Goal: Task Accomplishment & Management: Complete application form

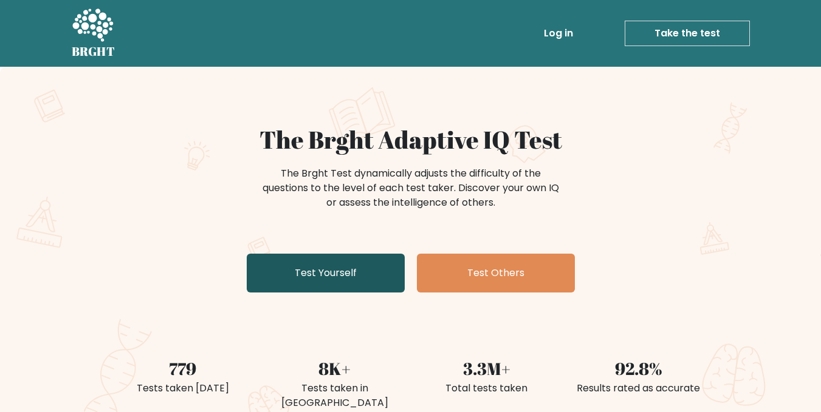
click at [337, 265] on link "Test Yourself" at bounding box center [326, 273] width 158 height 39
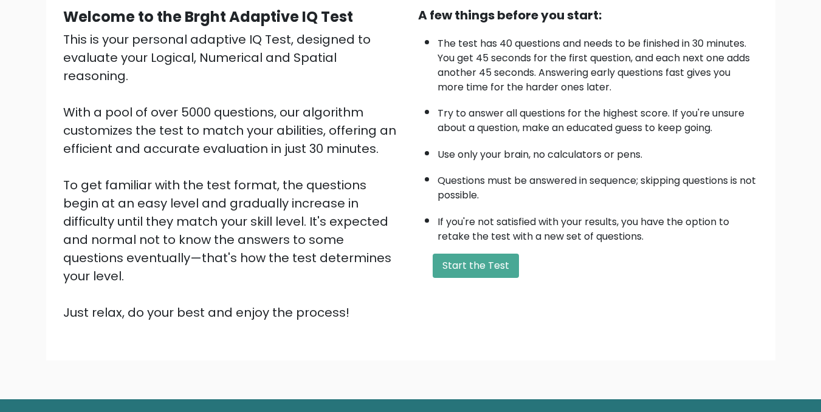
scroll to position [121, 0]
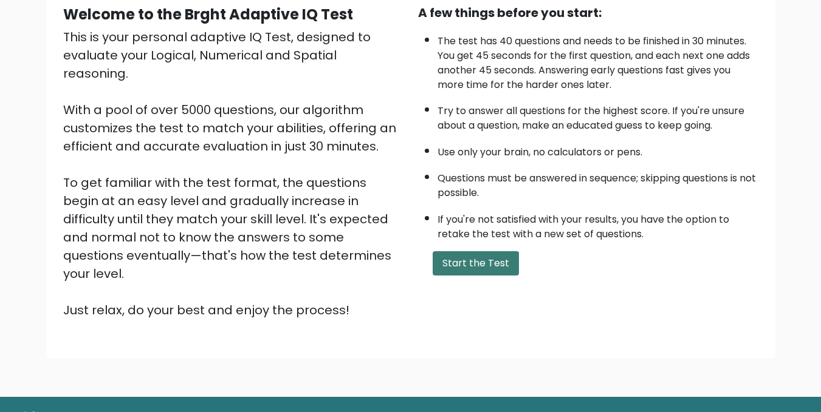
click at [487, 251] on button "Start the Test" at bounding box center [475, 263] width 86 height 24
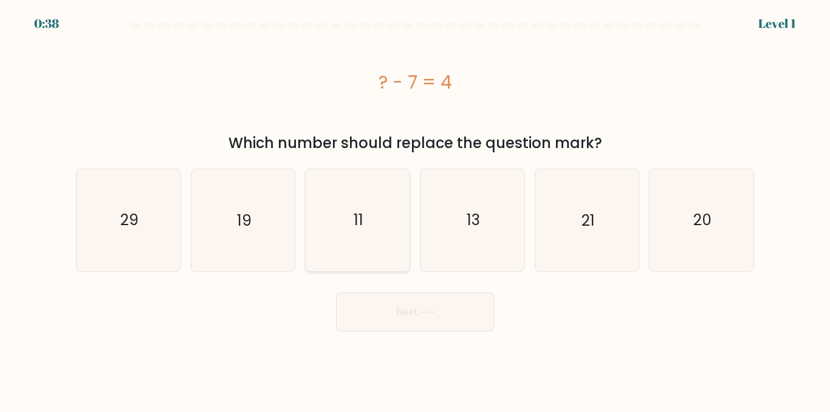
click at [376, 186] on icon "11" at bounding box center [357, 219] width 101 height 101
click at [415, 206] on input "c. 11" at bounding box center [415, 207] width 1 height 3
radio input "true"
click at [477, 190] on icon "13" at bounding box center [471, 219] width 101 height 101
click at [415, 206] on input "d. 13" at bounding box center [415, 207] width 1 height 3
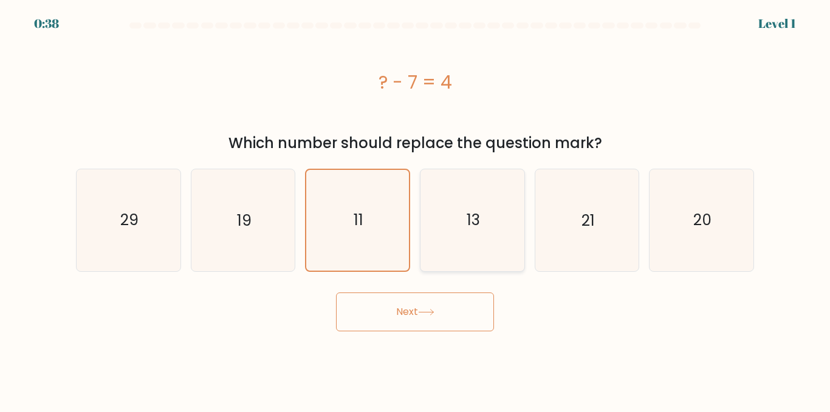
radio input "true"
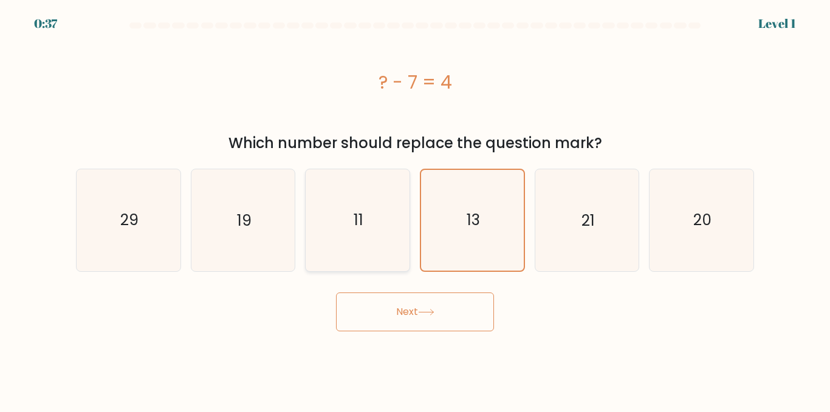
click at [359, 234] on icon "11" at bounding box center [357, 219] width 101 height 101
click at [415, 210] on input "c. 11" at bounding box center [415, 207] width 1 height 3
radio input "true"
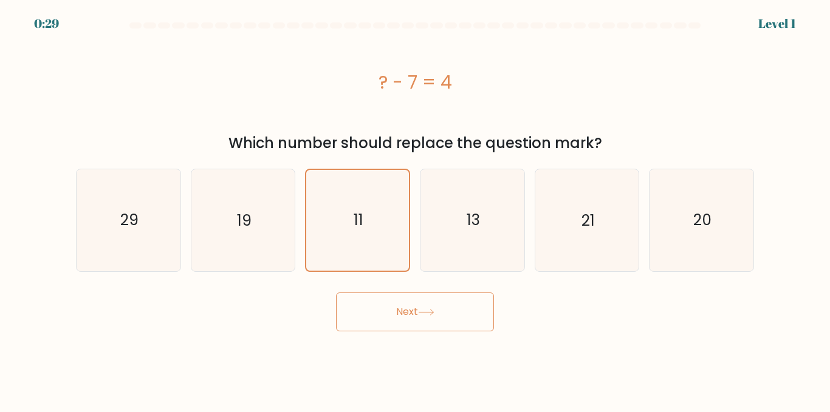
drag, startPoint x: 400, startPoint y: 81, endPoint x: 482, endPoint y: 79, distance: 82.0
click at [482, 79] on div "? - 7 = 4" at bounding box center [415, 82] width 678 height 27
click at [449, 301] on button "Next" at bounding box center [415, 312] width 158 height 39
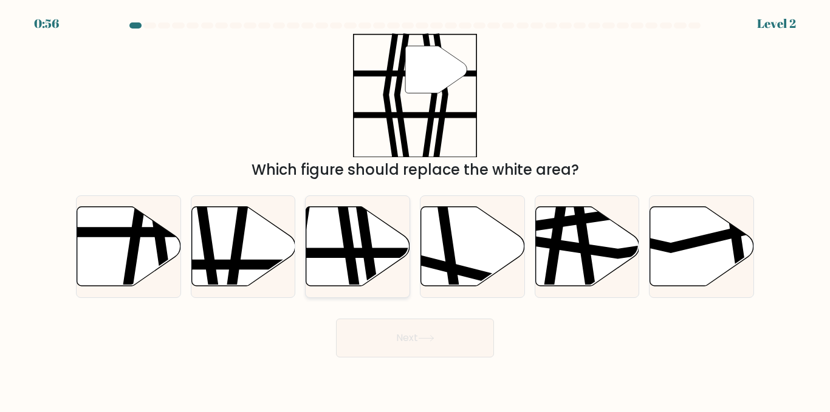
click at [369, 224] on icon at bounding box center [365, 290] width 15 height 209
click at [415, 210] on input "c." at bounding box center [415, 207] width 1 height 3
radio input "true"
click at [414, 337] on button "Next" at bounding box center [415, 338] width 158 height 39
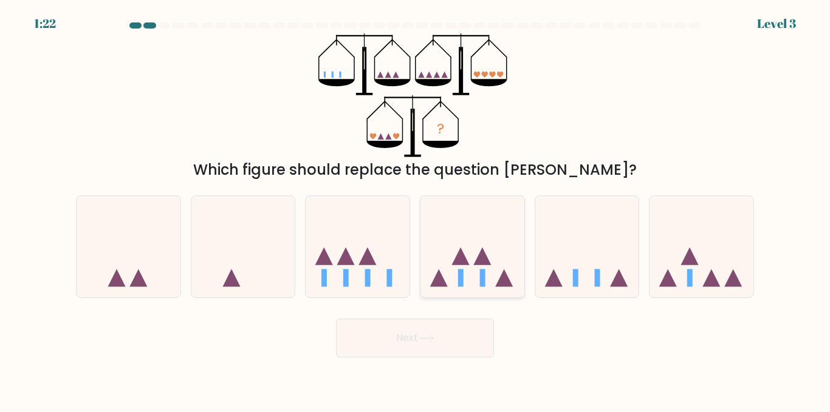
click at [469, 256] on icon at bounding box center [472, 247] width 104 height 86
click at [415, 210] on input "d." at bounding box center [415, 207] width 1 height 3
radio input "true"
click at [405, 268] on icon at bounding box center [357, 247] width 104 height 86
click at [415, 210] on input "c." at bounding box center [415, 207] width 1 height 3
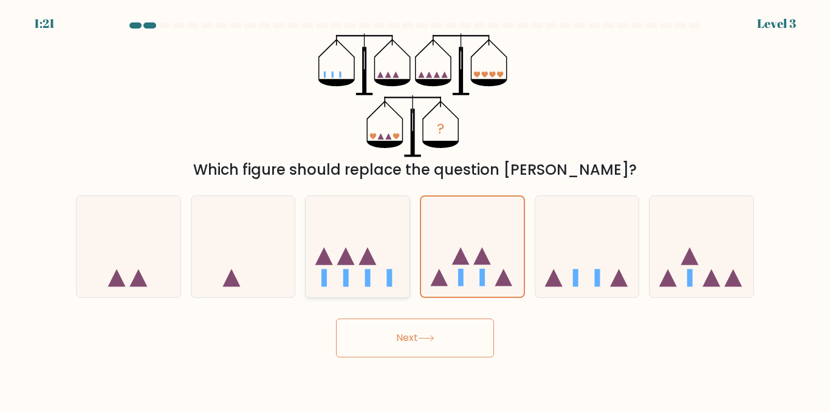
radio input "true"
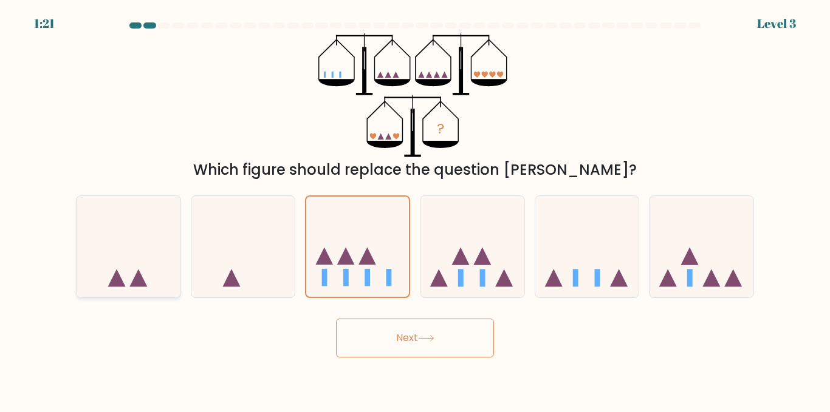
drag, startPoint x: 268, startPoint y: 259, endPoint x: 125, endPoint y: 291, distance: 147.4
click at [260, 264] on icon at bounding box center [243, 247] width 104 height 86
click at [415, 210] on input "b." at bounding box center [415, 207] width 1 height 3
radio input "true"
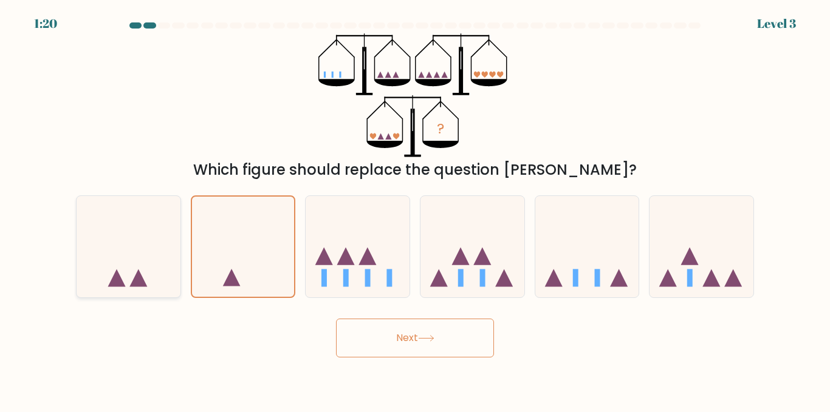
drag, startPoint x: 106, startPoint y: 284, endPoint x: 122, endPoint y: 282, distance: 16.0
click at [117, 284] on icon at bounding box center [129, 247] width 104 height 86
click at [415, 210] on input "a." at bounding box center [415, 207] width 1 height 3
radio input "true"
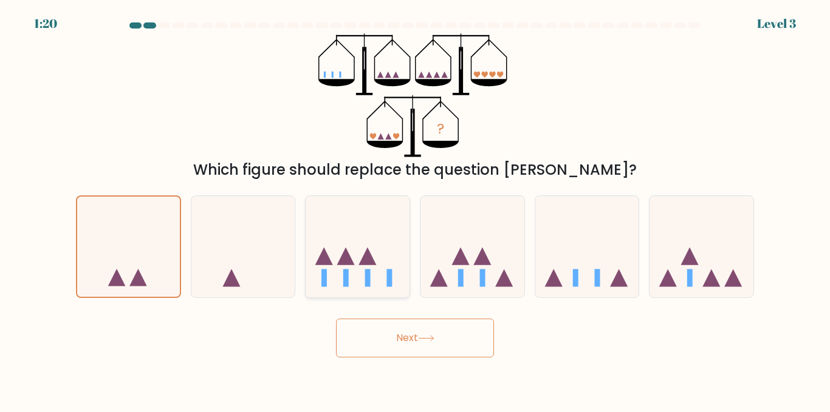
click at [329, 241] on icon at bounding box center [357, 247] width 104 height 86
click at [415, 210] on input "c." at bounding box center [415, 207] width 1 height 3
radio input "true"
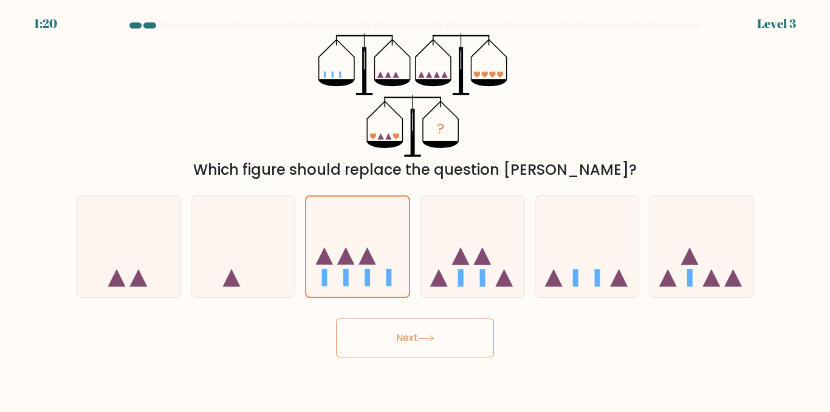
click at [418, 242] on div "d." at bounding box center [472, 247] width 115 height 103
click at [670, 257] on icon at bounding box center [701, 247] width 104 height 86
click at [415, 210] on input "f." at bounding box center [415, 207] width 1 height 3
radio input "true"
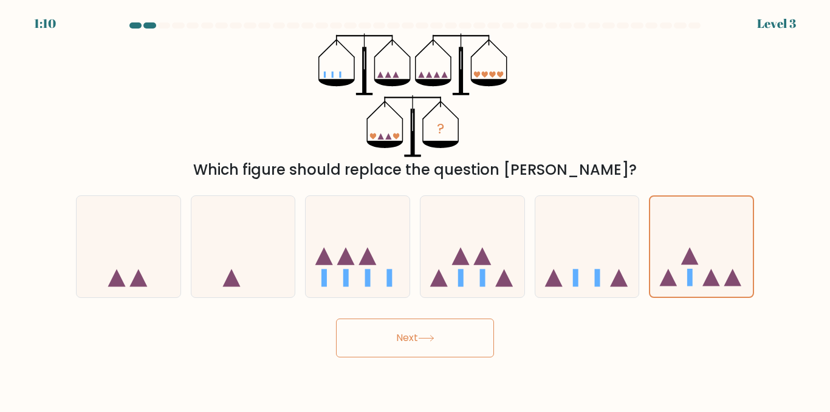
click at [304, 276] on div "c." at bounding box center [357, 247] width 115 height 103
click at [336, 259] on icon at bounding box center [357, 247] width 104 height 86
click at [415, 210] on input "c." at bounding box center [415, 207] width 1 height 3
radio input "true"
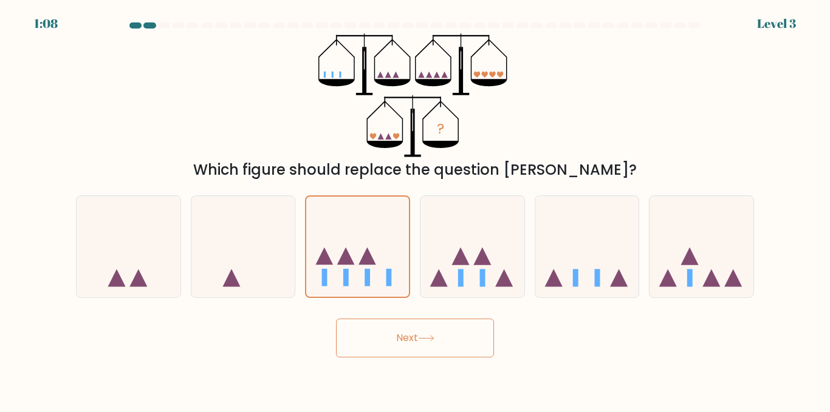
click at [409, 341] on button "Next" at bounding box center [415, 338] width 158 height 39
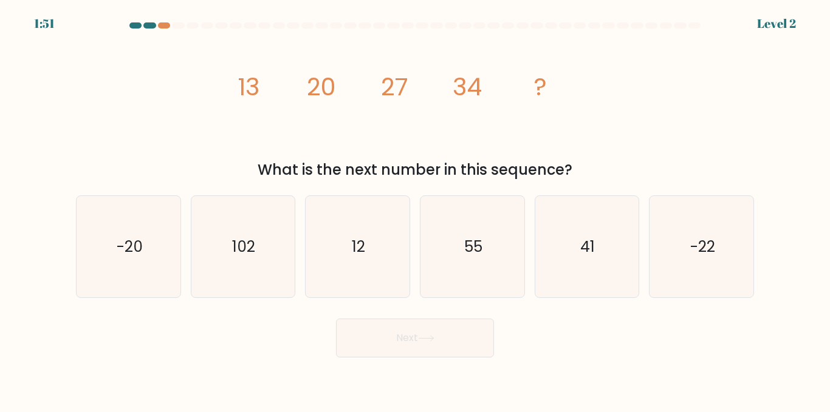
drag, startPoint x: 241, startPoint y: 89, endPoint x: 652, endPoint y: 92, distance: 411.2
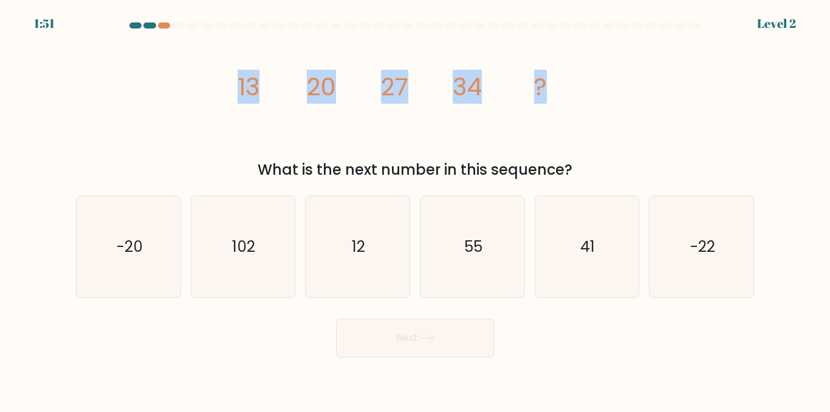
click at [652, 92] on div "image/svg+xml 13 20 27 34 ? What is the next number in this sequence?" at bounding box center [415, 107] width 692 height 148
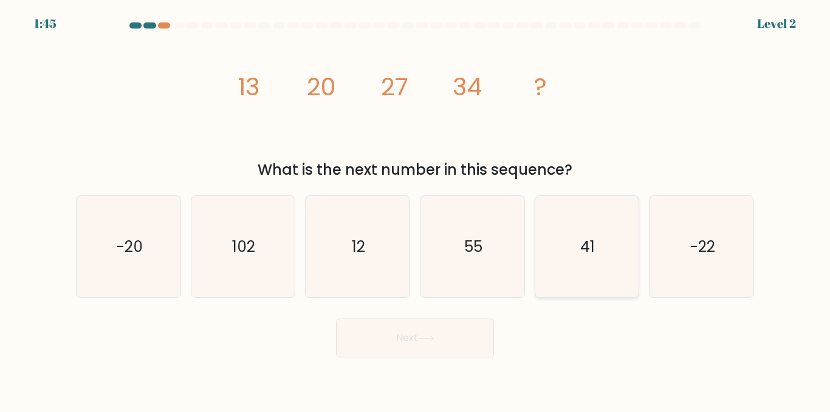
click at [595, 263] on icon "41" at bounding box center [586, 246] width 101 height 101
click at [415, 210] on input "e. 41" at bounding box center [415, 207] width 1 height 3
radio input "true"
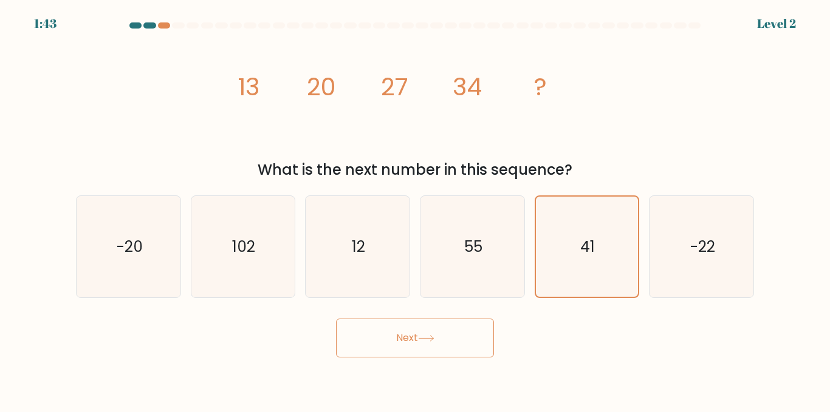
click at [463, 349] on button "Next" at bounding box center [415, 338] width 158 height 39
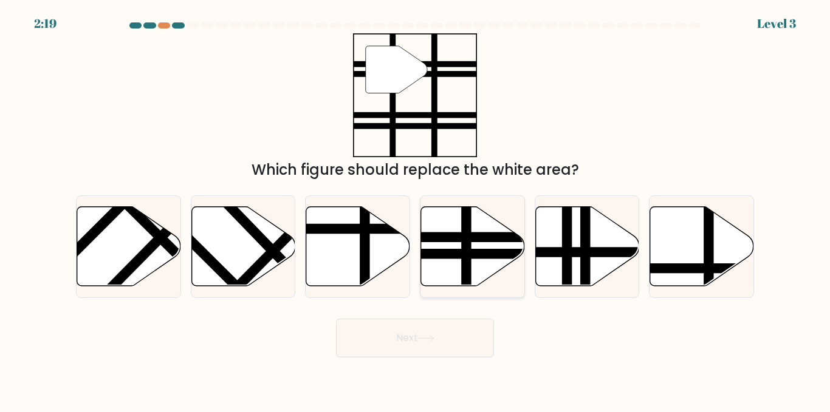
click at [466, 245] on line at bounding box center [466, 289] width 0 height 209
click at [415, 210] on input "d." at bounding box center [415, 207] width 1 height 3
radio input "true"
click at [430, 353] on button "Next" at bounding box center [415, 338] width 158 height 39
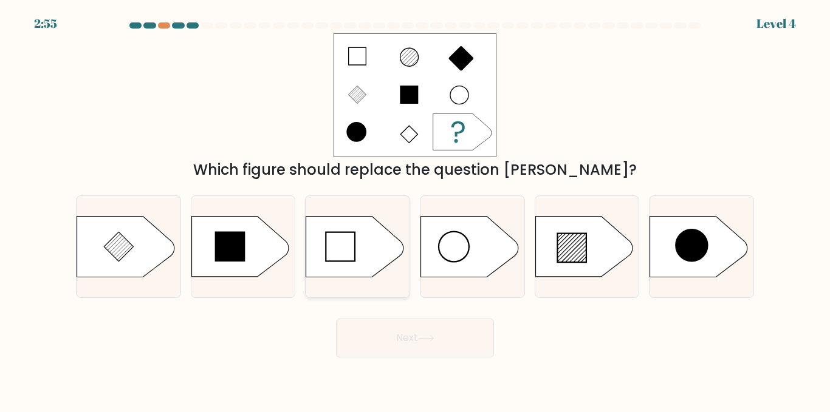
click at [343, 253] on icon at bounding box center [340, 247] width 29 height 29
click at [415, 210] on input "c." at bounding box center [415, 207] width 1 height 3
radio input "true"
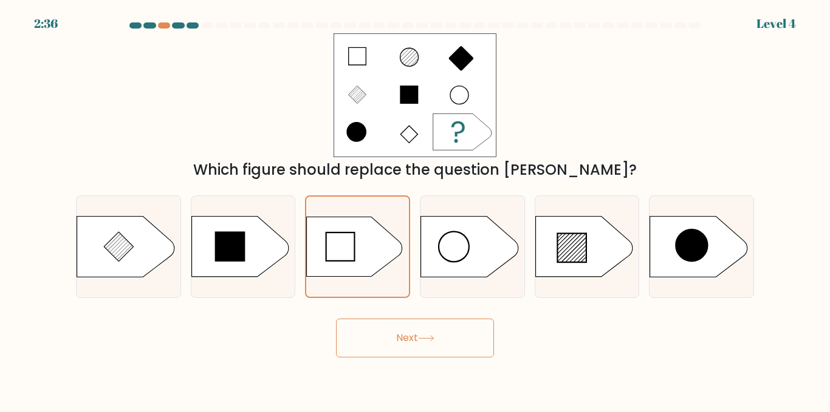
drag, startPoint x: 589, startPoint y: 255, endPoint x: 442, endPoint y: 333, distance: 166.6
click at [589, 254] on icon at bounding box center [583, 247] width 97 height 61
click at [415, 210] on input "e." at bounding box center [415, 207] width 1 height 3
radio input "true"
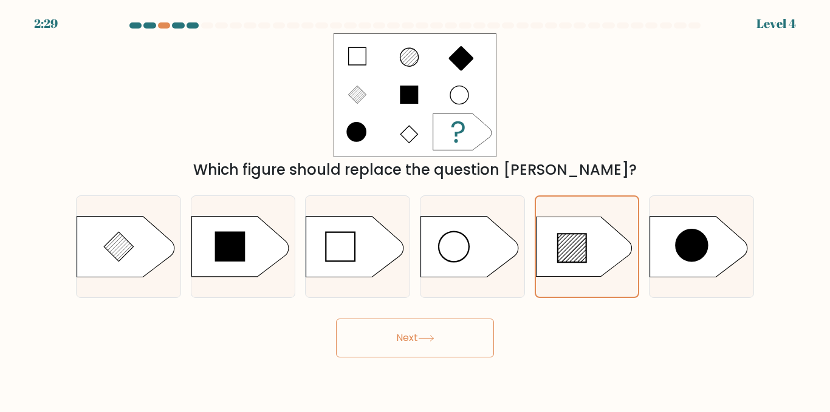
click at [432, 344] on button "Next" at bounding box center [415, 338] width 158 height 39
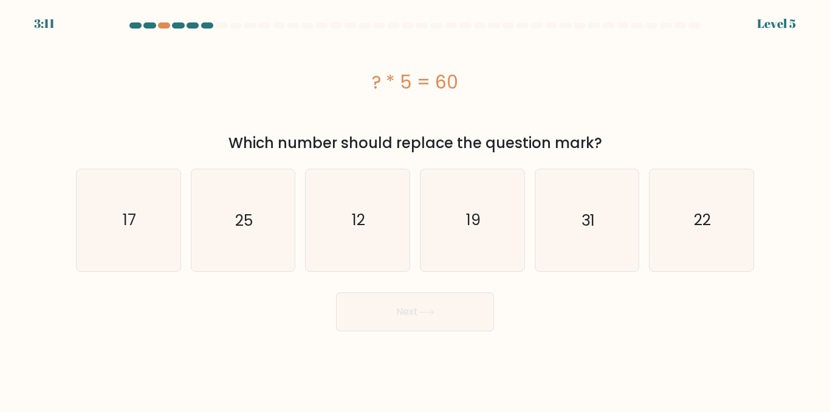
drag, startPoint x: 369, startPoint y: 81, endPoint x: 520, endPoint y: 64, distance: 152.2
click at [520, 64] on div "? * 5 = 60" at bounding box center [415, 81] width 678 height 97
click at [344, 204] on icon "12" at bounding box center [357, 219] width 101 height 101
click at [415, 206] on input "c. 12" at bounding box center [415, 207] width 1 height 3
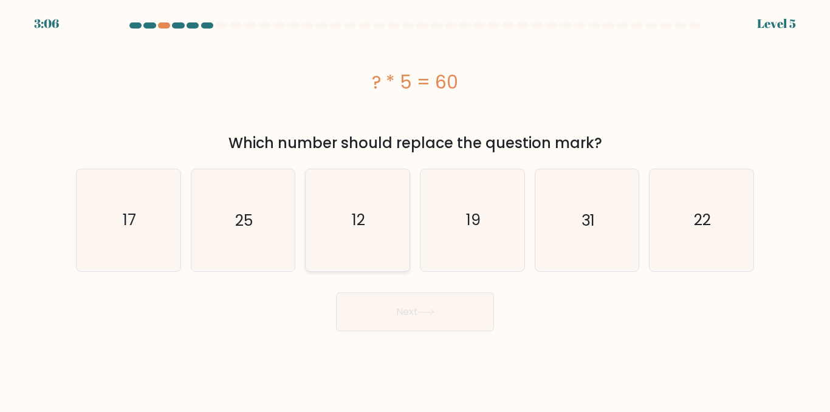
radio input "true"
click at [455, 319] on button "Next" at bounding box center [415, 312] width 158 height 39
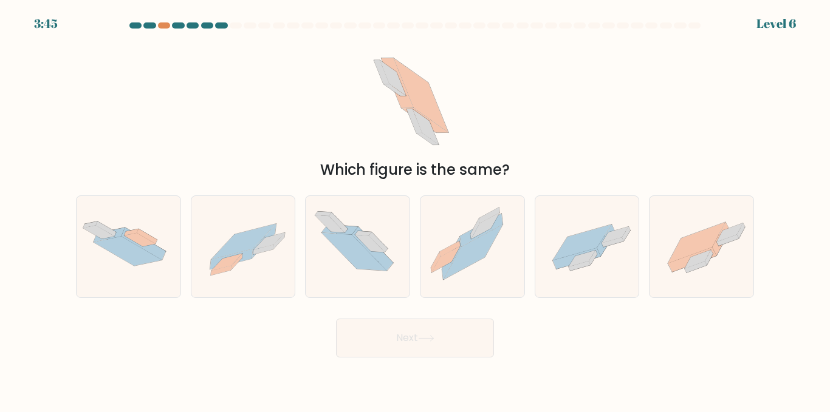
drag, startPoint x: 416, startPoint y: 103, endPoint x: 385, endPoint y: 121, distance: 35.6
click at [385, 121] on icon at bounding box center [415, 95] width 104 height 124
click at [145, 274] on icon at bounding box center [129, 247] width 104 height 63
click at [415, 210] on input "a." at bounding box center [415, 207] width 1 height 3
radio input "true"
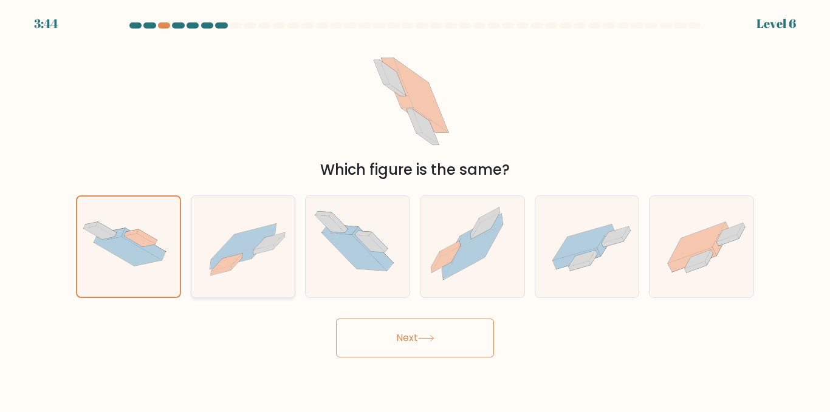
click at [227, 275] on icon at bounding box center [243, 247] width 104 height 75
click at [415, 210] on input "b." at bounding box center [415, 207] width 1 height 3
radio input "true"
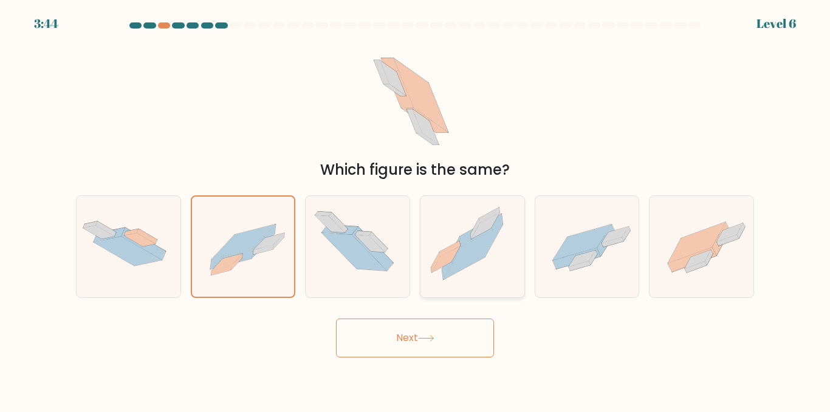
click at [420, 240] on div at bounding box center [472, 247] width 105 height 103
click at [415, 210] on input "d." at bounding box center [415, 207] width 1 height 3
radio input "true"
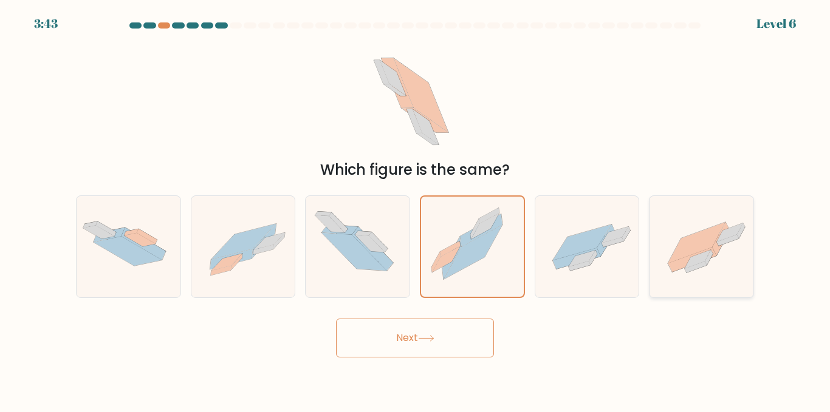
drag, startPoint x: 483, startPoint y: 245, endPoint x: 672, endPoint y: 234, distance: 189.8
click at [531, 253] on div "a. b. c." at bounding box center [415, 242] width 688 height 112
click at [672, 234] on icon at bounding box center [701, 247] width 104 height 78
click at [415, 210] on input "f." at bounding box center [415, 207] width 1 height 3
radio input "true"
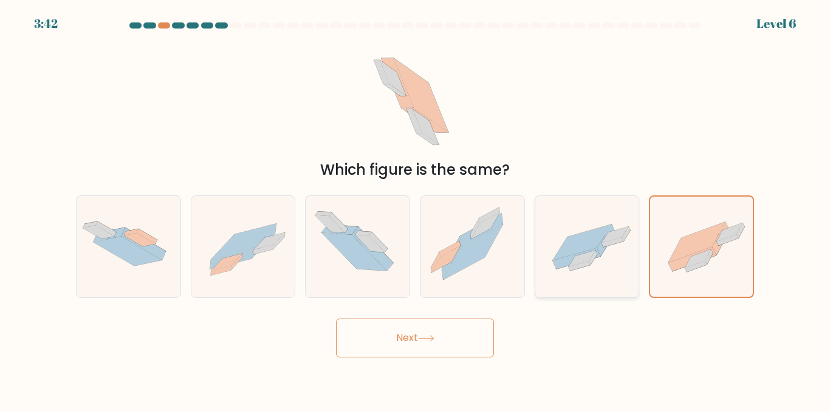
click at [618, 245] on icon at bounding box center [587, 247] width 104 height 72
click at [415, 210] on input "e." at bounding box center [415, 207] width 1 height 3
radio input "true"
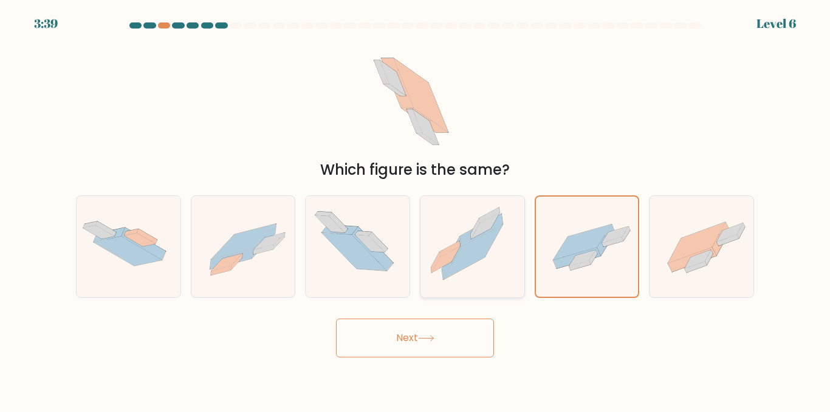
click at [435, 224] on icon at bounding box center [472, 246] width 104 height 99
click at [415, 210] on input "d." at bounding box center [415, 207] width 1 height 3
radio input "true"
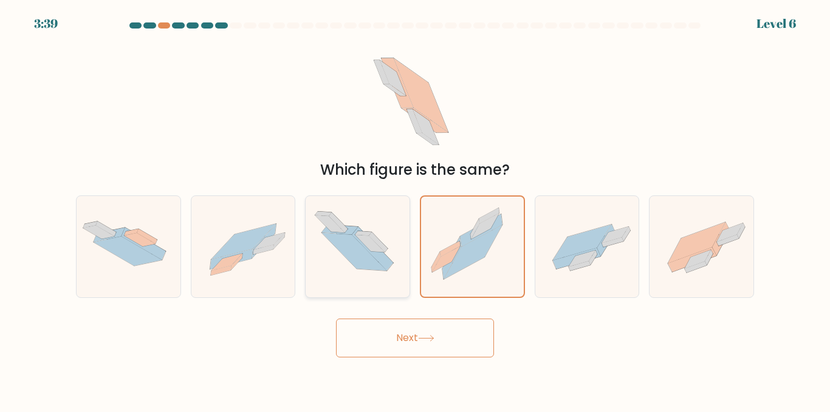
click at [375, 229] on icon at bounding box center [357, 246] width 104 height 89
click at [415, 210] on input "c." at bounding box center [415, 207] width 1 height 3
radio input "true"
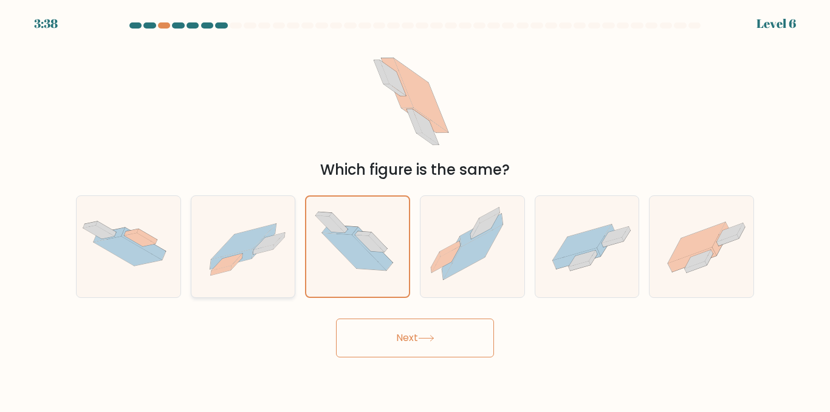
click at [263, 243] on icon at bounding box center [269, 241] width 31 height 17
click at [415, 210] on input "b." at bounding box center [415, 207] width 1 height 3
radio input "true"
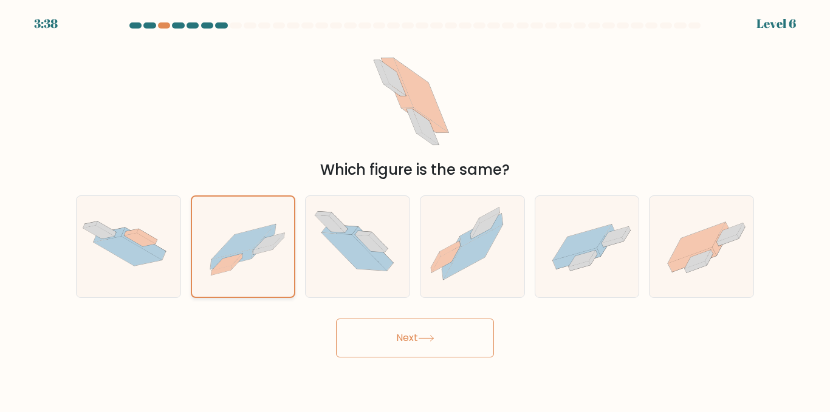
click at [205, 244] on icon at bounding box center [243, 246] width 103 height 73
click at [415, 210] on input "b." at bounding box center [415, 207] width 1 height 3
click at [158, 258] on icon at bounding box center [143, 244] width 44 height 32
click at [415, 210] on input "a." at bounding box center [415, 207] width 1 height 3
radio input "true"
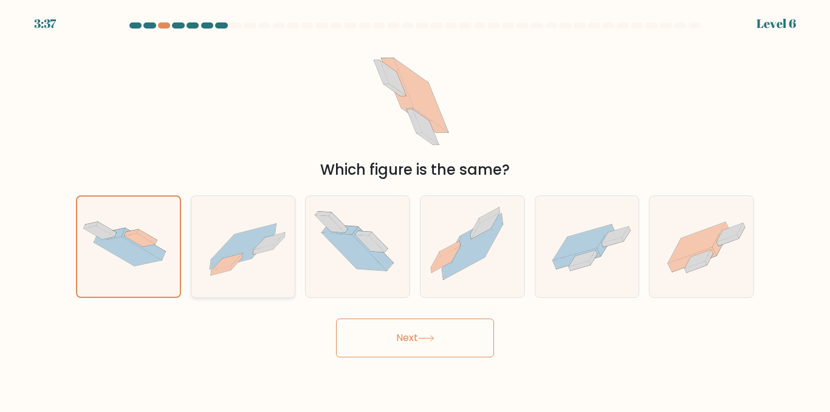
click at [255, 249] on icon at bounding box center [269, 241] width 31 height 17
click at [415, 210] on input "b." at bounding box center [415, 207] width 1 height 3
radio input "true"
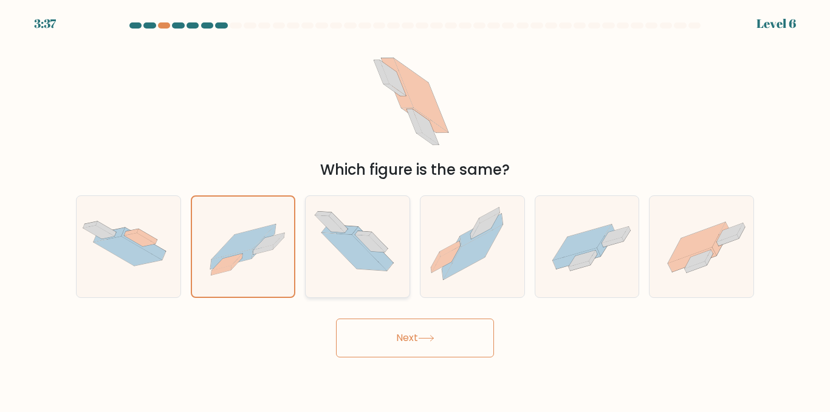
click at [335, 240] on icon at bounding box center [354, 252] width 65 height 38
click at [415, 210] on input "c." at bounding box center [415, 207] width 1 height 3
radio input "true"
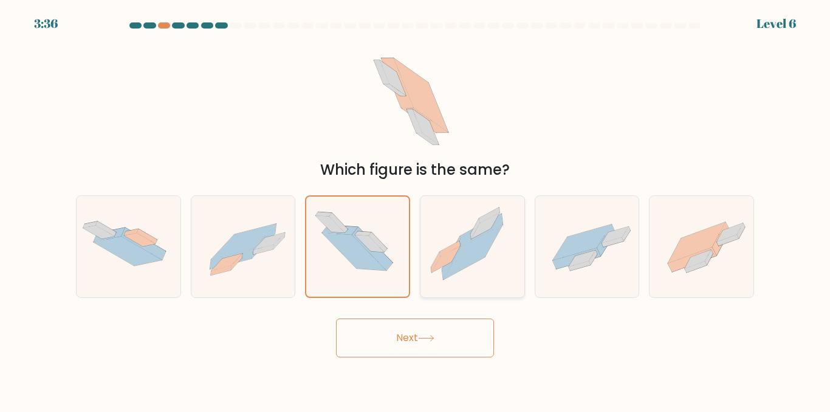
click at [442, 245] on icon at bounding box center [472, 246] width 104 height 99
click at [415, 210] on input "d." at bounding box center [415, 207] width 1 height 3
radio input "true"
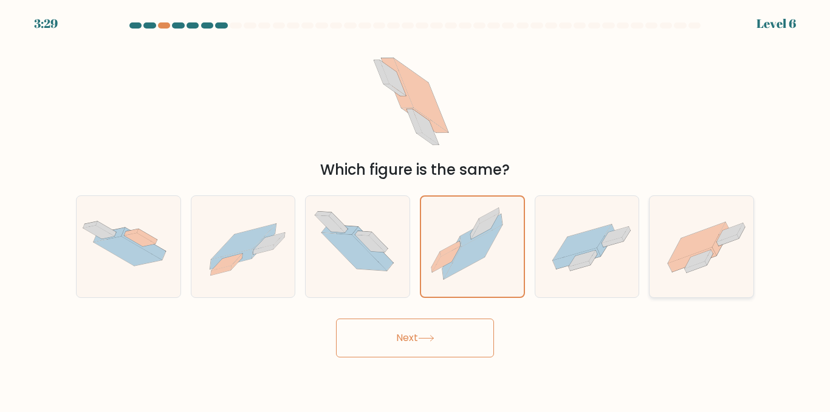
click at [696, 230] on icon at bounding box center [701, 247] width 104 height 78
click at [415, 210] on input "f." at bounding box center [415, 207] width 1 height 3
radio input "true"
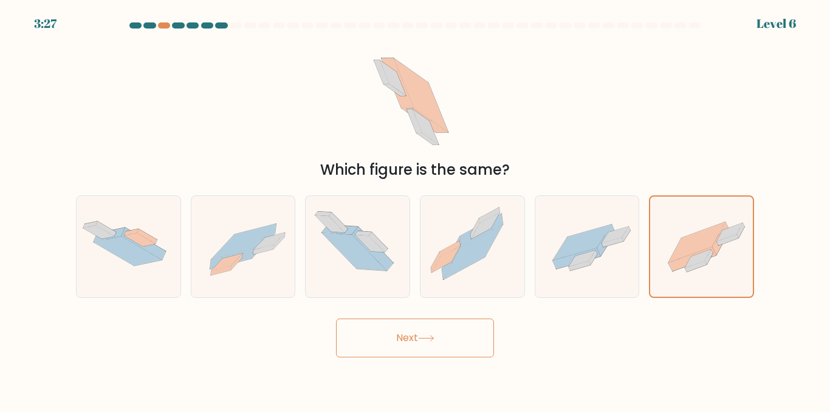
click at [420, 336] on button "Next" at bounding box center [415, 338] width 158 height 39
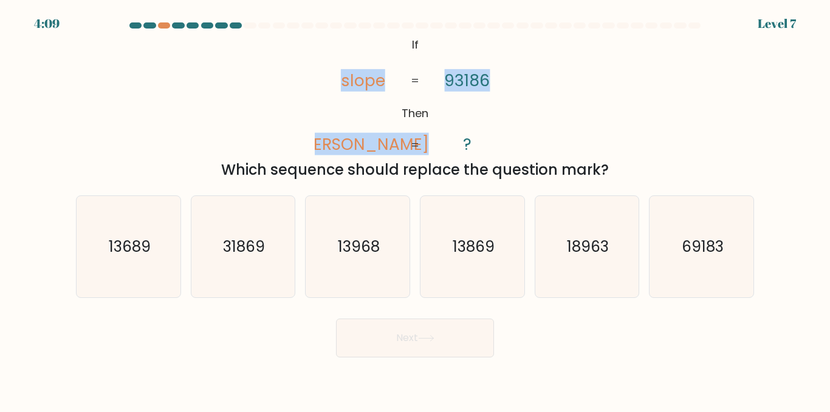
drag, startPoint x: 341, startPoint y: 83, endPoint x: 532, endPoint y: 80, distance: 190.7
click at [532, 80] on div "@import url('https://fonts.googleapis.com/css?family=Abril+Fatface:400,100,100i…" at bounding box center [415, 107] width 692 height 148
drag, startPoint x: 329, startPoint y: 79, endPoint x: 448, endPoint y: 78, distance: 119.7
click at [448, 78] on icon "@import url('https://fonts.googleapis.com/css?family=Abril+Fatface:400,100,100i…" at bounding box center [415, 95] width 201 height 124
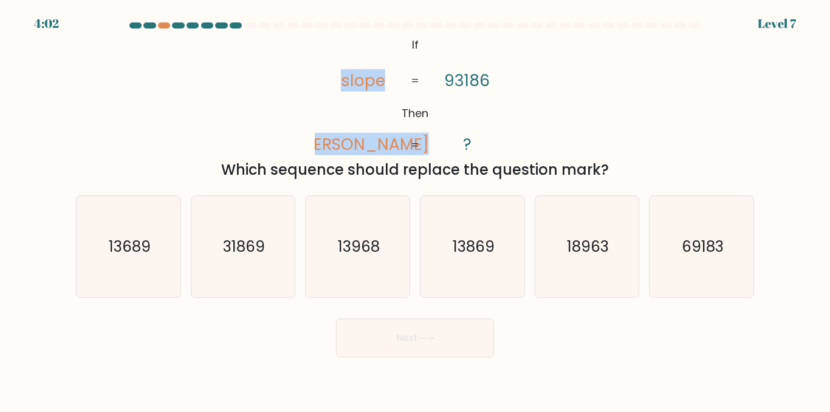
click at [448, 78] on tspan "93186" at bounding box center [467, 80] width 46 height 22
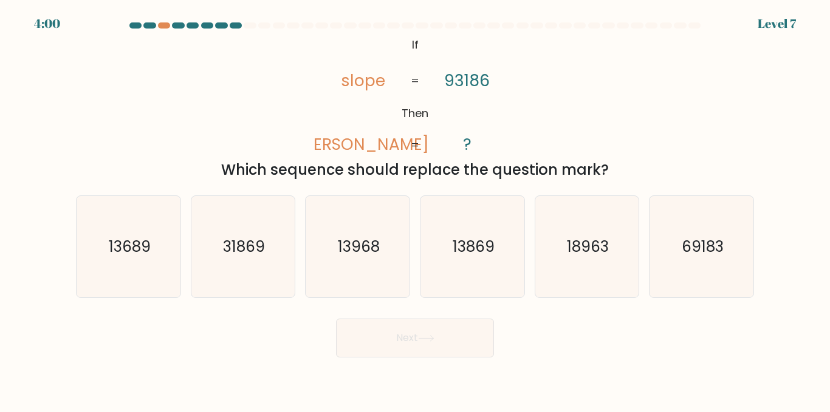
click at [155, 26] on div at bounding box center [149, 25] width 12 height 6
click at [159, 26] on div at bounding box center [164, 25] width 12 height 6
click at [161, 26] on div at bounding box center [164, 25] width 12 height 6
click at [145, 221] on icon "13689" at bounding box center [128, 246] width 101 height 101
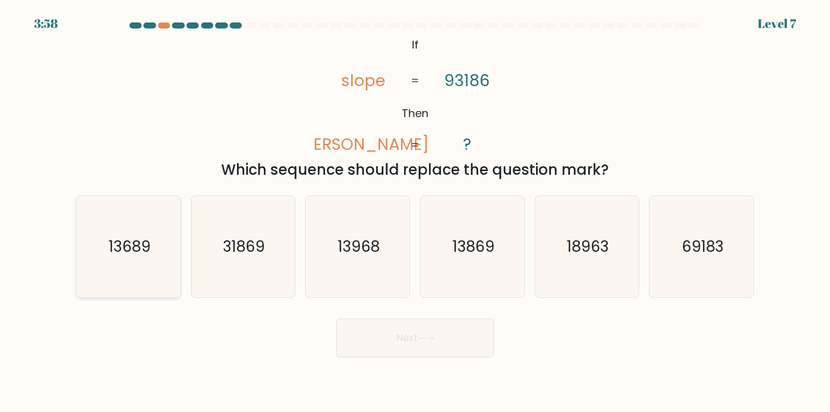
click at [415, 210] on input "a. 13689" at bounding box center [415, 207] width 1 height 3
radio input "true"
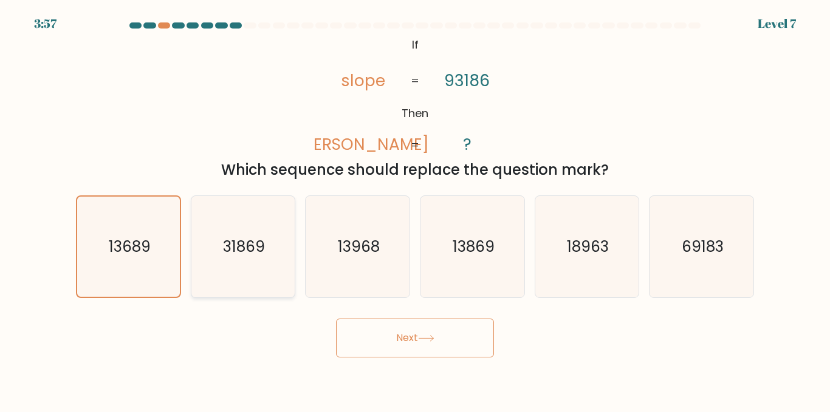
click at [278, 233] on icon "31869" at bounding box center [242, 246] width 101 height 101
click at [415, 210] on input "b. 31869" at bounding box center [415, 207] width 1 height 3
radio input "true"
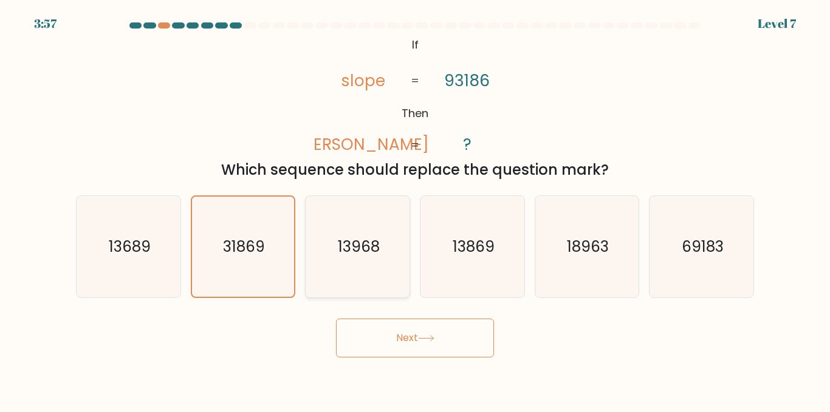
click at [349, 244] on text "13968" at bounding box center [359, 246] width 42 height 21
click at [415, 210] on input "c. 13968" at bounding box center [415, 207] width 1 height 3
radio input "true"
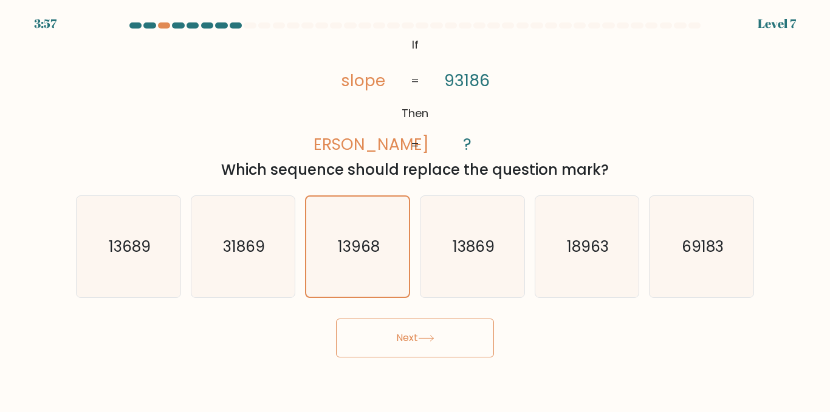
click at [416, 242] on div "d. 13869" at bounding box center [472, 247] width 115 height 103
drag, startPoint x: 431, startPoint y: 241, endPoint x: 588, endPoint y: 245, distance: 157.3
click at [453, 242] on icon "13869" at bounding box center [471, 246] width 101 height 101
click at [415, 210] on input "d. 13869" at bounding box center [415, 207] width 1 height 3
radio input "true"
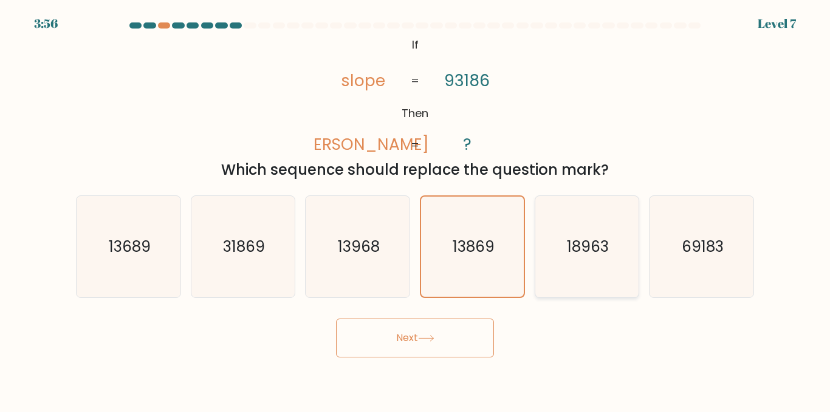
click at [613, 244] on icon "18963" at bounding box center [586, 246] width 101 height 101
click at [415, 210] on input "e. 18963" at bounding box center [415, 207] width 1 height 3
radio input "true"
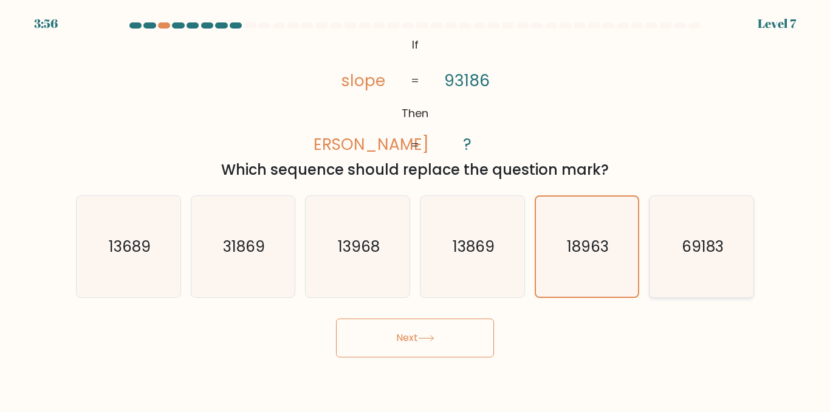
drag, startPoint x: 669, startPoint y: 239, endPoint x: 685, endPoint y: 239, distance: 16.4
click at [673, 239] on icon "69183" at bounding box center [700, 246] width 101 height 101
click at [415, 210] on input "f. 69183" at bounding box center [415, 207] width 1 height 3
radio input "true"
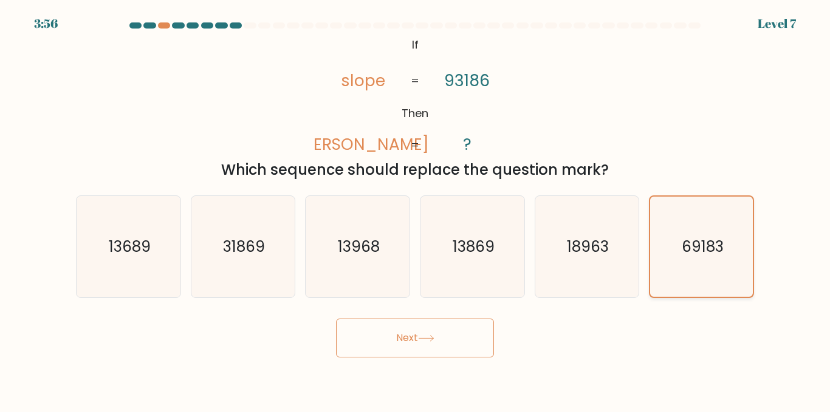
click at [705, 239] on text "69183" at bounding box center [702, 246] width 42 height 21
click at [415, 210] on input "f. 69183" at bounding box center [415, 207] width 1 height 3
drag, startPoint x: 444, startPoint y: 72, endPoint x: 539, endPoint y: 87, distance: 96.1
click at [539, 87] on div "@import url('https://fonts.googleapis.com/css?family=Abril+Fatface:400,100,100i…" at bounding box center [415, 107] width 692 height 148
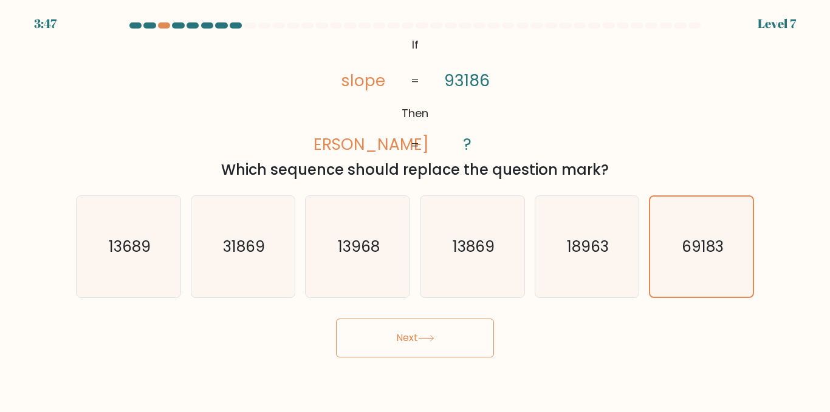
click at [551, 126] on div "@import url('https://fonts.googleapis.com/css?family=Abril+Fatface:400,100,100i…" at bounding box center [415, 107] width 692 height 148
click at [143, 231] on icon "13689" at bounding box center [128, 246] width 101 height 101
click at [415, 210] on input "a. 13689" at bounding box center [415, 207] width 1 height 3
radio input "true"
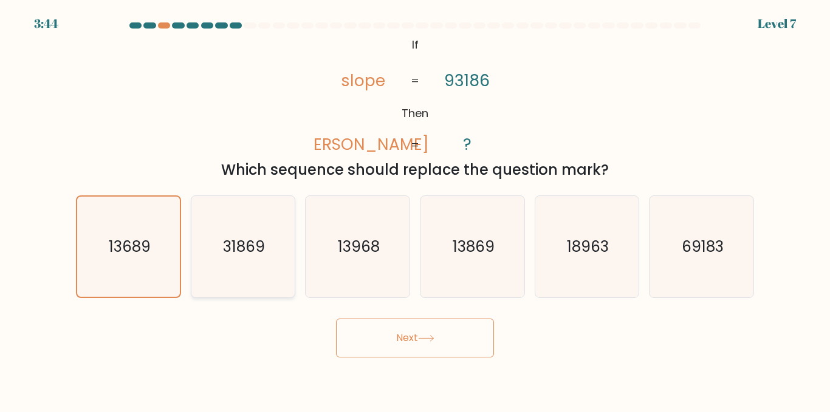
click at [222, 250] on icon "31869" at bounding box center [242, 246] width 101 height 101
click at [415, 210] on input "b. 31869" at bounding box center [415, 207] width 1 height 3
radio input "true"
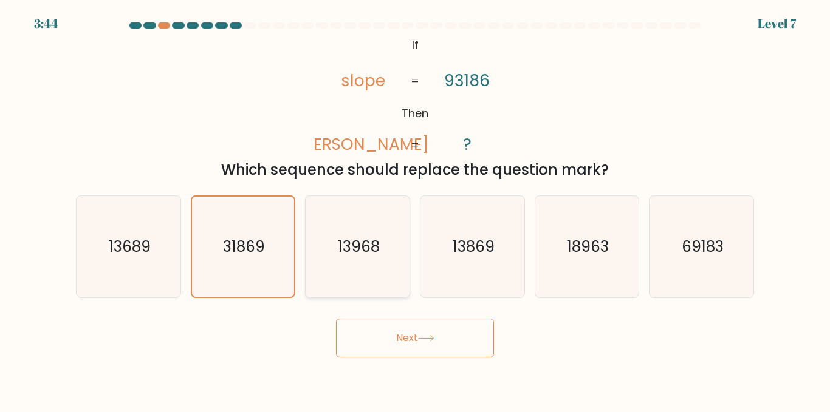
click at [343, 254] on text "13968" at bounding box center [359, 246] width 42 height 21
click at [415, 210] on input "c. 13968" at bounding box center [415, 207] width 1 height 3
radio input "true"
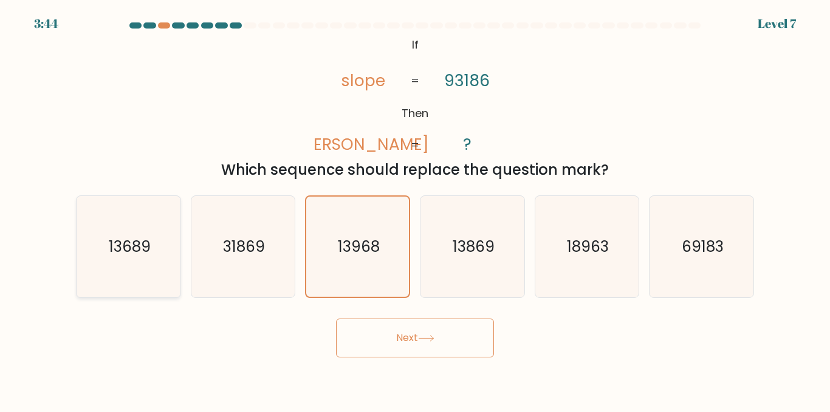
click at [179, 275] on icon "13689" at bounding box center [128, 246] width 101 height 101
click at [415, 210] on input "a. 13689" at bounding box center [415, 207] width 1 height 3
radio input "true"
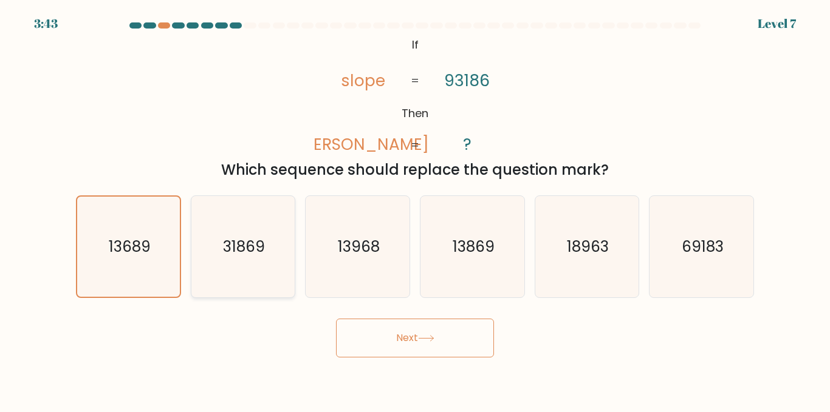
click at [259, 260] on icon "31869" at bounding box center [242, 246] width 101 height 101
click at [415, 210] on input "b. 31869" at bounding box center [415, 207] width 1 height 3
radio input "true"
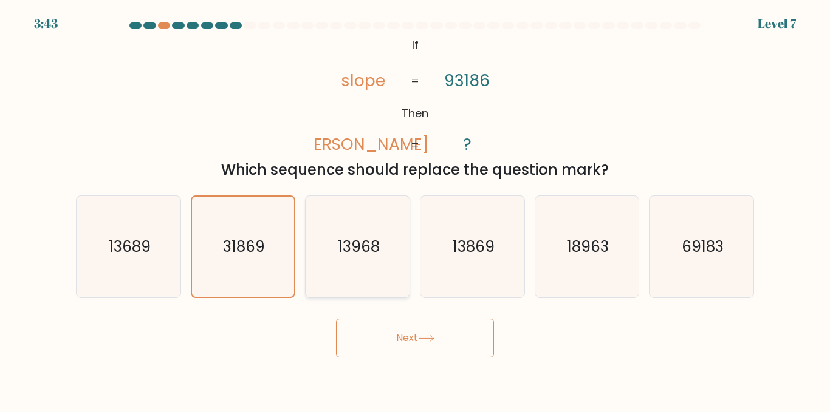
click at [363, 259] on icon "13968" at bounding box center [357, 246] width 101 height 101
click at [415, 210] on input "c. 13968" at bounding box center [415, 207] width 1 height 3
radio input "true"
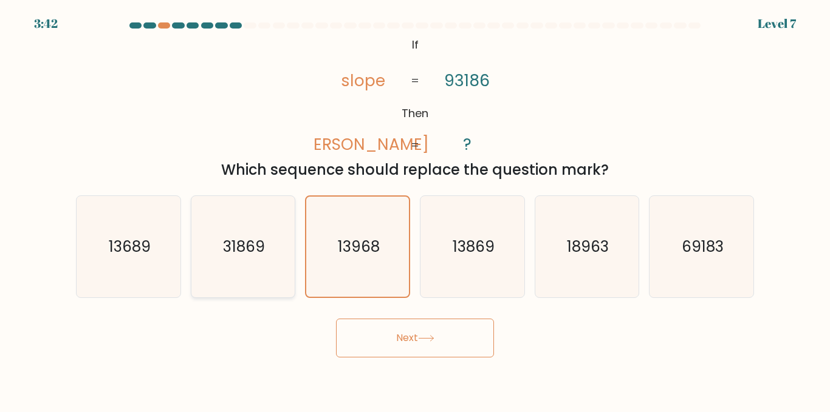
click at [252, 262] on icon "31869" at bounding box center [242, 246] width 101 height 101
click at [415, 210] on input "b. 31869" at bounding box center [415, 207] width 1 height 3
radio input "true"
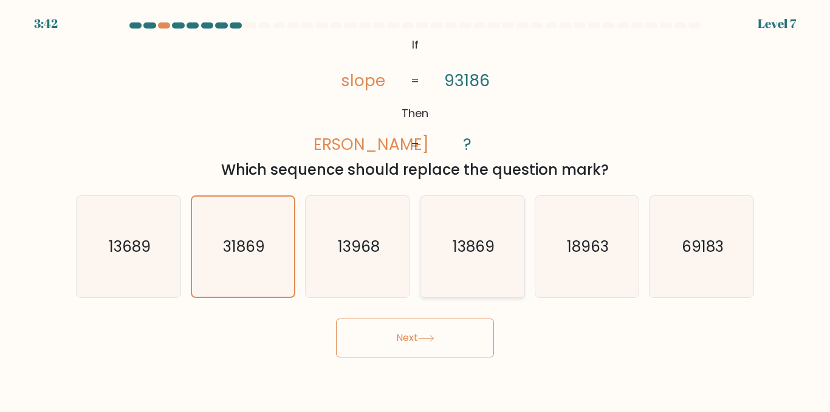
click at [482, 246] on text "13869" at bounding box center [473, 246] width 42 height 21
click at [415, 210] on input "d. 13869" at bounding box center [415, 207] width 1 height 3
radio input "true"
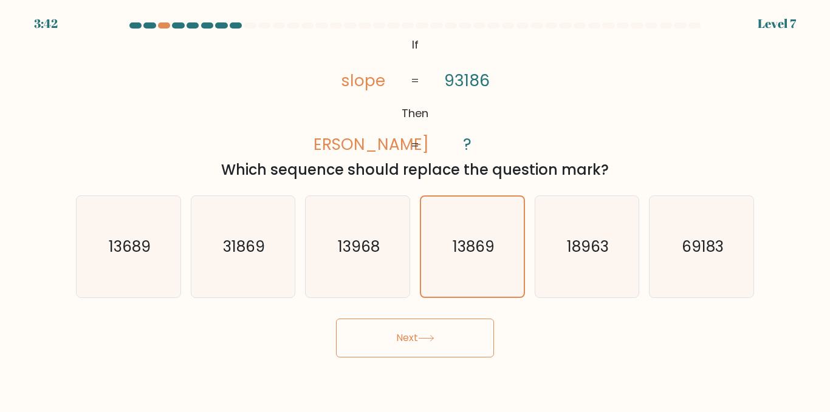
drag, startPoint x: 369, startPoint y: 251, endPoint x: 296, endPoint y: 260, distance: 72.8
click at [366, 257] on text "13968" at bounding box center [359, 246] width 42 height 21
click at [415, 210] on input "c. 13968" at bounding box center [415, 207] width 1 height 3
radio input "true"
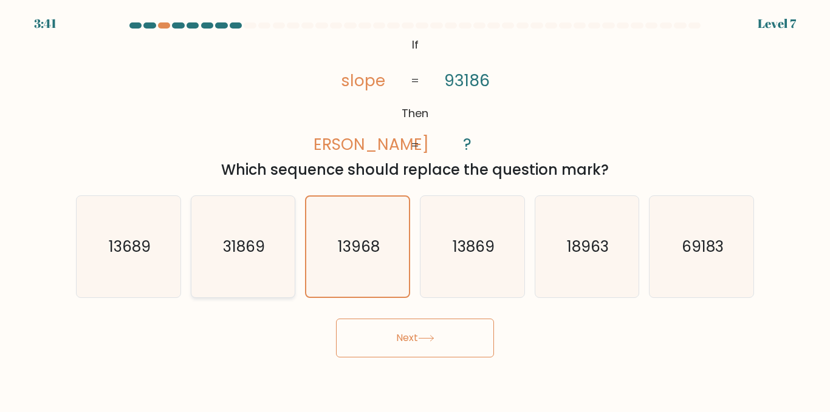
click at [256, 258] on text "31869" at bounding box center [244, 246] width 42 height 21
click at [415, 210] on input "b. 31869" at bounding box center [415, 207] width 1 height 3
radio input "true"
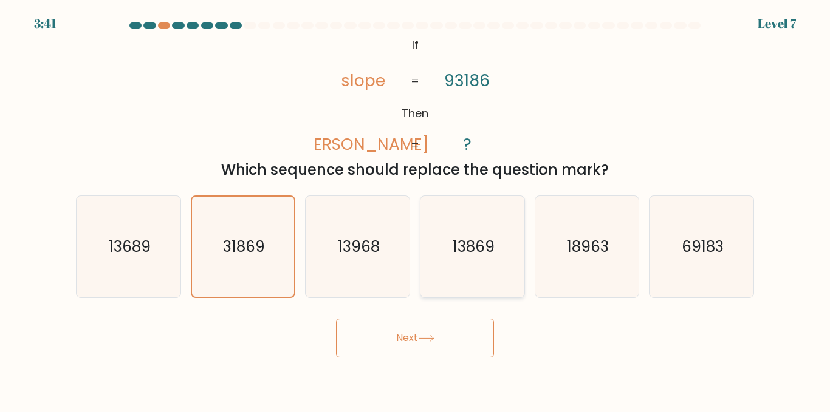
click at [482, 237] on text "13869" at bounding box center [473, 246] width 42 height 21
click at [415, 210] on input "d. 13869" at bounding box center [415, 207] width 1 height 3
radio input "true"
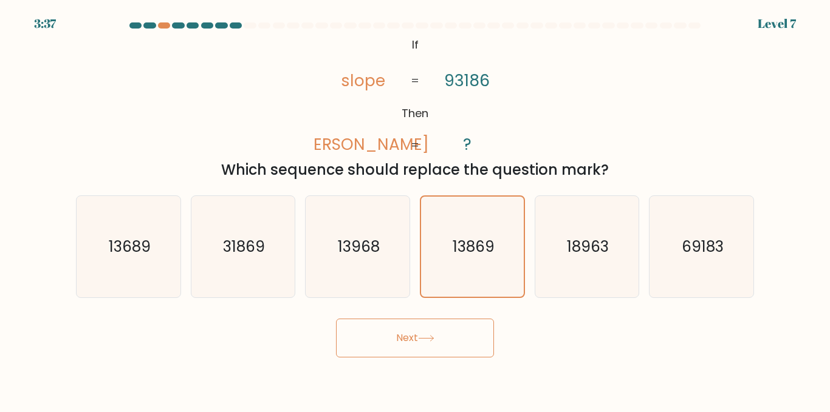
click at [462, 340] on button "Next" at bounding box center [415, 338] width 158 height 39
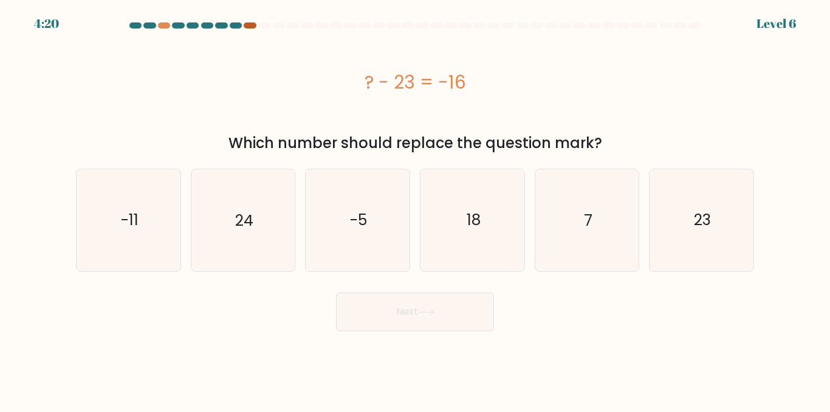
click at [249, 24] on div at bounding box center [250, 25] width 12 height 6
click at [259, 241] on icon "24" at bounding box center [242, 219] width 101 height 101
click at [415, 210] on input "b. 24" at bounding box center [415, 207] width 1 height 3
radio input "true"
click at [259, 241] on icon "24" at bounding box center [243, 220] width 100 height 100
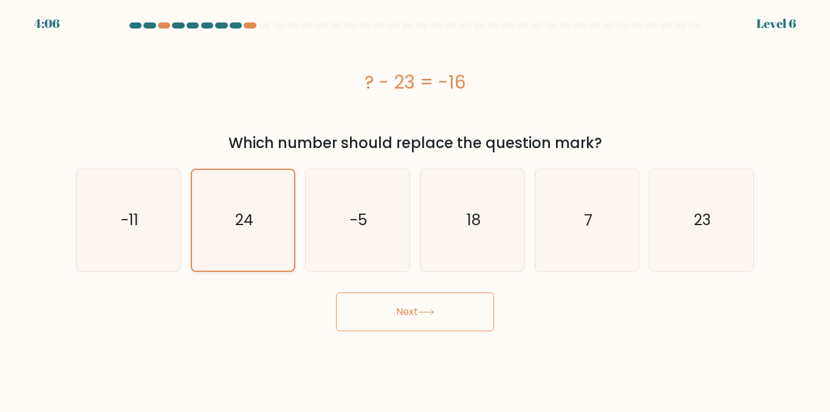
click at [415, 210] on input "b. 24" at bounding box center [415, 207] width 1 height 3
click at [363, 239] on icon "-5" at bounding box center [357, 219] width 101 height 101
click at [415, 210] on input "c. -5" at bounding box center [415, 207] width 1 height 3
radio input "true"
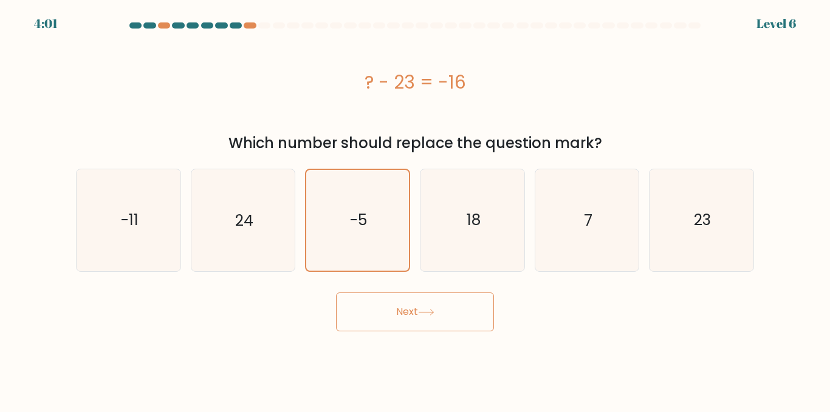
click at [408, 87] on div "? - 23 = -16" at bounding box center [415, 82] width 678 height 27
click at [460, 89] on div "? - 23 = -16" at bounding box center [415, 82] width 678 height 27
click at [493, 94] on div "? - 23 = -16" at bounding box center [415, 82] width 678 height 27
click at [116, 232] on icon "-11" at bounding box center [128, 219] width 101 height 101
click at [415, 210] on input "a. -11" at bounding box center [415, 207] width 1 height 3
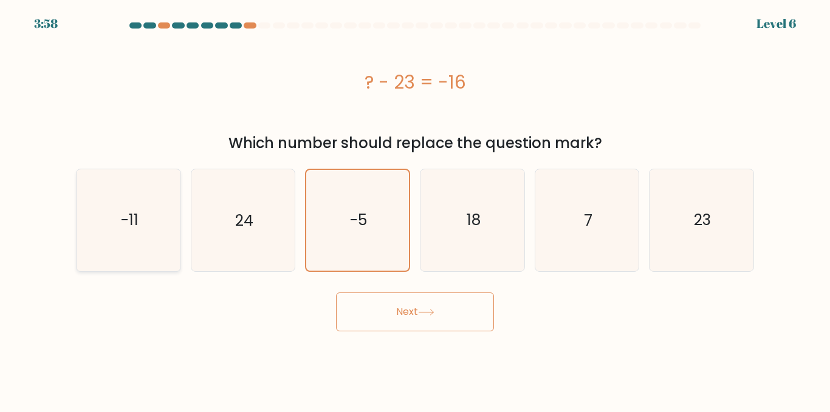
radio input "true"
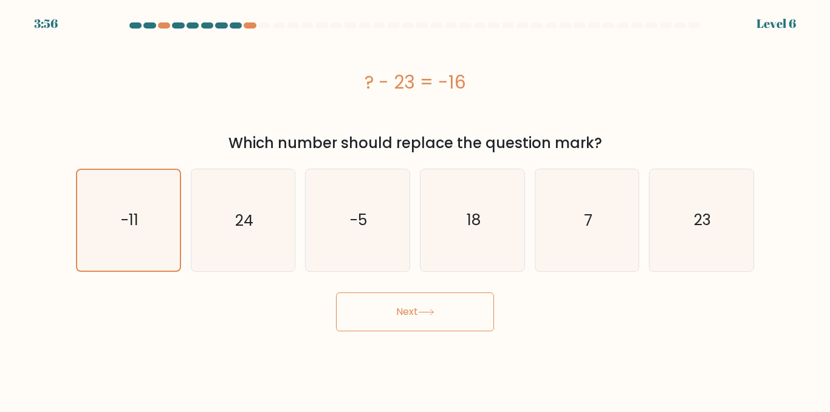
drag, startPoint x: 391, startPoint y: 81, endPoint x: 425, endPoint y: 83, distance: 34.1
click at [425, 83] on div "? - 23 = -16" at bounding box center [415, 82] width 678 height 27
click at [435, 103] on div "? - 23 = -16" at bounding box center [415, 81] width 678 height 97
click at [360, 221] on text "-5" at bounding box center [358, 220] width 17 height 21
click at [415, 210] on input "c. -5" at bounding box center [415, 207] width 1 height 3
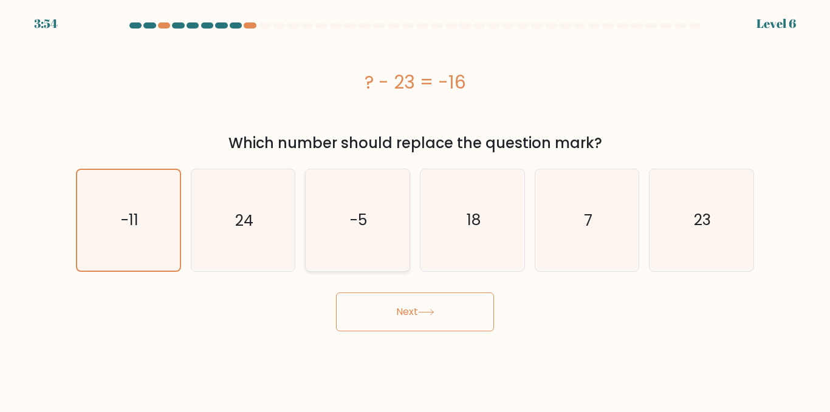
radio input "true"
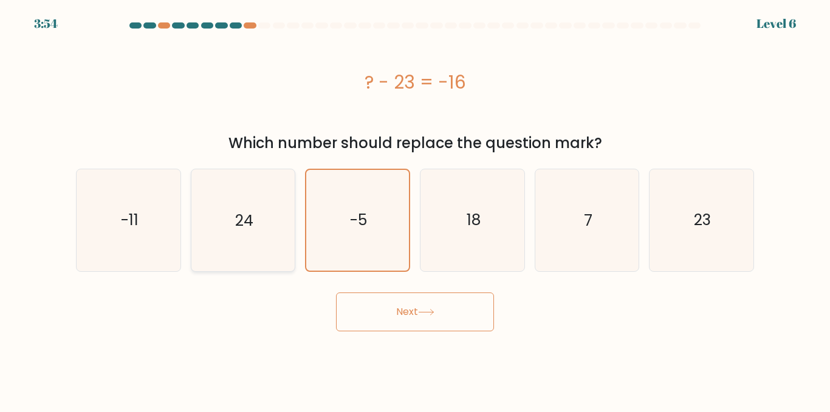
click at [275, 231] on icon "24" at bounding box center [242, 219] width 101 height 101
click at [415, 210] on input "b. 24" at bounding box center [415, 207] width 1 height 3
radio input "true"
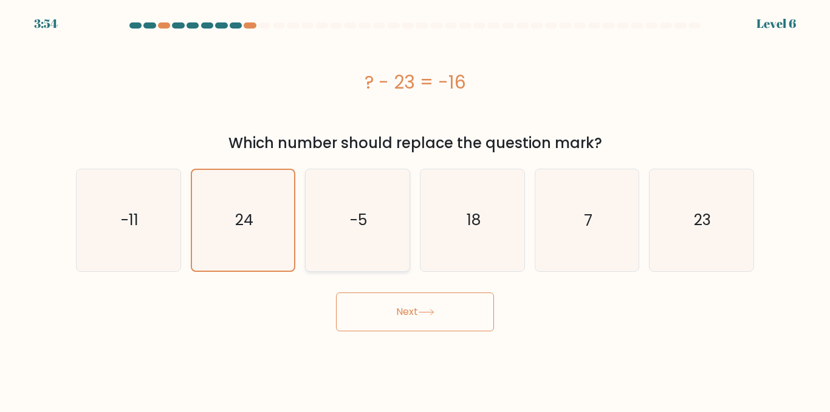
click at [316, 229] on icon "-5" at bounding box center [357, 219] width 101 height 101
click at [415, 210] on input "c. -5" at bounding box center [415, 207] width 1 height 3
radio input "true"
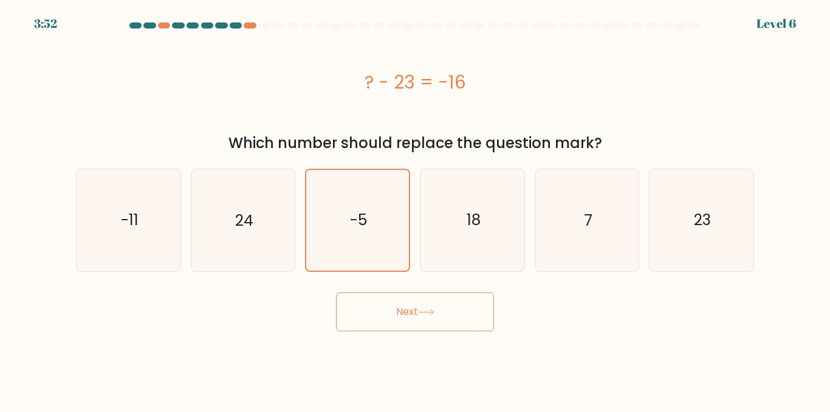
drag, startPoint x: 442, startPoint y: 79, endPoint x: 481, endPoint y: 85, distance: 39.9
click at [481, 85] on div "? - 23 = -16" at bounding box center [415, 82] width 678 height 27
click at [512, 225] on icon "18" at bounding box center [471, 219] width 101 height 101
click at [415, 210] on input "d. 18" at bounding box center [415, 207] width 1 height 3
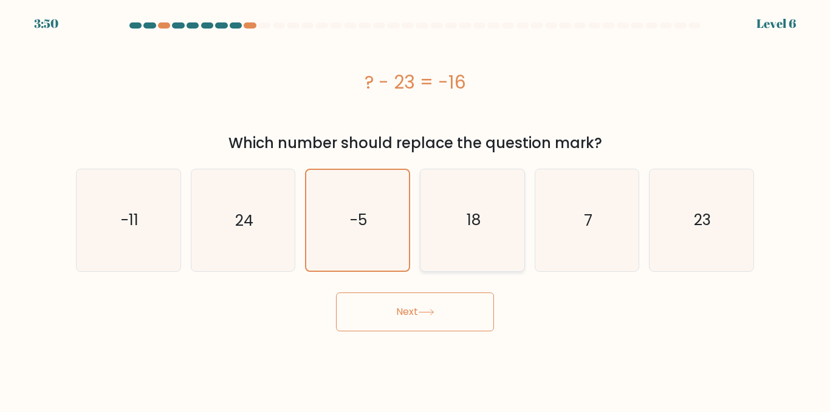
radio input "true"
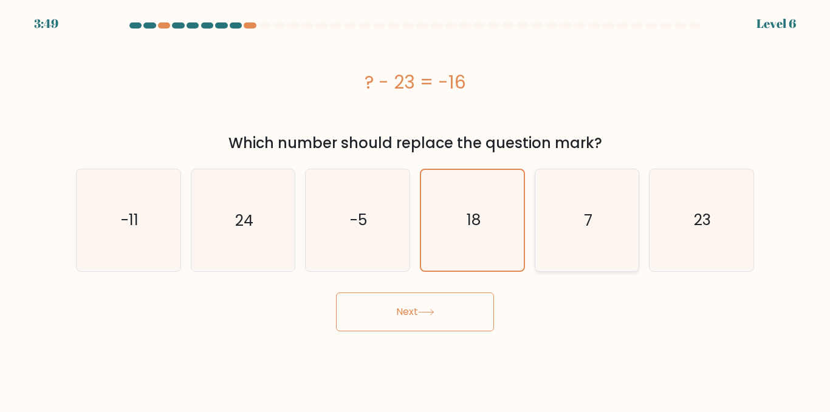
click at [583, 205] on icon "7" at bounding box center [586, 219] width 101 height 101
click at [415, 206] on input "e. 7" at bounding box center [415, 207] width 1 height 3
radio input "true"
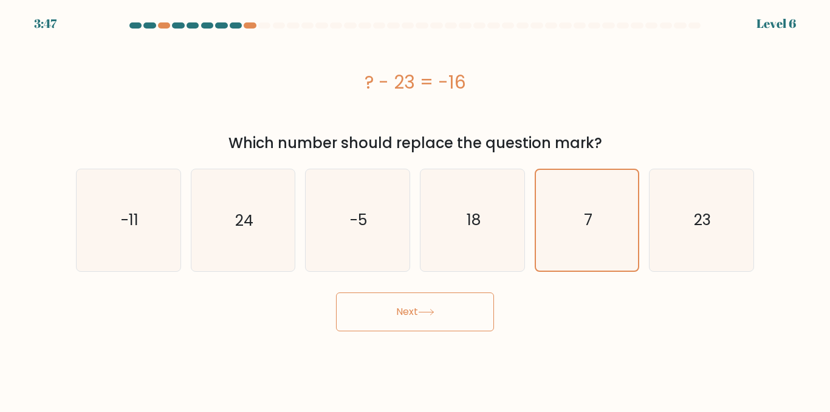
drag, startPoint x: 426, startPoint y: 100, endPoint x: 528, endPoint y: 106, distance: 102.3
click at [524, 107] on div "? - 23 = -16" at bounding box center [415, 81] width 678 height 97
click at [538, 104] on div "? - 23 = -16" at bounding box center [415, 81] width 678 height 97
click at [700, 207] on icon "23" at bounding box center [700, 219] width 101 height 101
click at [415, 207] on input "f. 23" at bounding box center [415, 207] width 1 height 3
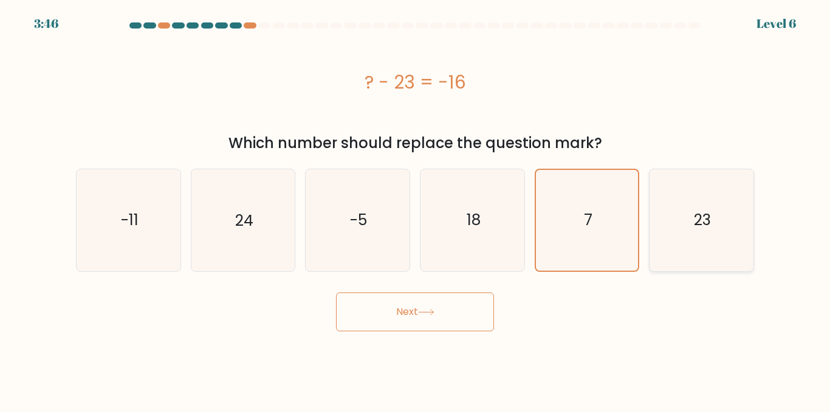
radio input "true"
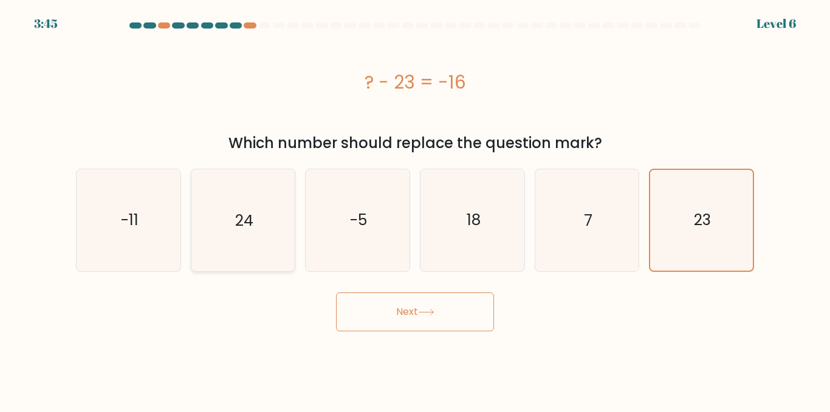
click at [230, 222] on icon "24" at bounding box center [242, 219] width 101 height 101
click at [415, 210] on input "b. 24" at bounding box center [415, 207] width 1 height 3
radio input "true"
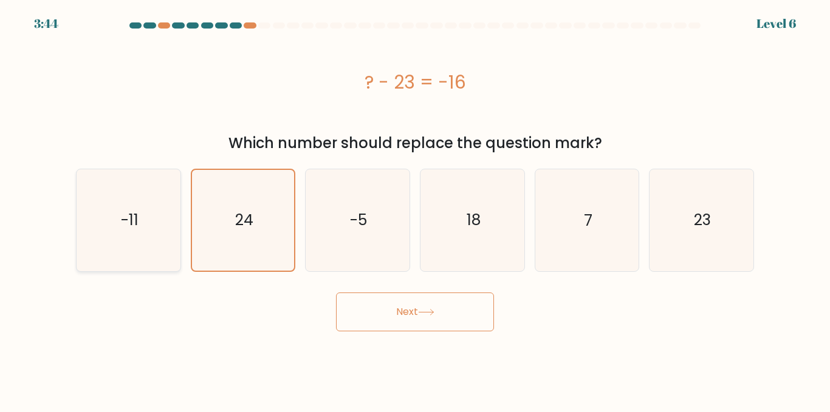
click at [177, 225] on icon "-11" at bounding box center [128, 219] width 101 height 101
click at [415, 210] on input "a. -11" at bounding box center [415, 207] width 1 height 3
radio input "true"
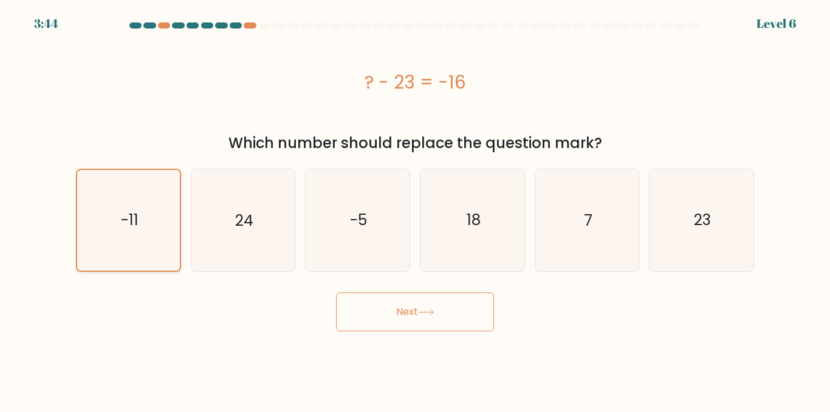
click at [109, 239] on icon "-11" at bounding box center [128, 220] width 100 height 100
click at [415, 210] on input "a. -11" at bounding box center [415, 207] width 1 height 3
click at [218, 239] on icon "24" at bounding box center [242, 219] width 101 height 101
click at [415, 210] on input "b. 24" at bounding box center [415, 207] width 1 height 3
radio input "true"
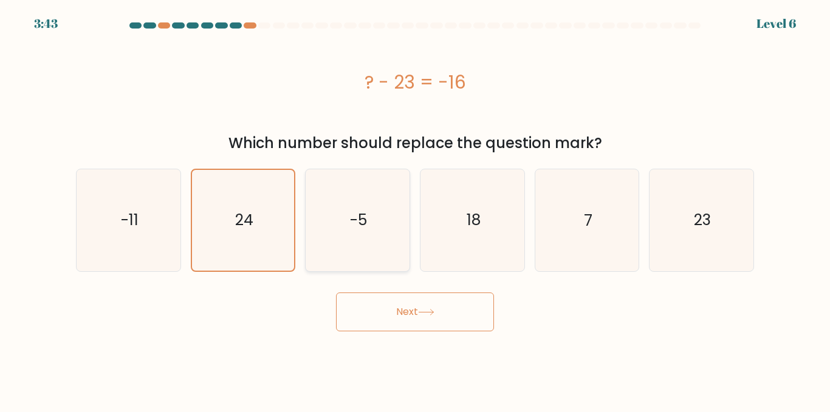
click at [372, 214] on icon "-5" at bounding box center [357, 219] width 101 height 101
click at [415, 210] on input "c. -5" at bounding box center [415, 207] width 1 height 3
radio input "true"
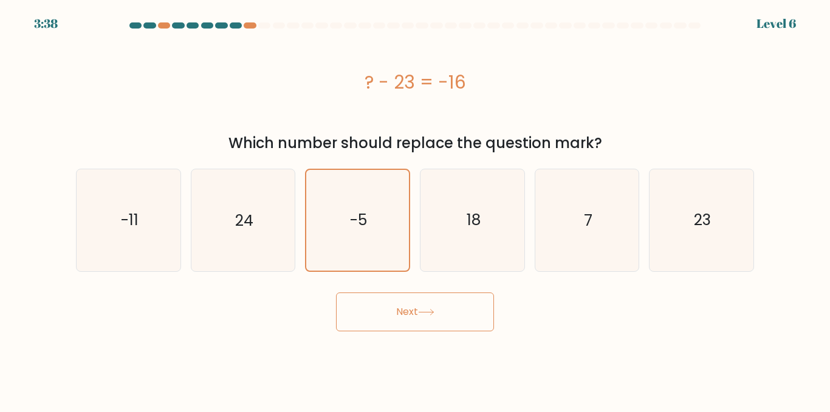
drag, startPoint x: 227, startPoint y: 143, endPoint x: 670, endPoint y: 148, distance: 443.4
click at [670, 148] on div "Which number should replace the question mark?" at bounding box center [414, 143] width 663 height 22
click at [669, 142] on div "Which number should replace the question mark?" at bounding box center [414, 143] width 663 height 22
drag, startPoint x: 361, startPoint y: 90, endPoint x: 526, endPoint y: 88, distance: 164.6
click at [526, 88] on div "? - 23 = -16" at bounding box center [415, 82] width 678 height 27
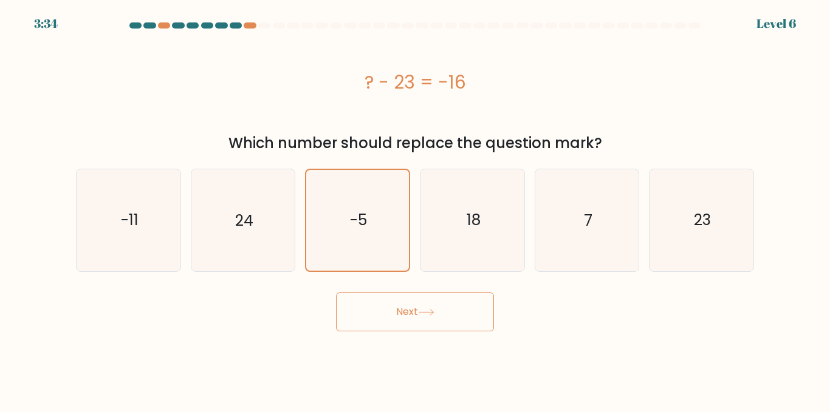
click at [526, 88] on div "? - 23 = -16" at bounding box center [415, 82] width 678 height 27
click at [193, 245] on icon "24" at bounding box center [242, 219] width 101 height 101
click at [415, 210] on input "b. 24" at bounding box center [415, 207] width 1 height 3
radio input "true"
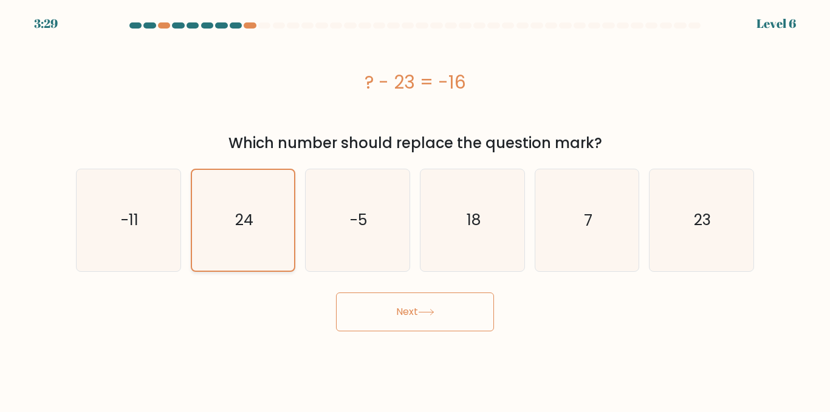
click at [284, 244] on icon "24" at bounding box center [243, 220] width 100 height 100
click at [415, 210] on input "b. 24" at bounding box center [415, 207] width 1 height 3
click at [350, 230] on text "-5" at bounding box center [358, 220] width 17 height 21
click at [415, 210] on input "c. -5" at bounding box center [415, 207] width 1 height 3
radio input "true"
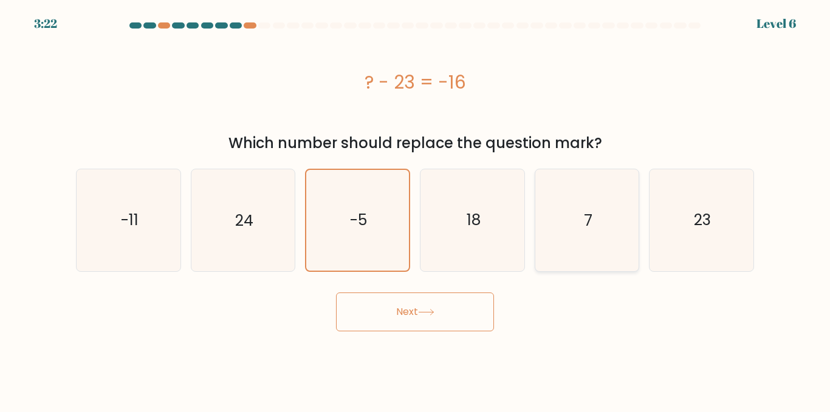
click at [597, 224] on icon "7" at bounding box center [586, 219] width 101 height 101
click at [415, 210] on input "e. 7" at bounding box center [415, 207] width 1 height 3
radio input "true"
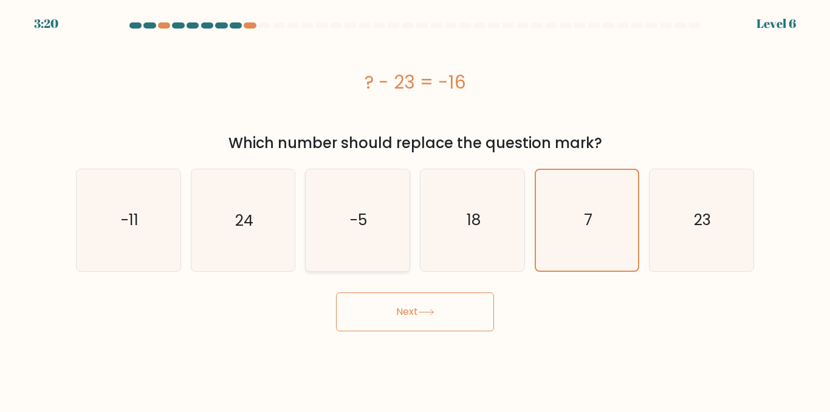
click at [335, 225] on icon "-5" at bounding box center [357, 219] width 101 height 101
click at [415, 210] on input "c. -5" at bounding box center [415, 207] width 1 height 3
radio input "true"
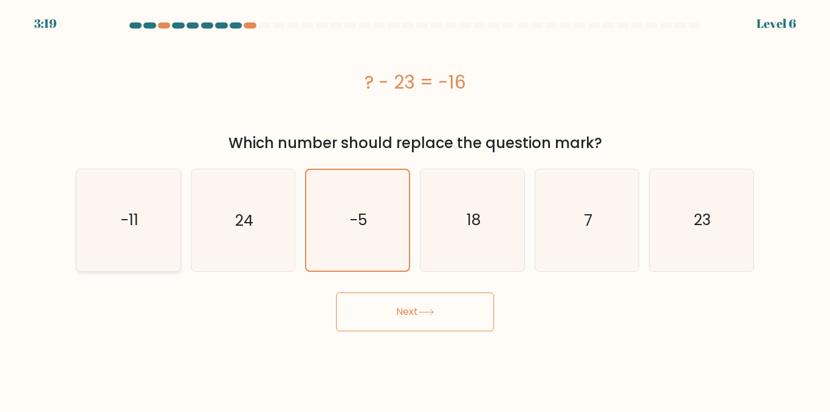
click at [115, 230] on icon "-11" at bounding box center [128, 219] width 101 height 101
click at [415, 210] on input "a. -11" at bounding box center [415, 207] width 1 height 3
radio input "true"
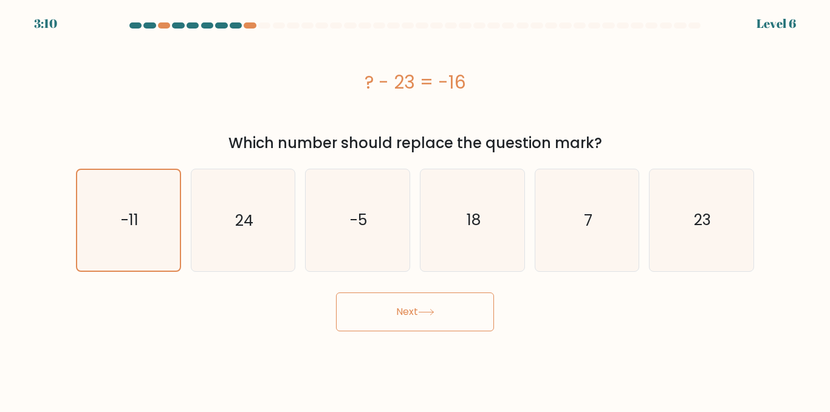
drag, startPoint x: 389, startPoint y: 89, endPoint x: 528, endPoint y: 100, distance: 139.5
click at [528, 100] on div "? - 23 = -16" at bounding box center [415, 81] width 678 height 97
click at [369, 212] on icon "-5" at bounding box center [357, 219] width 101 height 101
click at [415, 210] on input "c. -5" at bounding box center [415, 207] width 1 height 3
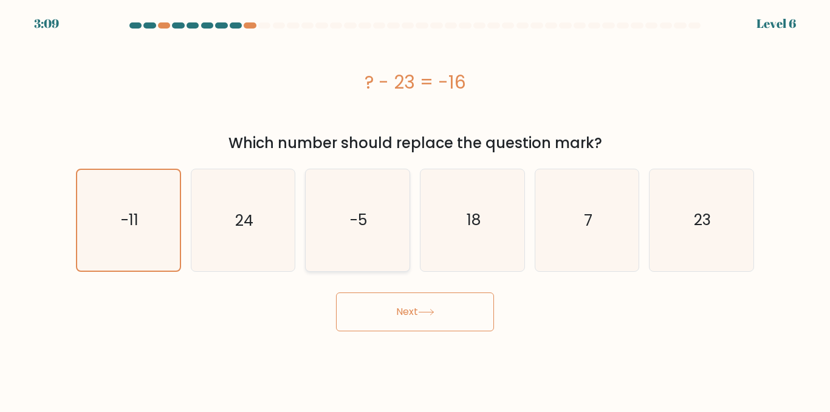
radio input "true"
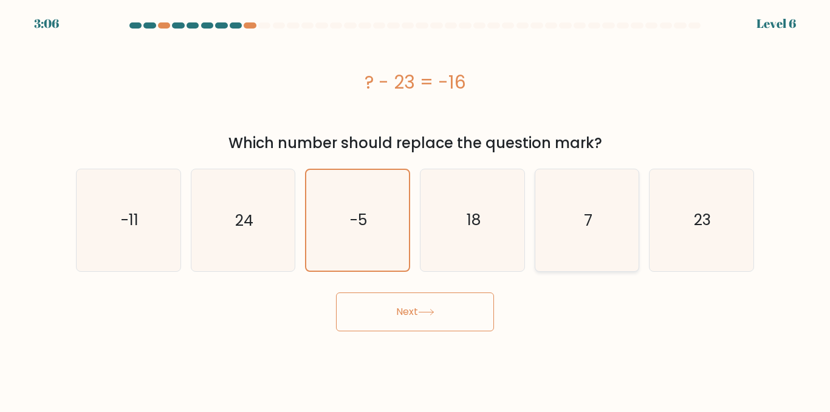
click at [587, 221] on text "7" at bounding box center [588, 220] width 9 height 21
click at [415, 210] on input "e. 7" at bounding box center [415, 207] width 1 height 3
radio input "true"
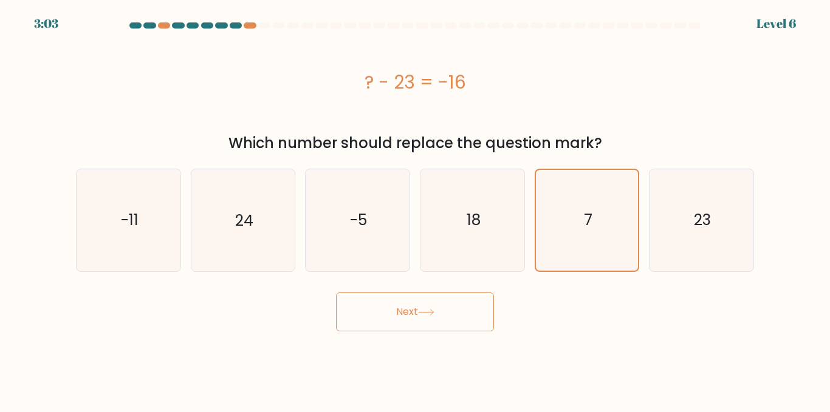
drag, startPoint x: 396, startPoint y: 84, endPoint x: 415, endPoint y: 89, distance: 19.4
click at [415, 89] on div "? - 23 = -16" at bounding box center [415, 82] width 678 height 27
click at [432, 101] on div "? - 23 = -16" at bounding box center [415, 81] width 678 height 97
click at [404, 316] on button "Next" at bounding box center [415, 312] width 158 height 39
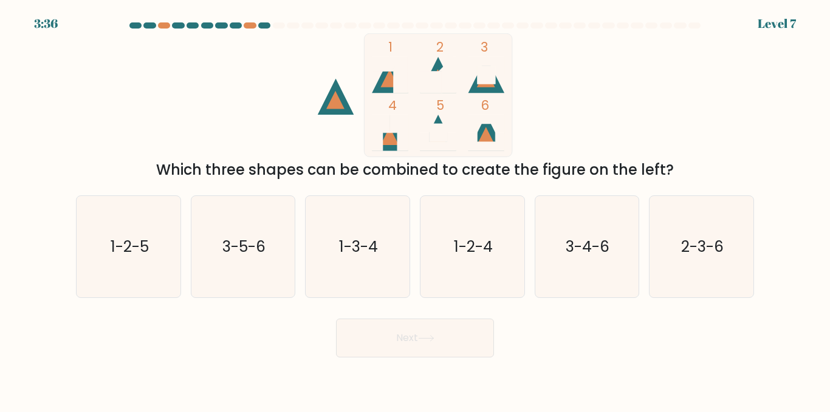
drag, startPoint x: 157, startPoint y: 166, endPoint x: 740, endPoint y: 169, distance: 583.7
click at [740, 169] on div "Which three shapes can be combined to create the figure on the left?" at bounding box center [414, 170] width 663 height 22
click at [172, 261] on icon "1-2-5" at bounding box center [128, 246] width 101 height 101
click at [415, 210] on input "a. 1-2-5" at bounding box center [415, 207] width 1 height 3
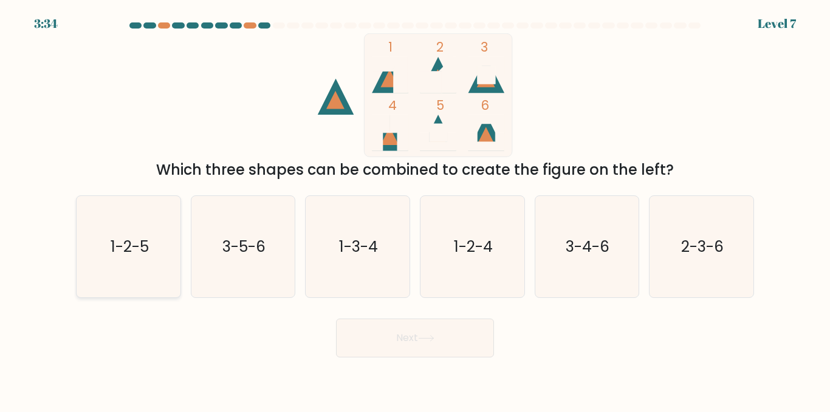
radio input "true"
click at [260, 243] on text "3-5-6" at bounding box center [243, 246] width 43 height 21
click at [415, 210] on input "b. 3-5-6" at bounding box center [415, 207] width 1 height 3
radio input "true"
click at [305, 237] on div "1-3-4" at bounding box center [357, 247] width 105 height 103
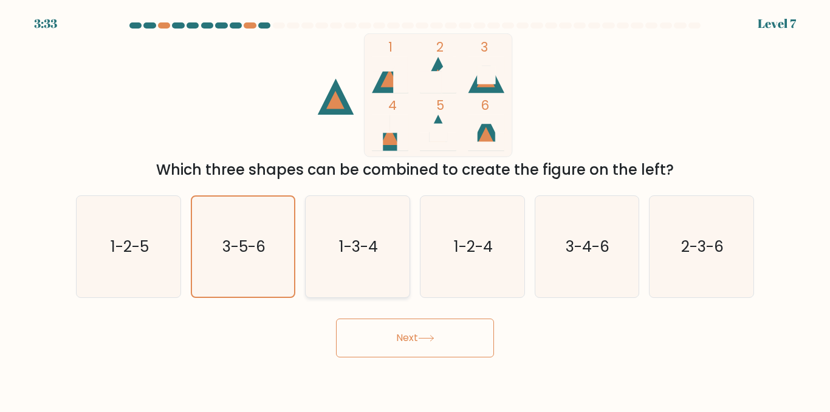
click at [415, 210] on input "c. 1-3-4" at bounding box center [415, 207] width 1 height 3
radio input "true"
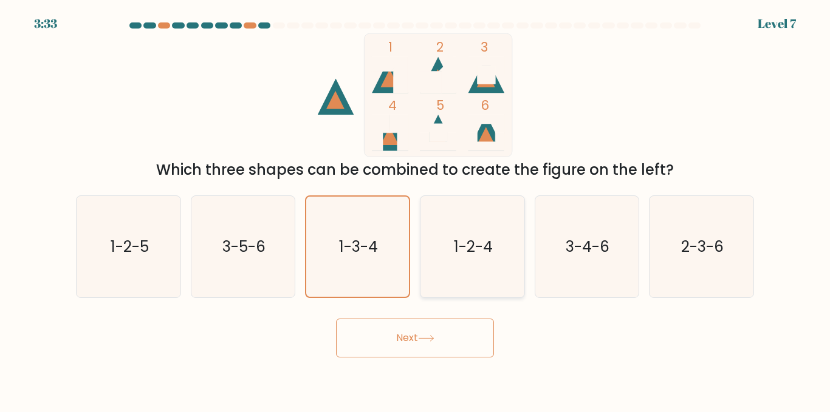
click at [459, 237] on text "1-2-4" at bounding box center [473, 246] width 39 height 21
click at [415, 210] on input "d. 1-2-4" at bounding box center [415, 207] width 1 height 3
radio input "true"
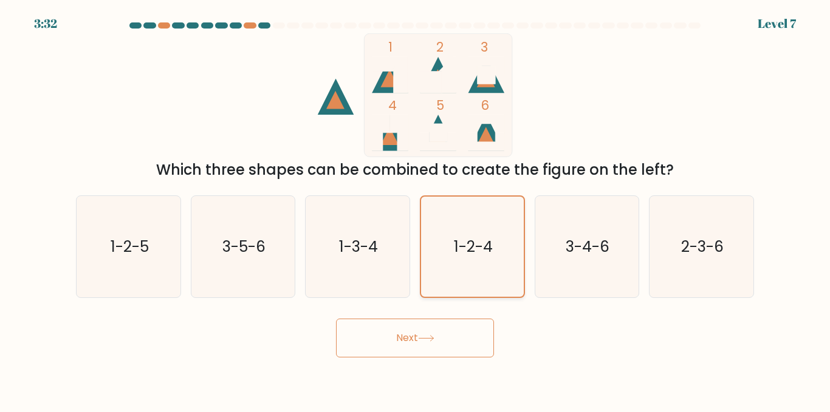
click at [514, 227] on icon "1-2-4" at bounding box center [472, 247] width 100 height 100
click at [415, 210] on input "d. 1-2-4" at bounding box center [415, 207] width 1 height 3
click at [591, 237] on text "3-4-6" at bounding box center [588, 246] width 44 height 21
click at [415, 210] on input "e. 3-4-6" at bounding box center [415, 207] width 1 height 3
radio input "true"
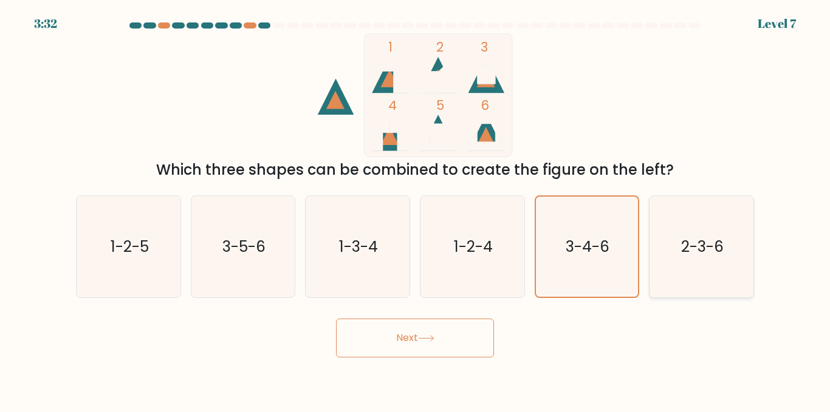
click at [650, 240] on icon "2-3-6" at bounding box center [700, 246] width 101 height 101
click at [415, 210] on input "f. 2-3-6" at bounding box center [415, 207] width 1 height 3
radio input "true"
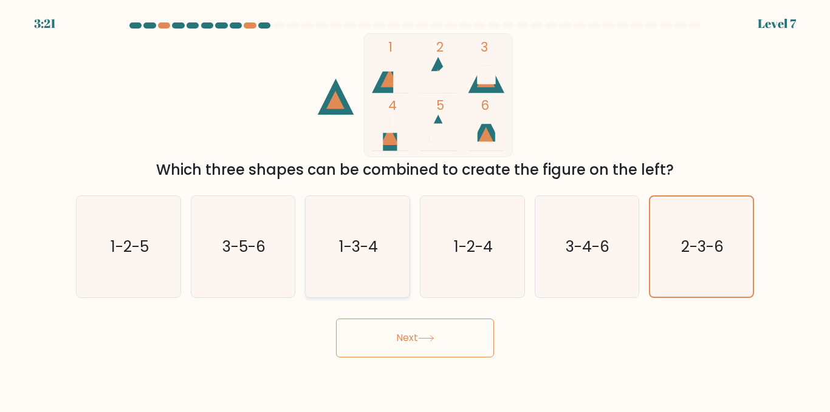
click at [369, 243] on text "1-3-4" at bounding box center [358, 246] width 39 height 21
click at [415, 210] on input "c. 1-3-4" at bounding box center [415, 207] width 1 height 3
radio input "true"
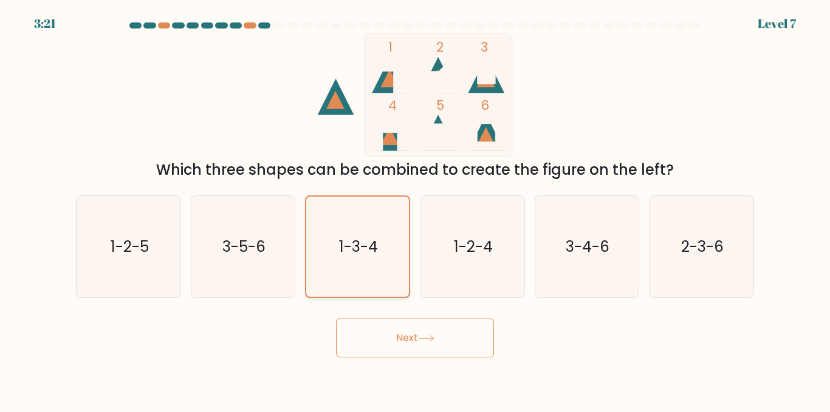
click at [308, 271] on icon "1-3-4" at bounding box center [357, 247] width 100 height 100
click at [415, 210] on input "c. 1-3-4" at bounding box center [415, 207] width 1 height 3
click at [258, 294] on icon "3-5-6" at bounding box center [242, 246] width 101 height 101
click at [415, 210] on input "b. 3-5-6" at bounding box center [415, 207] width 1 height 3
radio input "true"
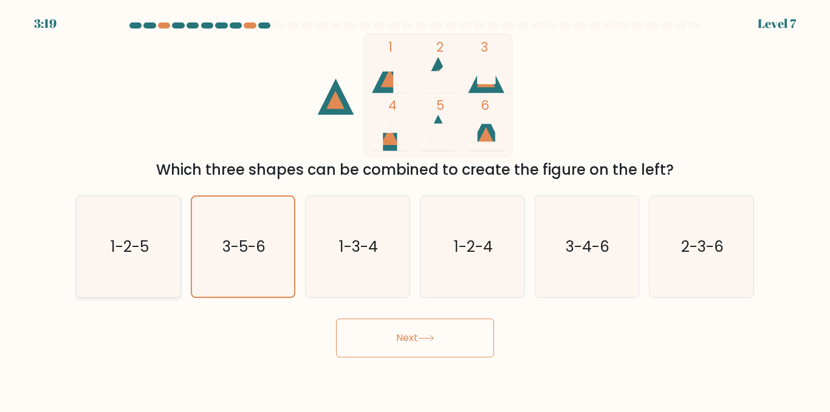
click at [150, 254] on icon "1-2-5" at bounding box center [128, 246] width 101 height 101
click at [415, 210] on input "a. 1-2-5" at bounding box center [415, 207] width 1 height 3
radio input "true"
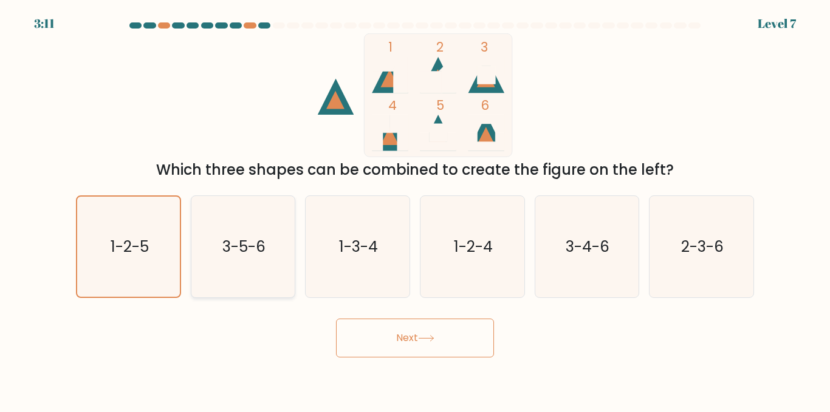
click at [264, 269] on icon "3-5-6" at bounding box center [242, 246] width 101 height 101
click at [415, 210] on input "b. 3-5-6" at bounding box center [415, 207] width 1 height 3
radio input "true"
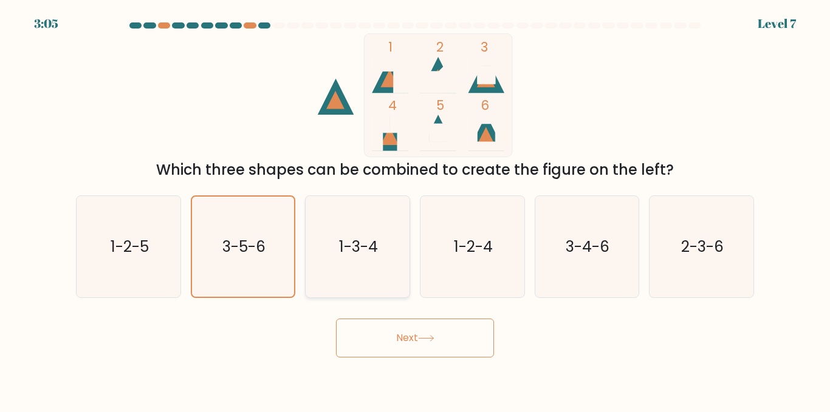
click at [402, 264] on icon "1-3-4" at bounding box center [357, 246] width 101 height 101
click at [415, 210] on input "c. 1-3-4" at bounding box center [415, 207] width 1 height 3
radio input "true"
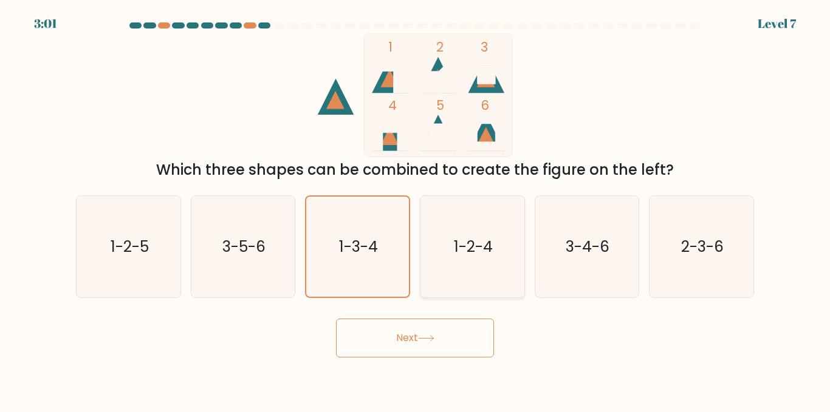
click at [491, 245] on text "1-2-4" at bounding box center [473, 246] width 39 height 21
click at [415, 210] on input "d. 1-2-4" at bounding box center [415, 207] width 1 height 3
radio input "true"
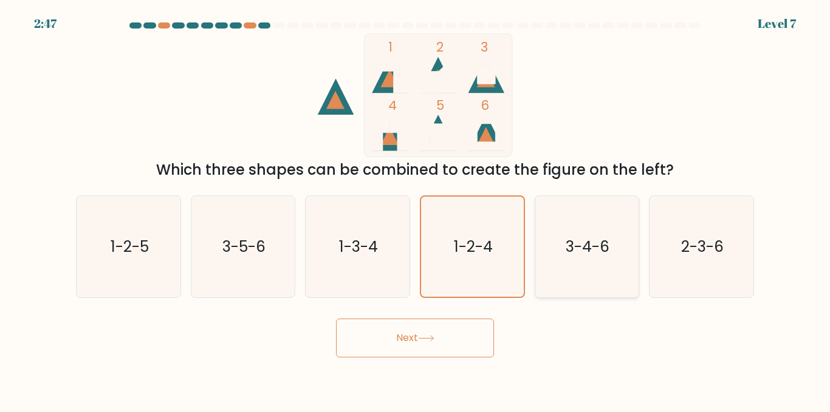
click at [581, 251] on text "3-4-6" at bounding box center [588, 246] width 44 height 21
click at [415, 210] on input "e. 3-4-6" at bounding box center [415, 207] width 1 height 3
radio input "true"
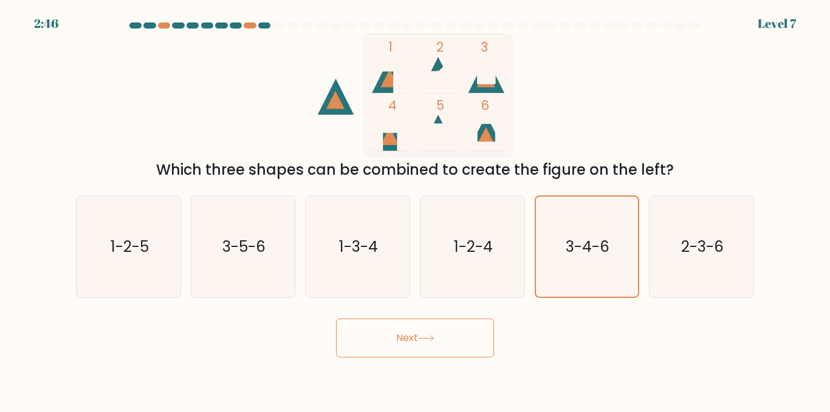
click at [465, 347] on button "Next" at bounding box center [415, 338] width 158 height 39
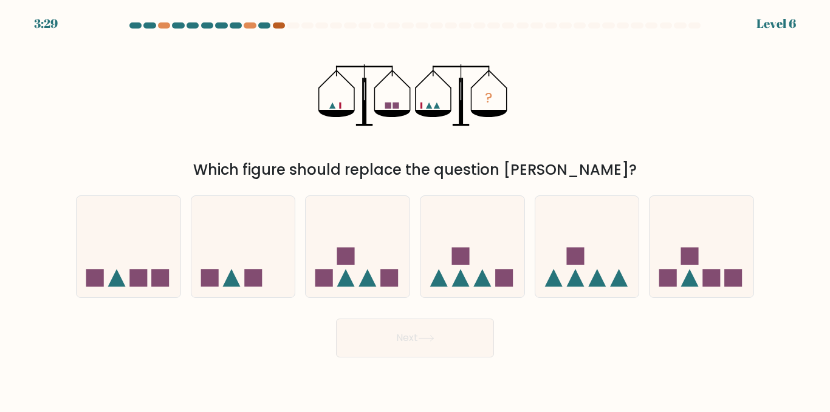
click at [279, 22] on div at bounding box center [279, 25] width 12 height 6
click at [366, 262] on icon at bounding box center [357, 247] width 104 height 86
click at [415, 210] on input "c." at bounding box center [415, 207] width 1 height 3
radio input "true"
click at [325, 262] on icon at bounding box center [357, 247] width 103 height 85
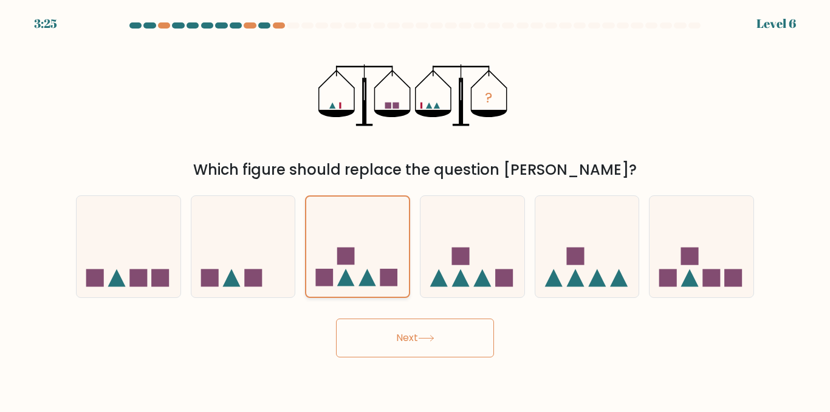
click at [415, 210] on input "c." at bounding box center [415, 207] width 1 height 3
click at [259, 273] on rect at bounding box center [253, 279] width 18 height 18
click at [415, 210] on input "b." at bounding box center [415, 207] width 1 height 3
radio input "true"
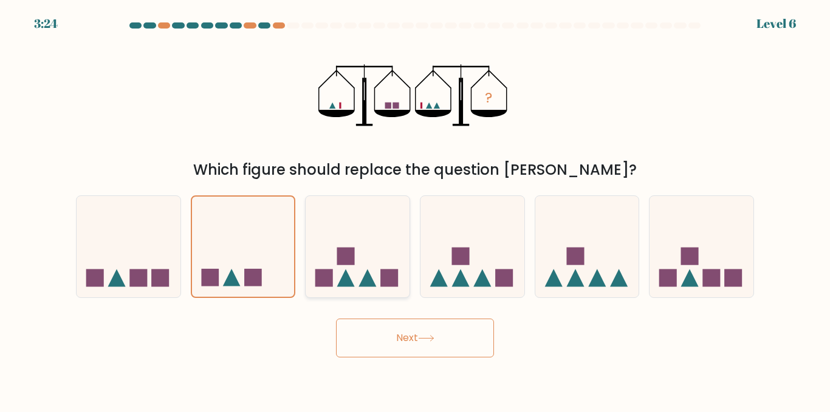
drag, startPoint x: 82, startPoint y: 265, endPoint x: 318, endPoint y: 254, distance: 235.9
click at [86, 267] on icon at bounding box center [129, 247] width 104 height 86
click at [415, 210] on input "a." at bounding box center [415, 207] width 1 height 3
radio input "true"
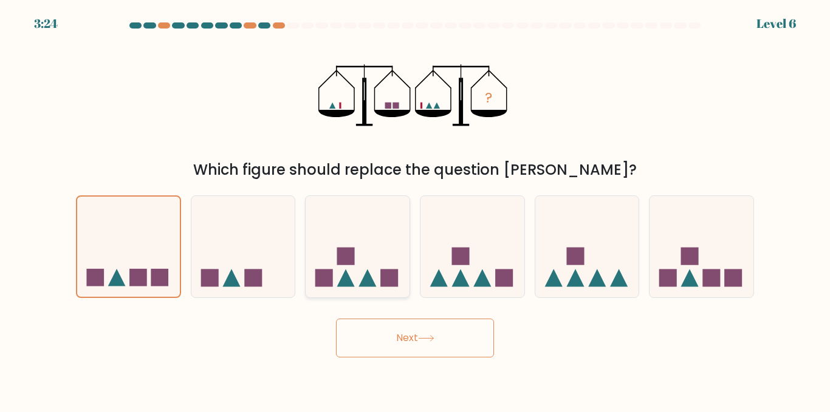
click at [408, 250] on icon at bounding box center [357, 247] width 104 height 86
click at [415, 210] on input "c." at bounding box center [415, 207] width 1 height 3
radio input "true"
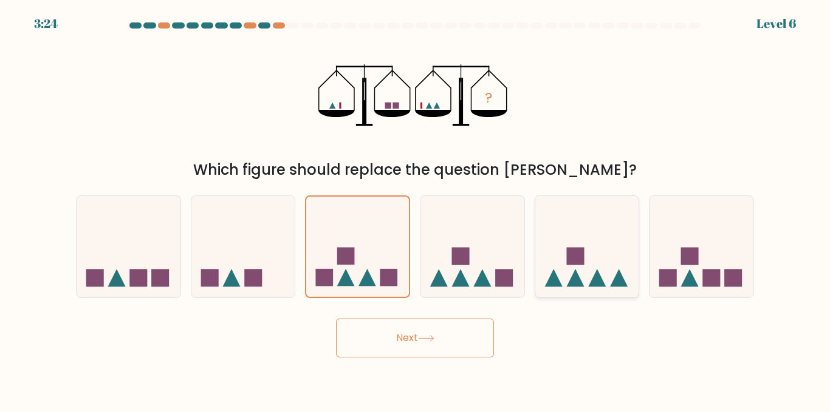
drag, startPoint x: 541, startPoint y: 232, endPoint x: 598, endPoint y: 236, distance: 57.8
click at [541, 232] on icon at bounding box center [587, 247] width 104 height 86
click at [415, 210] on input "e." at bounding box center [415, 207] width 1 height 3
radio input "true"
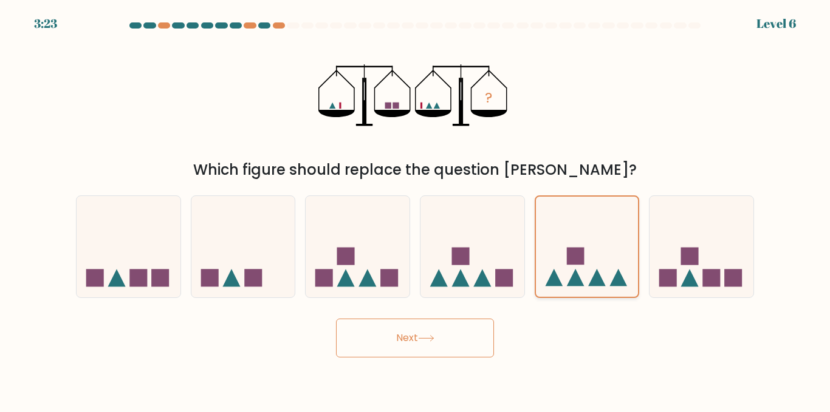
click at [599, 236] on icon at bounding box center [587, 247] width 103 height 85
click at [415, 210] on input "e." at bounding box center [415, 207] width 1 height 3
drag, startPoint x: 655, startPoint y: 234, endPoint x: 646, endPoint y: 256, distance: 23.7
click at [658, 256] on icon at bounding box center [701, 247] width 104 height 86
click at [415, 210] on input "f." at bounding box center [415, 207] width 1 height 3
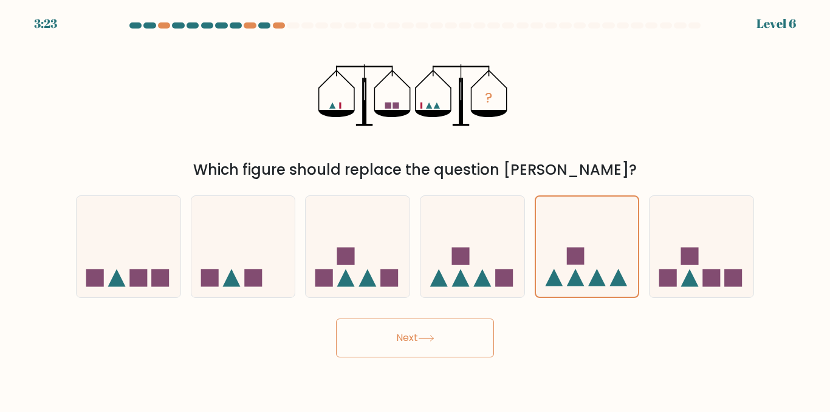
radio input "true"
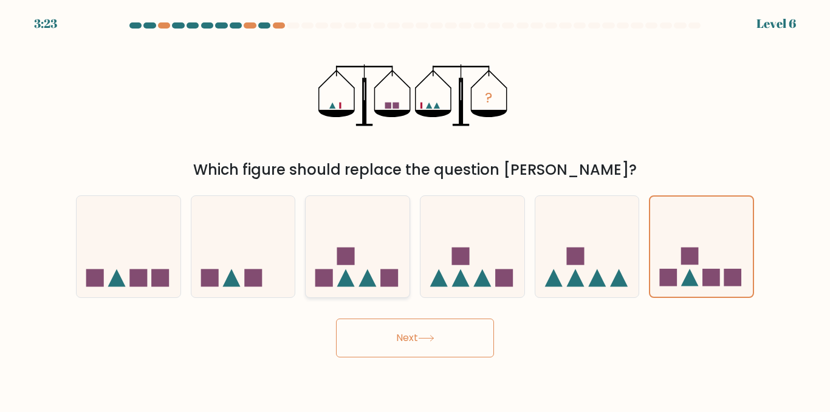
drag, startPoint x: 439, startPoint y: 251, endPoint x: 374, endPoint y: 262, distance: 65.9
click at [436, 259] on icon at bounding box center [472, 247] width 104 height 86
click at [415, 210] on input "d." at bounding box center [415, 207] width 1 height 3
radio input "true"
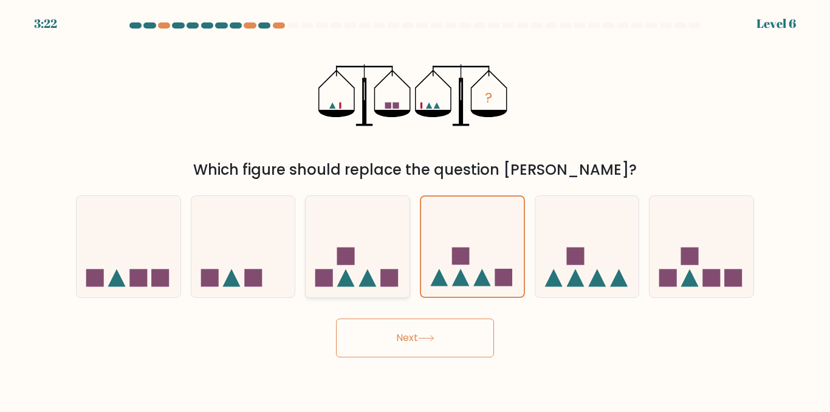
click at [353, 258] on rect at bounding box center [346, 257] width 18 height 18
click at [415, 210] on input "c." at bounding box center [415, 207] width 1 height 3
radio input "true"
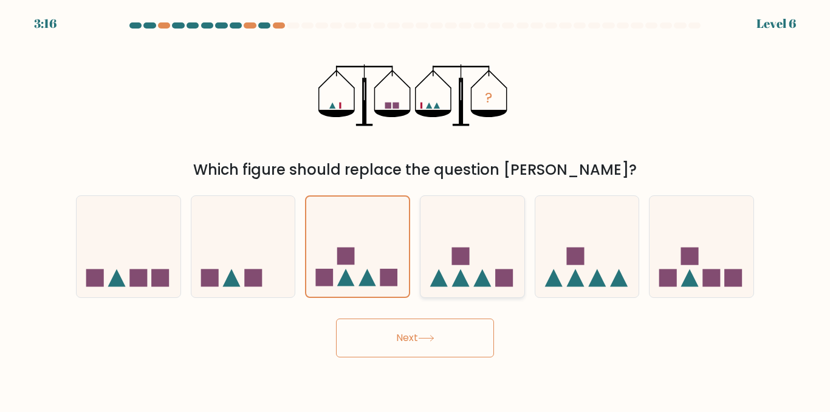
click at [446, 271] on icon at bounding box center [472, 247] width 104 height 86
click at [415, 210] on input "d." at bounding box center [415, 207] width 1 height 3
radio input "true"
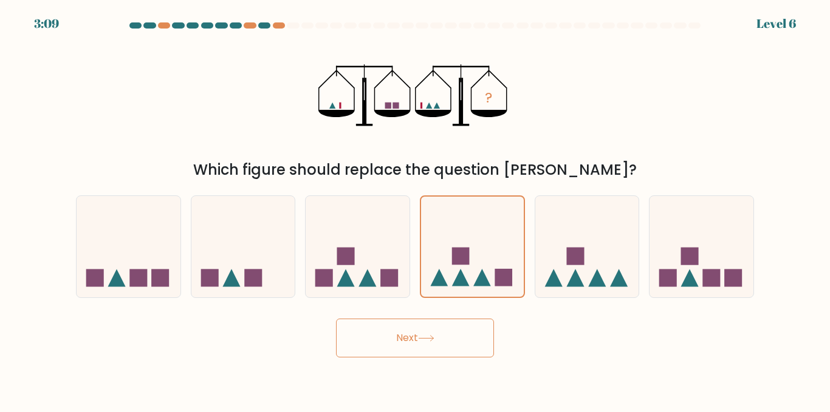
drag, startPoint x: 230, startPoint y: 166, endPoint x: 623, endPoint y: 159, distance: 393.0
click at [623, 159] on div "Which figure should replace the question mark?" at bounding box center [414, 170] width 663 height 22
drag, startPoint x: 766, startPoint y: 18, endPoint x: 785, endPoint y: 25, distance: 19.4
click at [785, 25] on body "3:08 Level 6" at bounding box center [415, 206] width 830 height 412
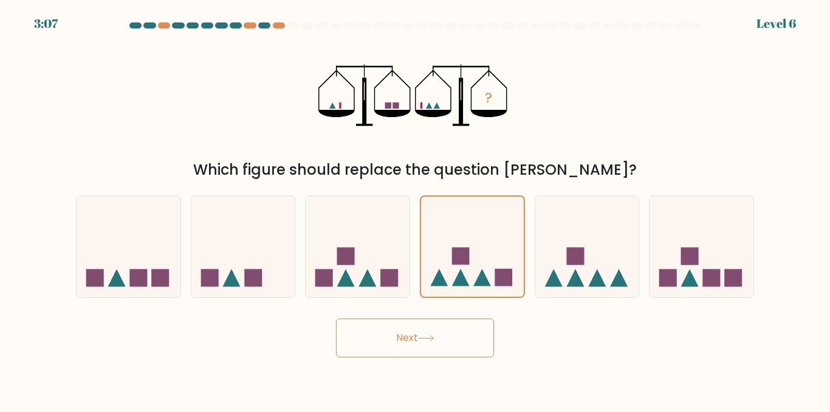
click at [778, 53] on form at bounding box center [415, 189] width 830 height 335
click at [387, 279] on rect at bounding box center [390, 279] width 18 height 18
click at [415, 210] on input "c." at bounding box center [415, 207] width 1 height 3
radio input "true"
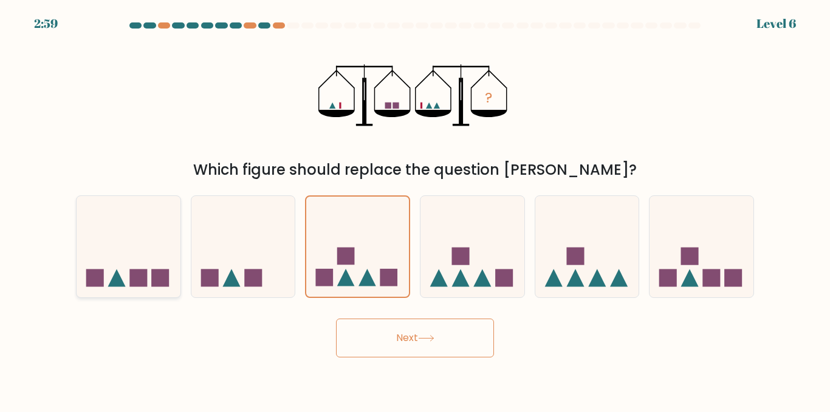
drag, startPoint x: 281, startPoint y: 230, endPoint x: 169, endPoint y: 261, distance: 115.5
click at [276, 241] on icon at bounding box center [243, 247] width 104 height 86
click at [415, 210] on input "b." at bounding box center [415, 207] width 1 height 3
radio input "true"
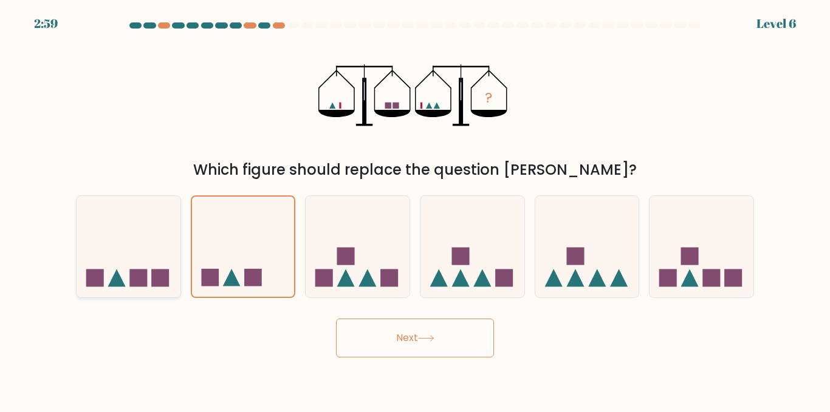
drag, startPoint x: 106, startPoint y: 271, endPoint x: 163, endPoint y: 259, distance: 59.0
click at [104, 272] on icon at bounding box center [129, 247] width 104 height 86
click at [415, 210] on input "a." at bounding box center [415, 207] width 1 height 3
radio input "true"
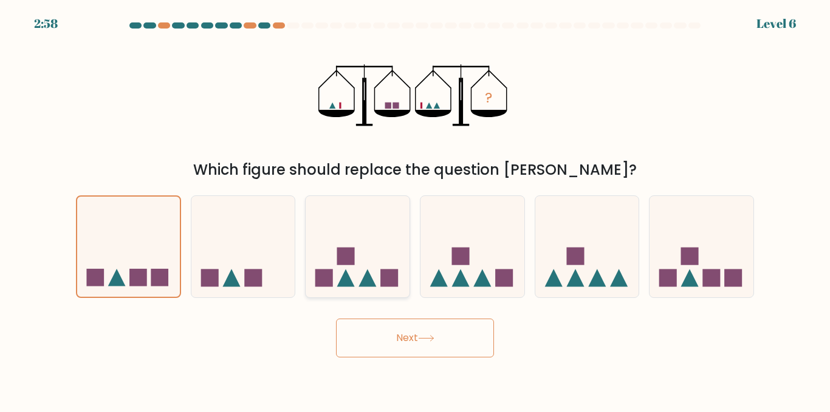
click at [394, 247] on icon at bounding box center [357, 247] width 104 height 86
click at [415, 210] on input "c." at bounding box center [415, 207] width 1 height 3
radio input "true"
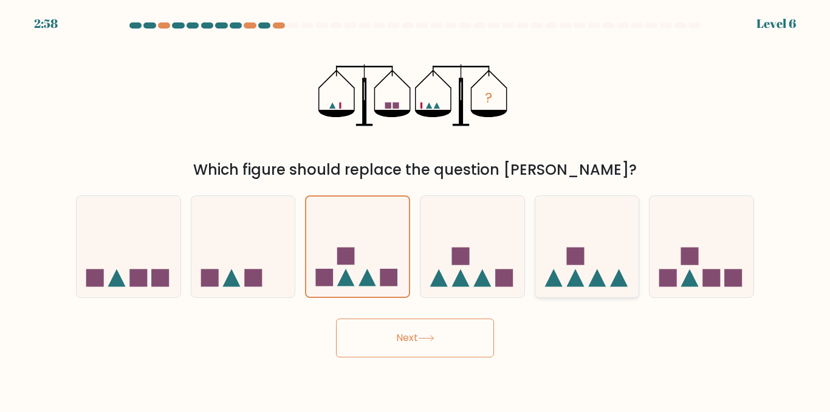
click at [622, 231] on icon at bounding box center [587, 247] width 104 height 86
click at [415, 210] on input "e." at bounding box center [415, 207] width 1 height 3
radio input "true"
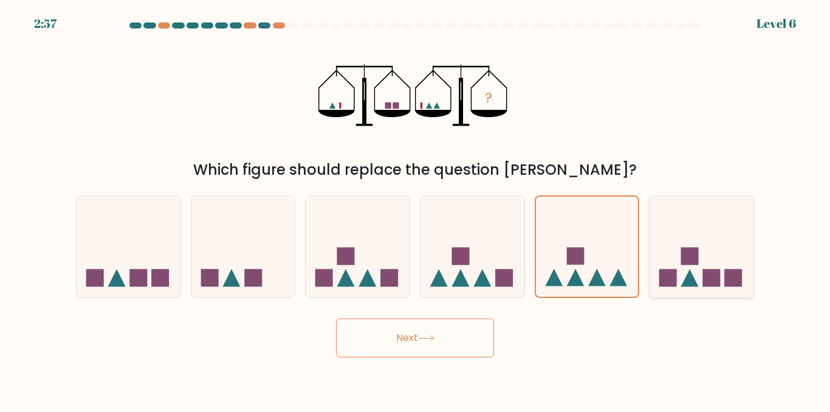
drag, startPoint x: 744, startPoint y: 238, endPoint x: 672, endPoint y: 246, distance: 72.7
click at [728, 251] on icon at bounding box center [701, 247] width 104 height 86
click at [415, 210] on input "f." at bounding box center [415, 207] width 1 height 3
radio input "true"
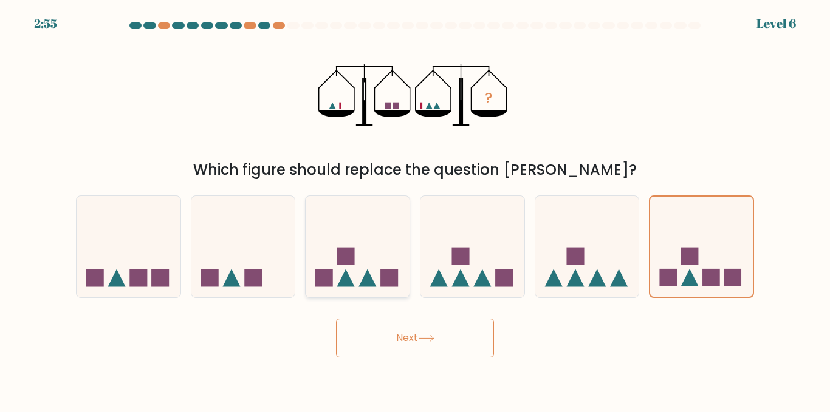
click at [386, 292] on div at bounding box center [357, 247] width 105 height 103
click at [415, 210] on input "c." at bounding box center [415, 207] width 1 height 3
radio input "true"
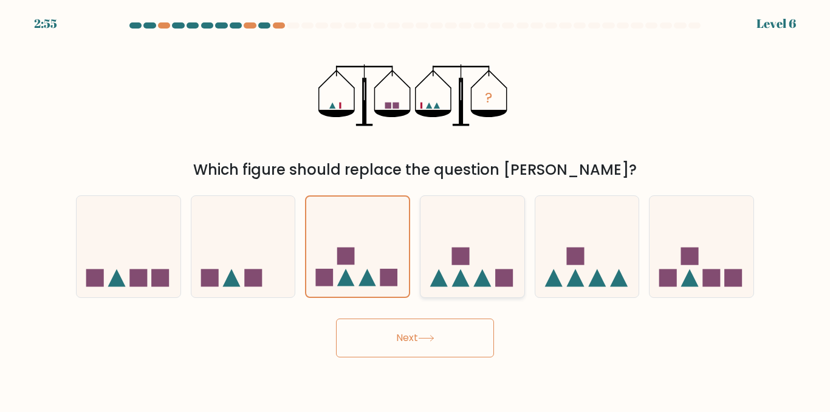
click at [468, 268] on icon at bounding box center [472, 247] width 104 height 86
click at [415, 210] on input "d." at bounding box center [415, 207] width 1 height 3
radio input "true"
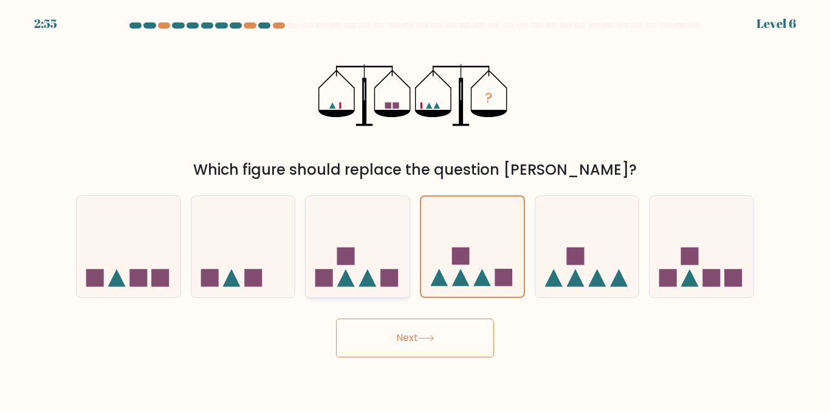
click at [374, 271] on icon at bounding box center [357, 247] width 104 height 86
click at [415, 210] on input "c." at bounding box center [415, 207] width 1 height 3
radio input "true"
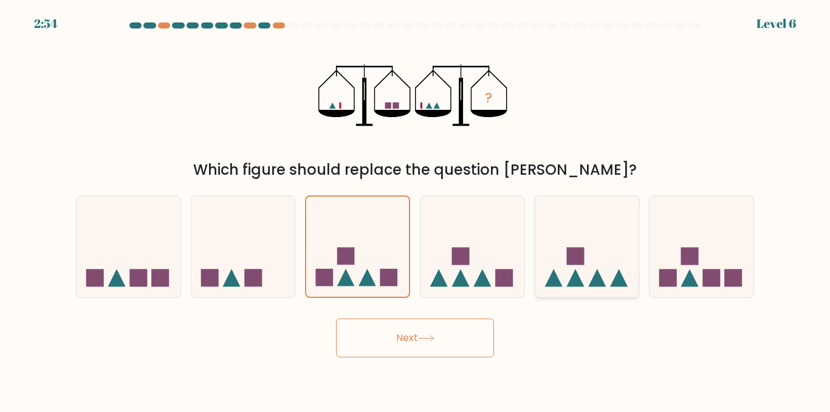
click at [624, 267] on icon at bounding box center [587, 247] width 104 height 86
click at [415, 210] on input "e." at bounding box center [415, 207] width 1 height 3
radio input "true"
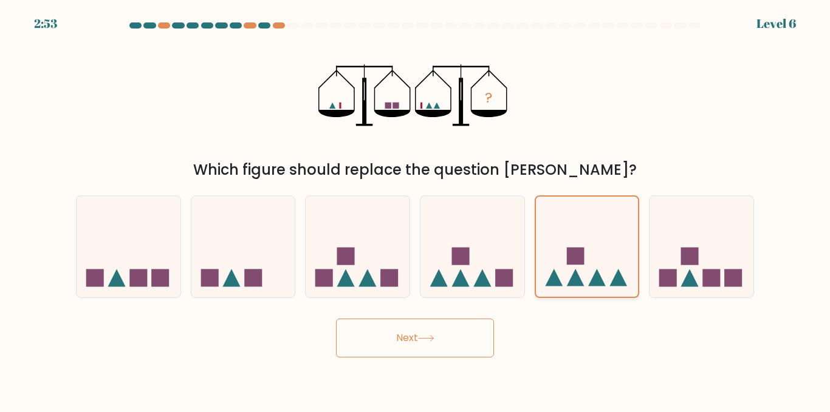
click at [534, 267] on div at bounding box center [586, 247] width 105 height 103
click at [415, 210] on input "e." at bounding box center [415, 207] width 1 height 3
click at [509, 271] on rect at bounding box center [504, 279] width 18 height 18
click at [415, 210] on input "d." at bounding box center [415, 207] width 1 height 3
radio input "true"
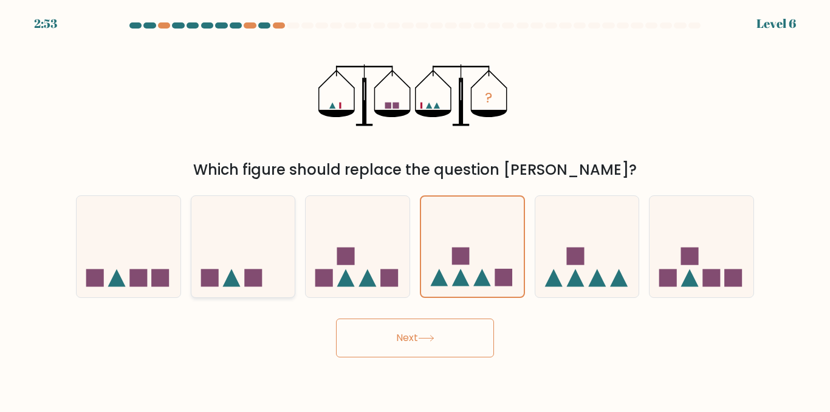
drag, startPoint x: 375, startPoint y: 263, endPoint x: 259, endPoint y: 270, distance: 116.2
click at [365, 268] on icon at bounding box center [357, 247] width 104 height 86
click at [415, 210] on input "c." at bounding box center [415, 207] width 1 height 3
radio input "true"
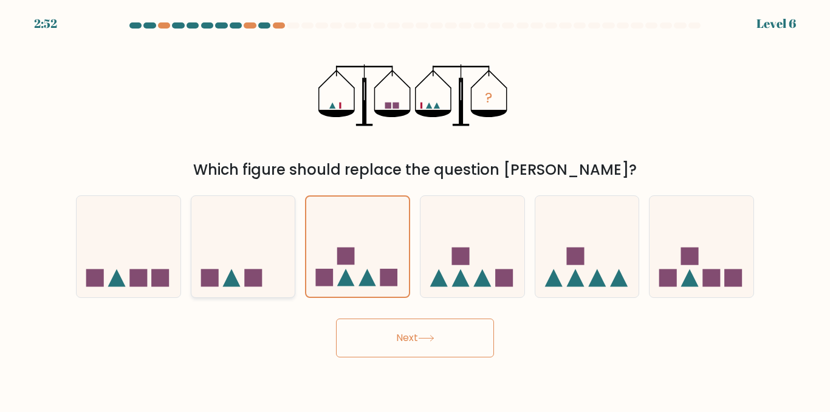
click at [206, 269] on icon at bounding box center [243, 247] width 104 height 86
click at [415, 210] on input "b." at bounding box center [415, 207] width 1 height 3
radio input "true"
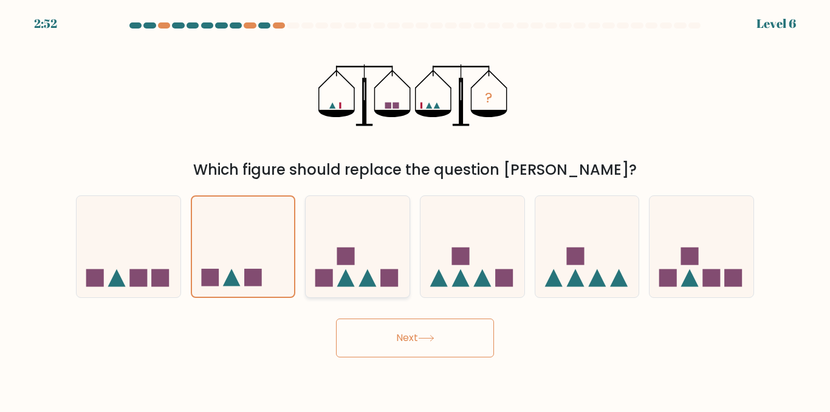
click at [379, 241] on icon at bounding box center [357, 247] width 104 height 86
click at [415, 210] on input "c." at bounding box center [415, 207] width 1 height 3
radio input "true"
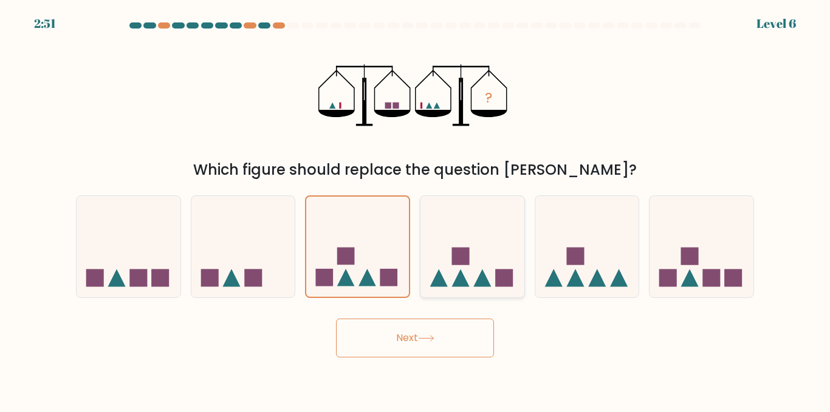
click at [437, 237] on icon at bounding box center [472, 247] width 104 height 86
click at [415, 210] on input "d." at bounding box center [415, 207] width 1 height 3
radio input "true"
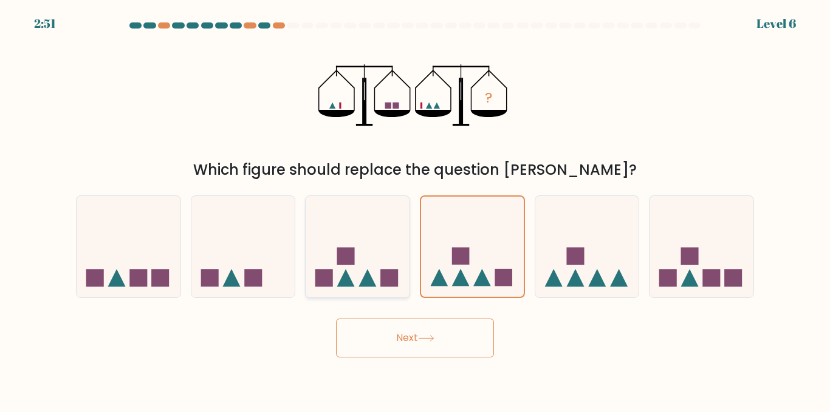
click at [387, 232] on icon at bounding box center [357, 247] width 104 height 86
click at [415, 210] on input "c." at bounding box center [415, 207] width 1 height 3
radio input "true"
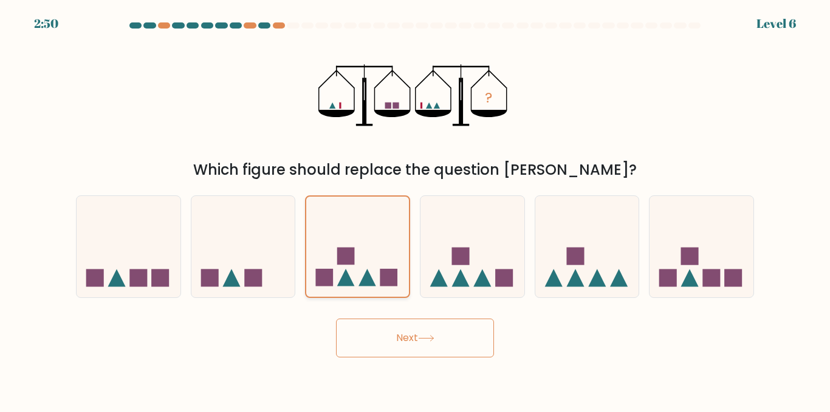
drag, startPoint x: 444, startPoint y: 231, endPoint x: 382, endPoint y: 230, distance: 62.0
click at [434, 238] on icon at bounding box center [472, 247] width 104 height 86
click at [415, 210] on input "d." at bounding box center [415, 207] width 1 height 3
radio input "true"
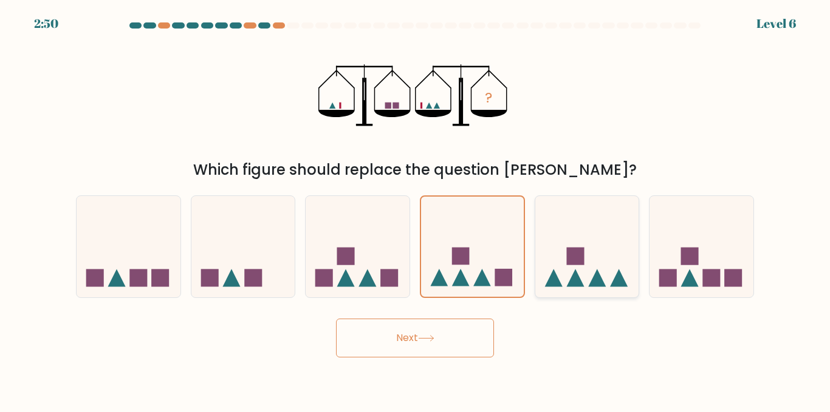
drag, startPoint x: 382, startPoint y: 230, endPoint x: 559, endPoint y: 236, distance: 177.5
click at [398, 234] on icon at bounding box center [357, 247] width 104 height 86
click at [415, 210] on input "c." at bounding box center [415, 207] width 1 height 3
radio input "true"
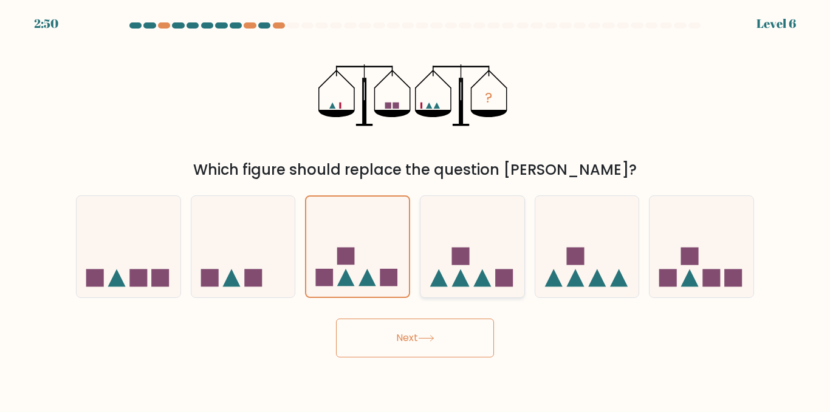
drag, startPoint x: 559, startPoint y: 236, endPoint x: 514, endPoint y: 242, distance: 46.0
click at [547, 247] on icon at bounding box center [587, 247] width 104 height 86
click at [415, 210] on input "e." at bounding box center [415, 207] width 1 height 3
radio input "true"
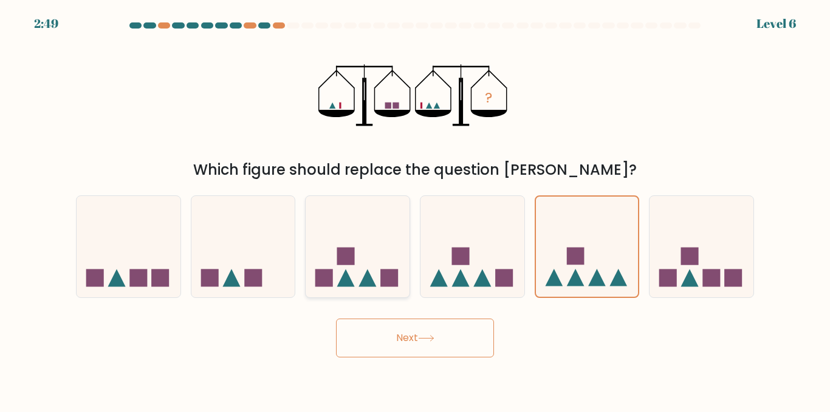
drag, startPoint x: 462, startPoint y: 239, endPoint x: 378, endPoint y: 242, distance: 84.5
click at [443, 249] on icon at bounding box center [472, 247] width 104 height 86
click at [415, 210] on input "d." at bounding box center [415, 207] width 1 height 3
radio input "true"
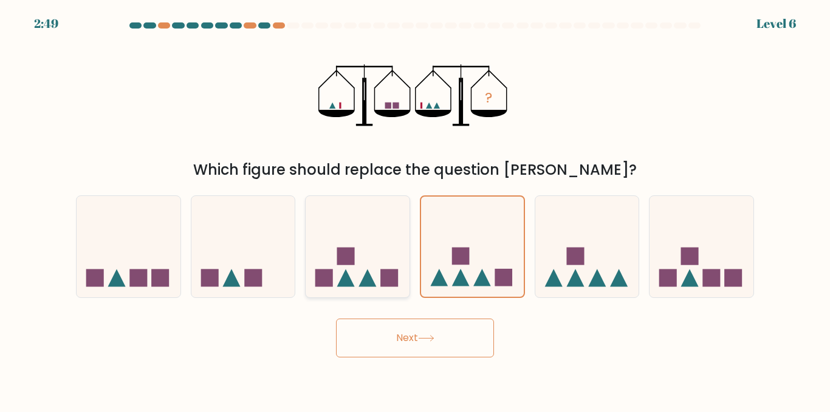
drag, startPoint x: 378, startPoint y: 242, endPoint x: 431, endPoint y: 242, distance: 52.8
click at [392, 241] on icon at bounding box center [357, 247] width 104 height 86
click at [415, 210] on input "c." at bounding box center [415, 207] width 1 height 3
radio input "true"
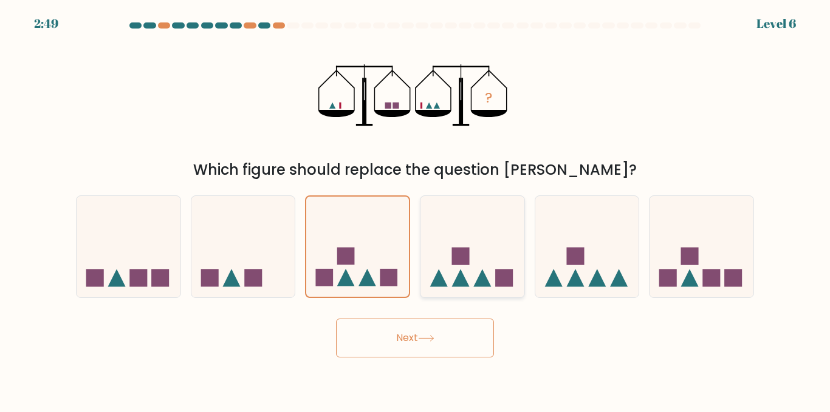
drag, startPoint x: 431, startPoint y: 242, endPoint x: 370, endPoint y: 238, distance: 60.8
click at [426, 244] on icon at bounding box center [472, 247] width 104 height 86
click at [415, 210] on input "d." at bounding box center [415, 207] width 1 height 3
radio input "true"
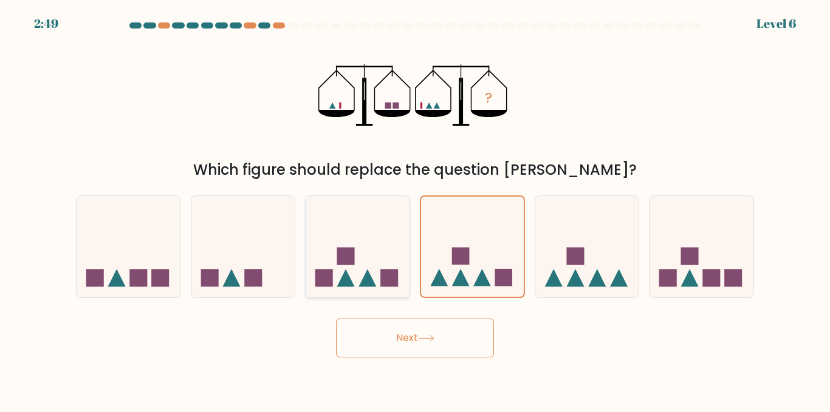
drag, startPoint x: 370, startPoint y: 238, endPoint x: 404, endPoint y: 241, distance: 34.7
click at [375, 241] on icon at bounding box center [357, 247] width 104 height 86
click at [415, 210] on input "c." at bounding box center [415, 207] width 1 height 3
radio input "true"
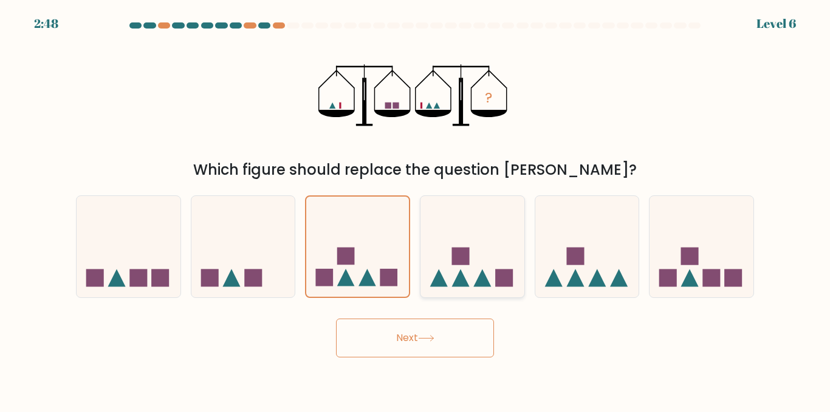
click at [463, 234] on icon at bounding box center [472, 247] width 104 height 86
click at [415, 210] on input "d." at bounding box center [415, 207] width 1 height 3
radio input "true"
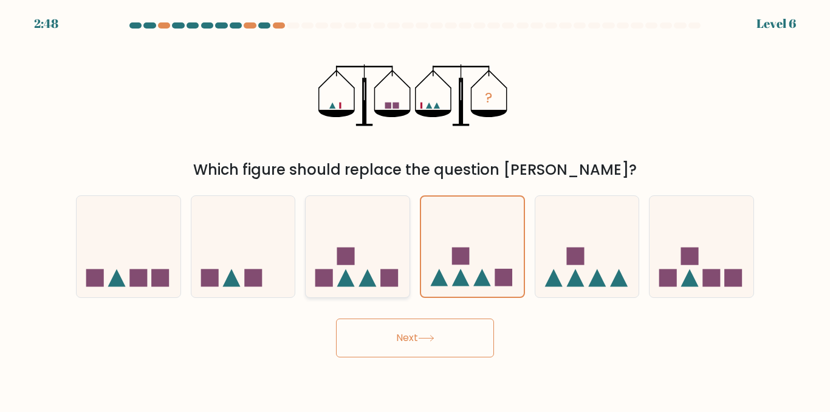
click at [357, 251] on icon at bounding box center [357, 247] width 104 height 86
click at [415, 210] on input "c." at bounding box center [415, 207] width 1 height 3
radio input "true"
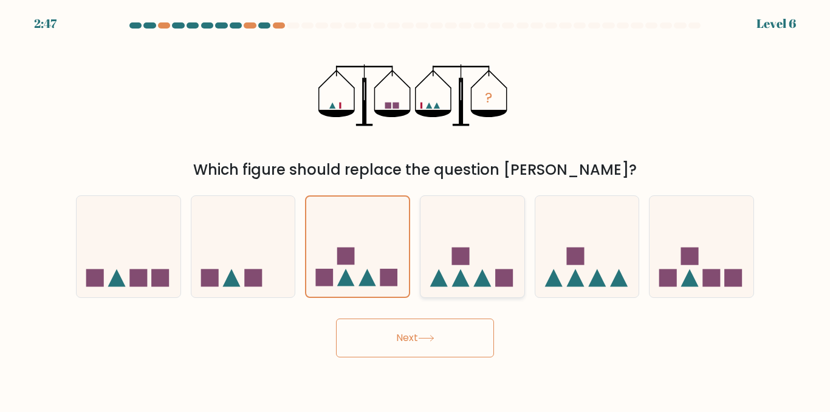
click at [437, 248] on icon at bounding box center [472, 247] width 104 height 86
click at [415, 210] on input "d." at bounding box center [415, 207] width 1 height 3
radio input "true"
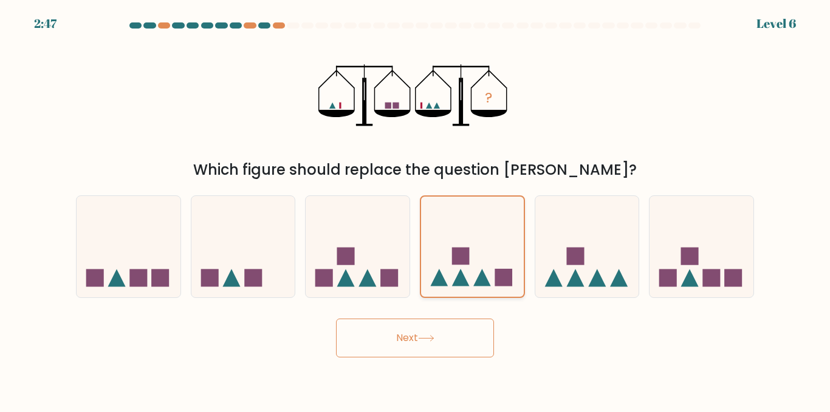
drag, startPoint x: 347, startPoint y: 247, endPoint x: 469, endPoint y: 261, distance: 122.3
click at [420, 259] on div "a. b. c." at bounding box center [415, 242] width 688 height 112
drag, startPoint x: 359, startPoint y: 236, endPoint x: 418, endPoint y: 235, distance: 58.9
click at [383, 236] on icon at bounding box center [357, 247] width 104 height 86
click at [415, 210] on input "c." at bounding box center [415, 207] width 1 height 3
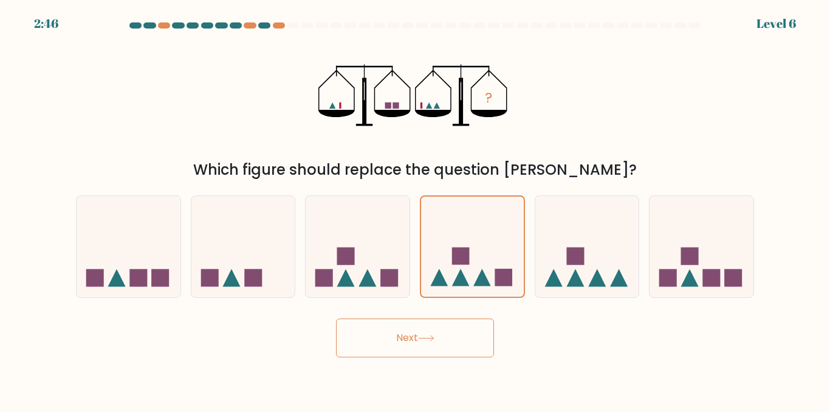
radio input "true"
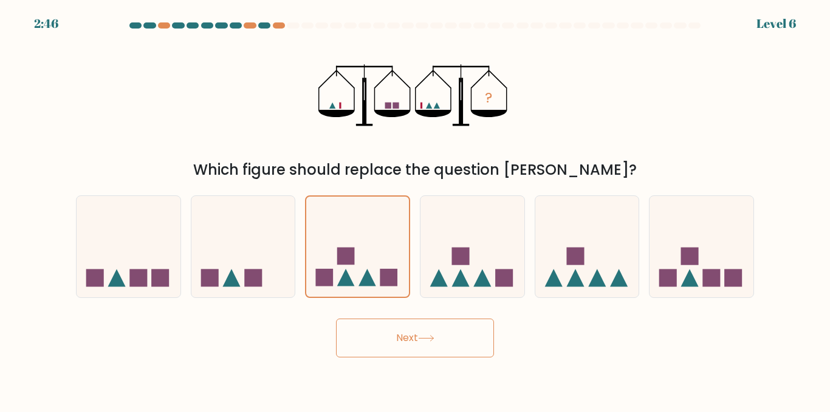
click at [418, 235] on div "d." at bounding box center [472, 247] width 115 height 103
drag, startPoint x: 462, startPoint y: 228, endPoint x: 420, endPoint y: 231, distance: 42.1
click at [456, 230] on icon at bounding box center [472, 247] width 104 height 86
click at [415, 210] on input "d." at bounding box center [415, 207] width 1 height 3
radio input "true"
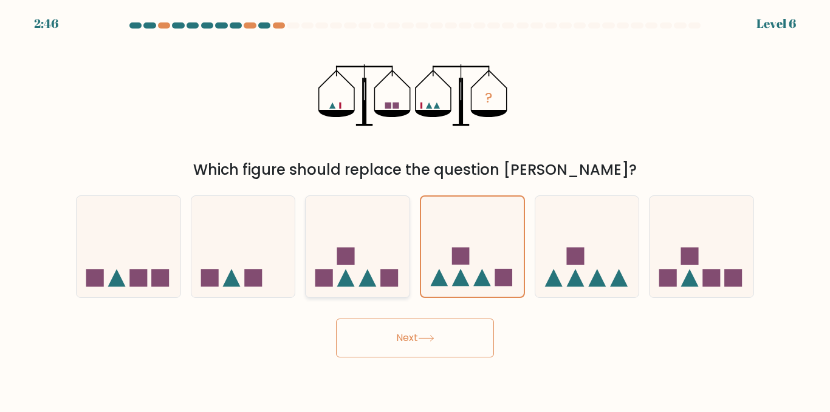
drag, startPoint x: 394, startPoint y: 231, endPoint x: 417, endPoint y: 233, distance: 23.7
click at [399, 233] on icon at bounding box center [357, 247] width 104 height 86
click at [415, 210] on input "c." at bounding box center [415, 207] width 1 height 3
radio input "true"
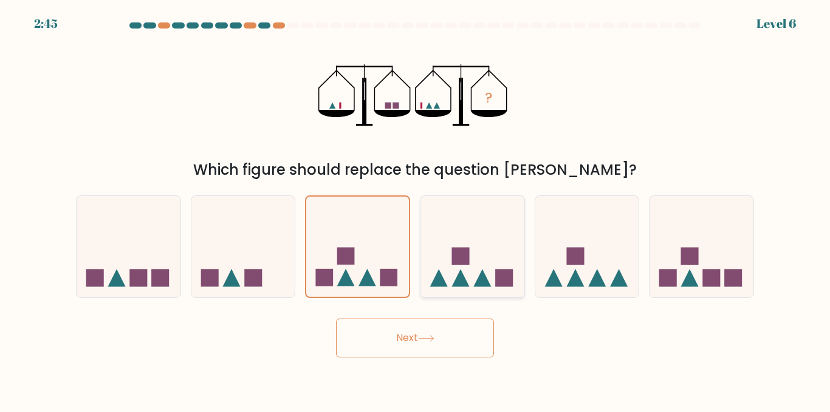
drag, startPoint x: 478, startPoint y: 242, endPoint x: 447, endPoint y: 239, distance: 31.1
click at [479, 242] on icon at bounding box center [472, 247] width 104 height 86
click at [415, 210] on input "d." at bounding box center [415, 207] width 1 height 3
radio input "true"
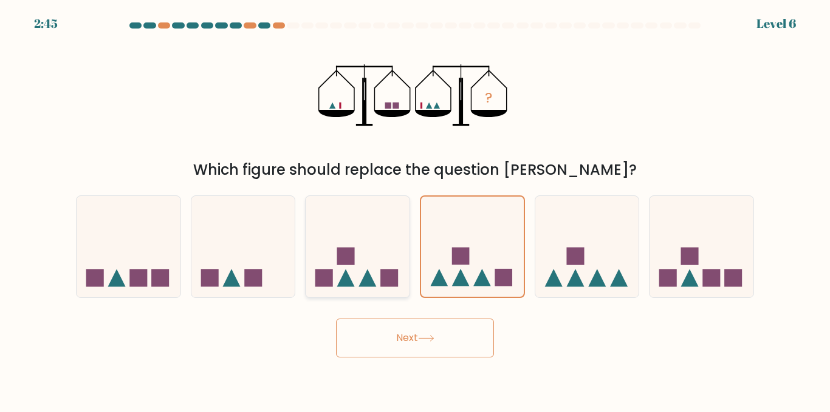
click at [373, 245] on icon at bounding box center [357, 247] width 104 height 86
click at [415, 210] on input "c." at bounding box center [415, 207] width 1 height 3
radio input "true"
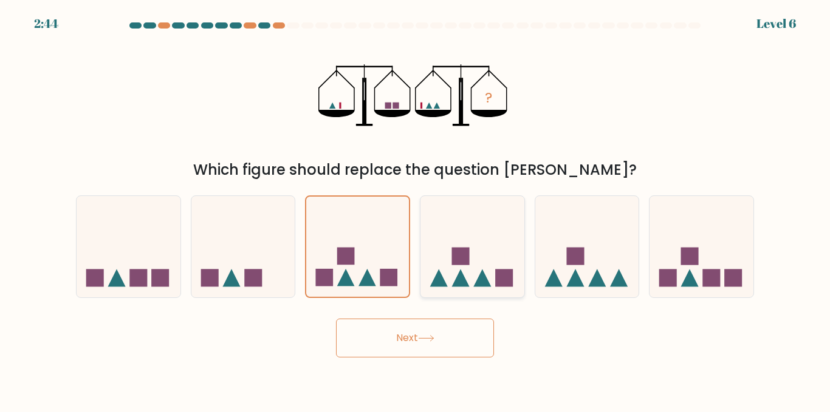
click at [432, 242] on icon at bounding box center [472, 247] width 104 height 86
click at [415, 210] on input "d." at bounding box center [415, 207] width 1 height 3
radio input "true"
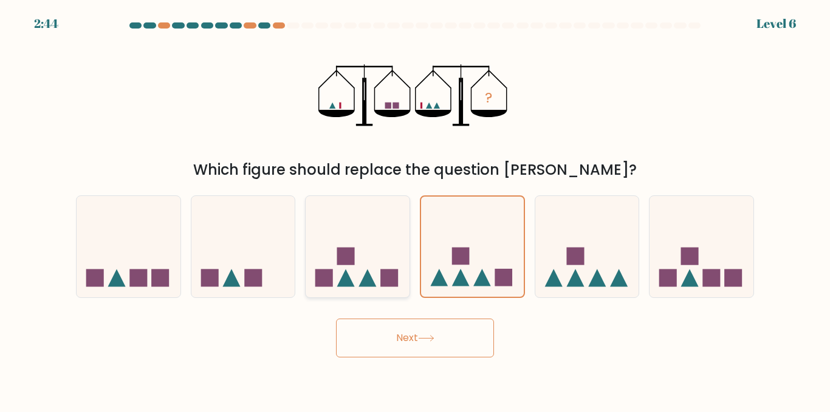
click at [404, 241] on icon at bounding box center [357, 247] width 104 height 86
click at [415, 210] on input "c." at bounding box center [415, 207] width 1 height 3
radio input "true"
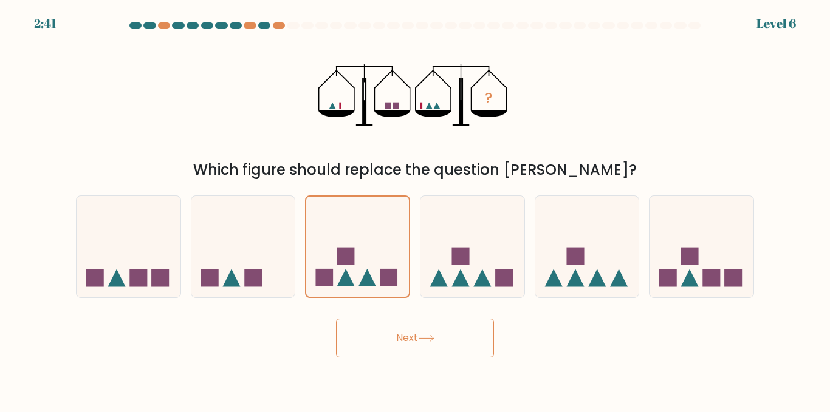
drag, startPoint x: 228, startPoint y: 160, endPoint x: 688, endPoint y: 165, distance: 459.2
click at [688, 165] on div "Which figure should replace the question mark?" at bounding box center [414, 170] width 663 height 22
click at [446, 237] on icon at bounding box center [472, 247] width 104 height 86
click at [415, 210] on input "d." at bounding box center [415, 207] width 1 height 3
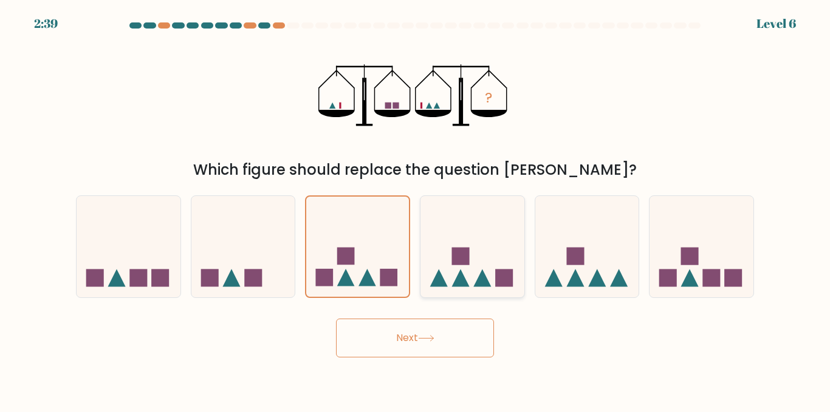
radio input "true"
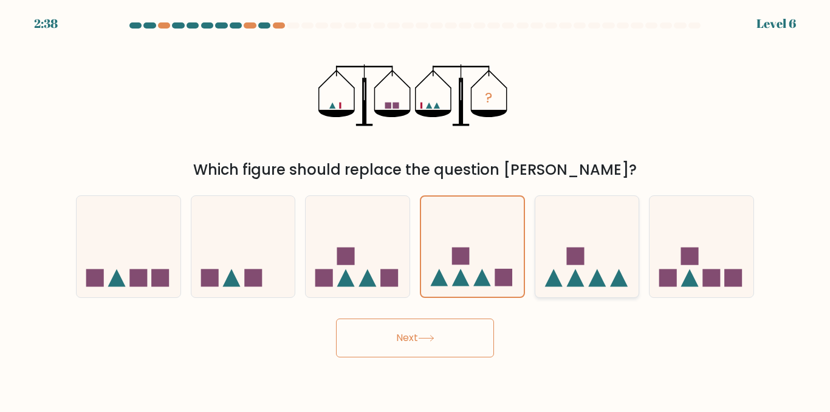
click at [555, 231] on icon at bounding box center [587, 247] width 104 height 86
click at [415, 210] on input "e." at bounding box center [415, 207] width 1 height 3
radio input "true"
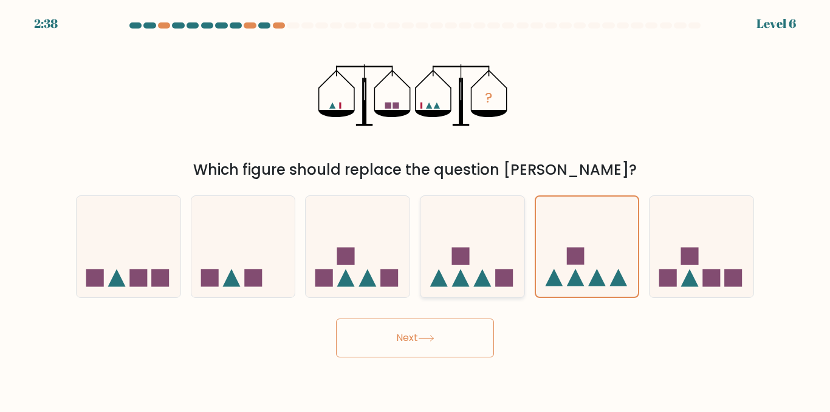
click at [438, 246] on icon at bounding box center [472, 247] width 104 height 86
click at [415, 210] on input "d." at bounding box center [415, 207] width 1 height 3
radio input "true"
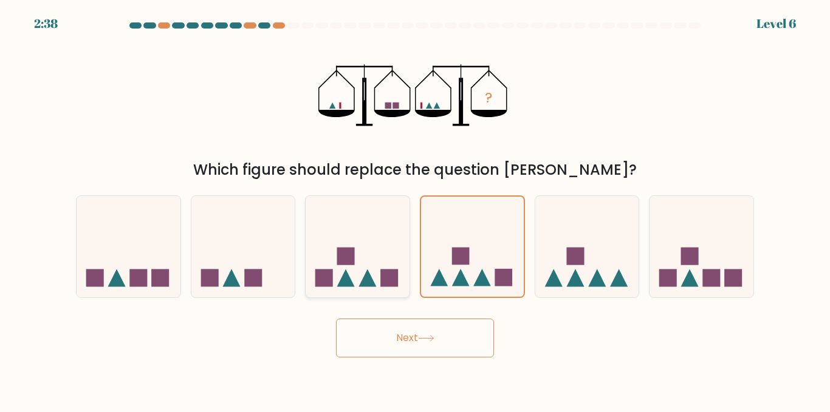
click at [366, 236] on icon at bounding box center [357, 247] width 104 height 86
click at [415, 210] on input "c." at bounding box center [415, 207] width 1 height 3
radio input "true"
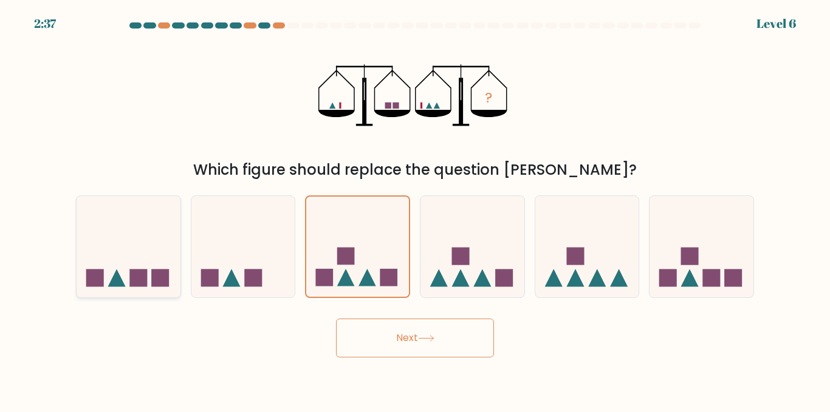
drag, startPoint x: 205, startPoint y: 233, endPoint x: 102, endPoint y: 245, distance: 104.0
click at [204, 239] on icon at bounding box center [243, 247] width 104 height 86
click at [415, 210] on input "b." at bounding box center [415, 207] width 1 height 3
radio input "true"
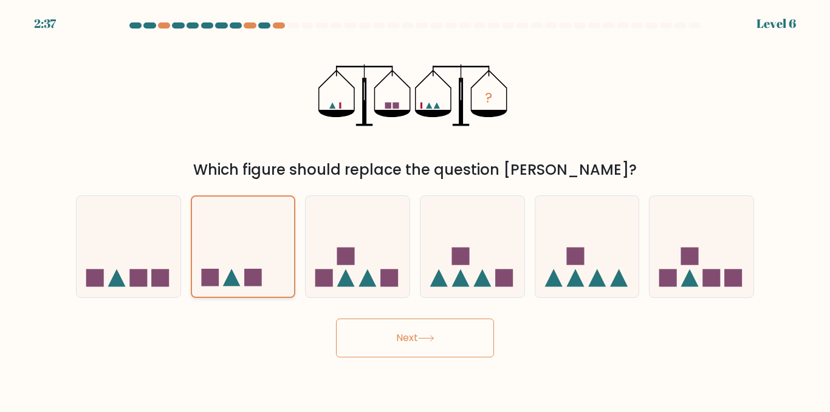
drag, startPoint x: 100, startPoint y: 247, endPoint x: 231, endPoint y: 243, distance: 131.2
click at [100, 247] on icon at bounding box center [129, 247] width 104 height 86
click at [415, 210] on input "a." at bounding box center [415, 207] width 1 height 3
radio input "true"
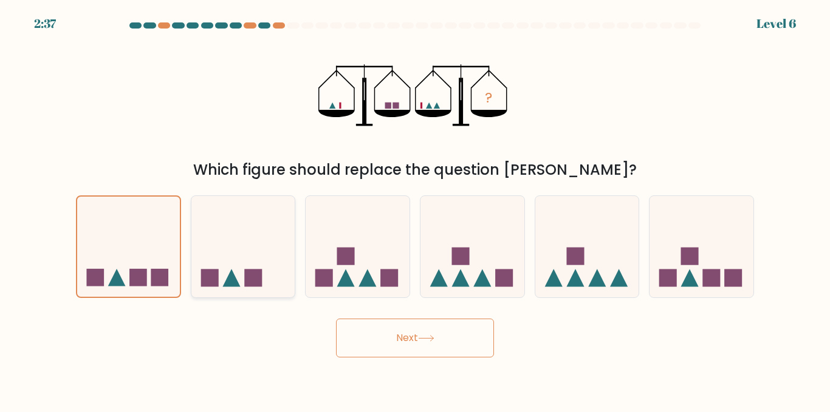
click at [234, 243] on icon at bounding box center [243, 247] width 104 height 86
click at [415, 210] on input "b." at bounding box center [415, 207] width 1 height 3
radio input "true"
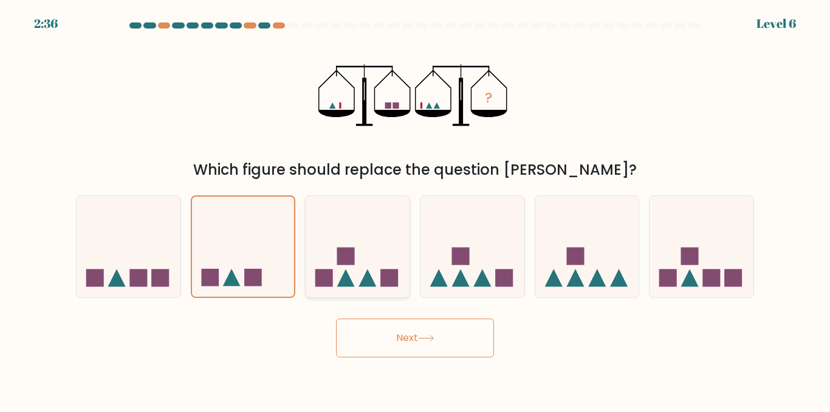
click at [319, 236] on icon at bounding box center [357, 247] width 104 height 86
click at [415, 210] on input "c." at bounding box center [415, 207] width 1 height 3
radio input "true"
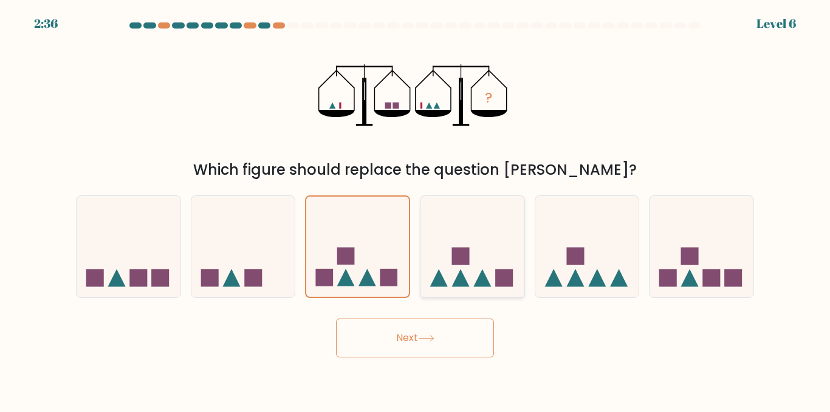
click at [440, 222] on icon at bounding box center [472, 247] width 104 height 86
click at [415, 210] on input "d." at bounding box center [415, 207] width 1 height 3
radio input "true"
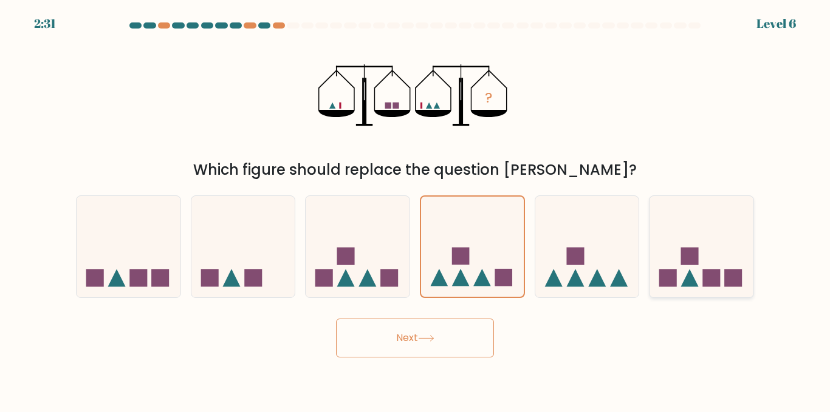
click at [694, 265] on icon at bounding box center [701, 247] width 104 height 86
click at [415, 210] on input "f." at bounding box center [415, 207] width 1 height 3
radio input "true"
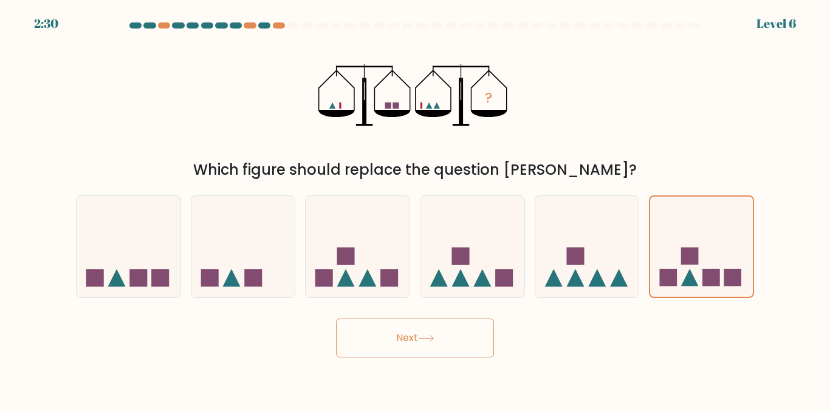
click at [397, 338] on button "Next" at bounding box center [415, 338] width 158 height 39
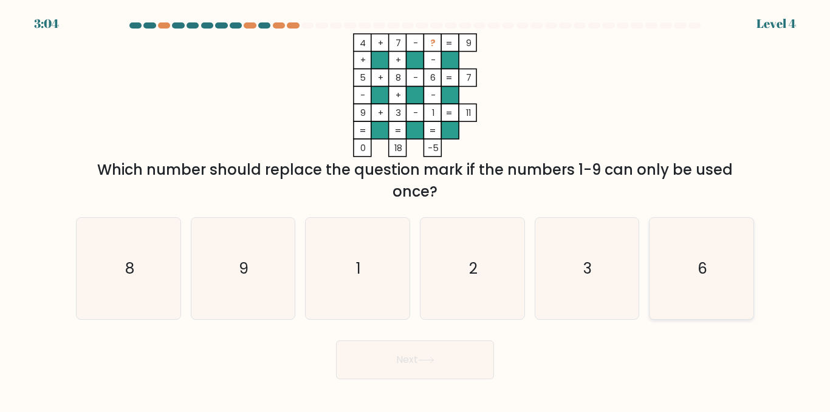
click at [711, 255] on icon "6" at bounding box center [700, 268] width 101 height 101
click at [415, 210] on input "f. 6" at bounding box center [415, 207] width 1 height 3
radio input "true"
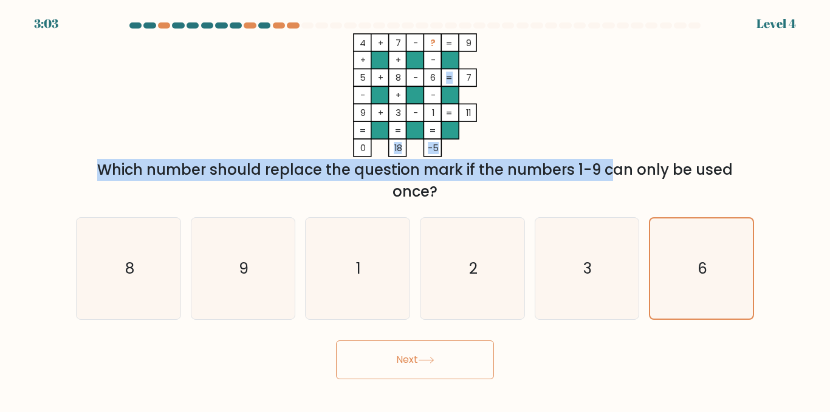
drag, startPoint x: 383, startPoint y: 157, endPoint x: 497, endPoint y: 158, distance: 114.2
click at [497, 158] on div "4 + 7 - ? 9 + + - 5 + 8 - 6 7 - + - 9 + 3 - 1 = 11 = = = = 0 18 -5 = Which numb…" at bounding box center [415, 117] width 692 height 169
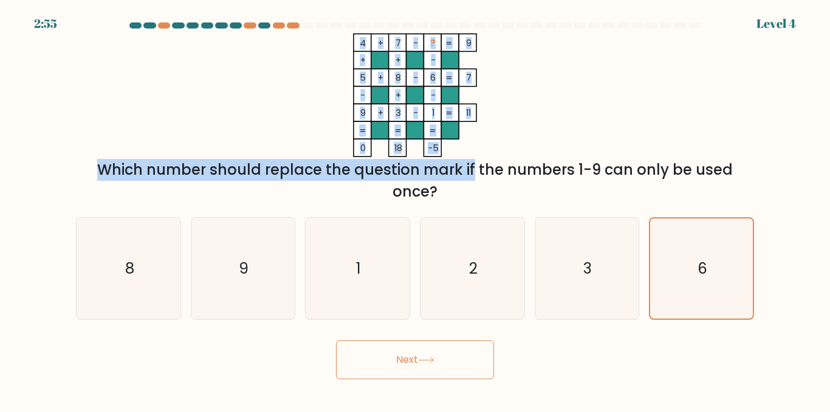
drag, startPoint x: 391, startPoint y: 132, endPoint x: 393, endPoint y: 153, distance: 21.3
click at [377, 157] on div "4 + 7 - ? 9 + + - 5 + 8 - 6 7 - + - 9 + 3 - 1 = 11 = = = = 0 18 -5 = Which numb…" at bounding box center [415, 117] width 692 height 169
click at [485, 137] on icon "4 + 7 - ? 9 + + - 5 + 8 - 6 7 - + - 9 + 3 - 1 = 11 = = = = 0 18 -5 =" at bounding box center [415, 95] width 364 height 124
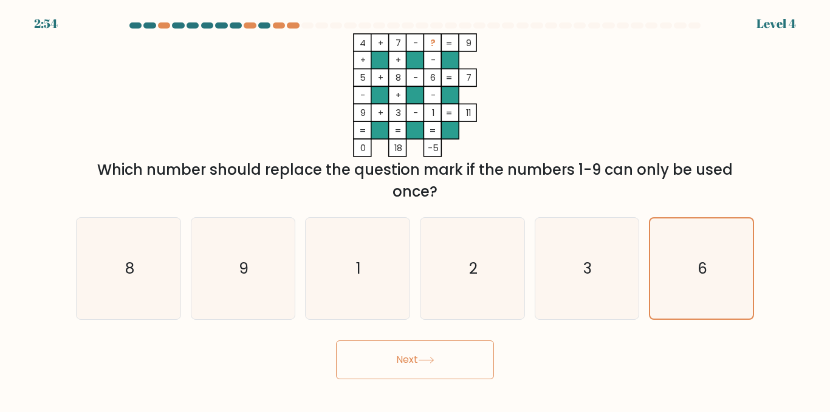
click at [462, 378] on button "Next" at bounding box center [415, 360] width 158 height 39
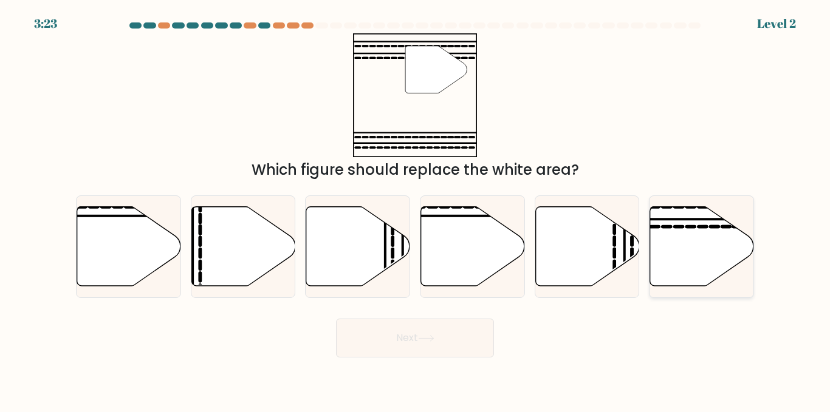
click at [669, 247] on icon at bounding box center [702, 247] width 104 height 80
click at [415, 210] on input "f." at bounding box center [415, 207] width 1 height 3
radio input "true"
click at [422, 335] on icon at bounding box center [426, 338] width 16 height 7
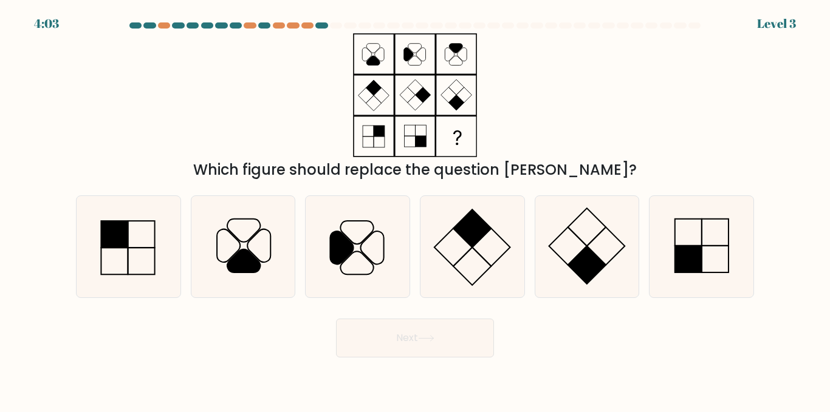
click at [286, 26] on at bounding box center [414, 25] width 573 height 6
click at [277, 25] on div at bounding box center [279, 25] width 12 height 6
drag, startPoint x: 277, startPoint y: 25, endPoint x: 176, endPoint y: 87, distance: 118.8
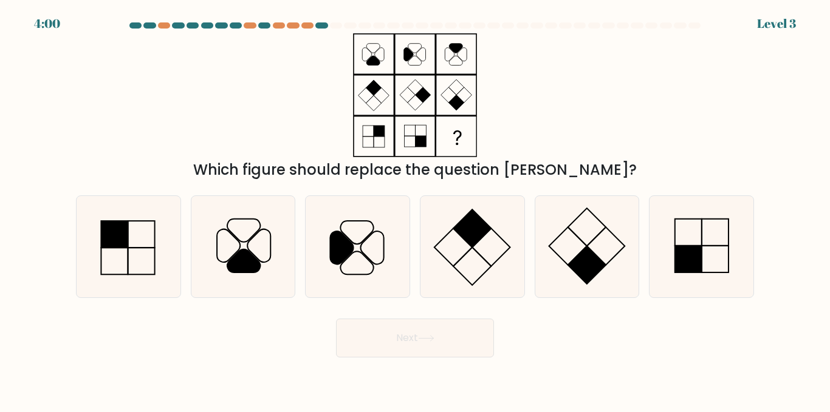
click at [176, 86] on div "Which figure should replace the question mark?" at bounding box center [415, 107] width 692 height 148
drag, startPoint x: 749, startPoint y: 21, endPoint x: 808, endPoint y: 28, distance: 60.0
click at [808, 28] on body "3:57 Level 3" at bounding box center [415, 206] width 830 height 412
click at [822, 61] on form at bounding box center [415, 189] width 830 height 335
click at [731, 235] on icon at bounding box center [700, 246] width 101 height 101
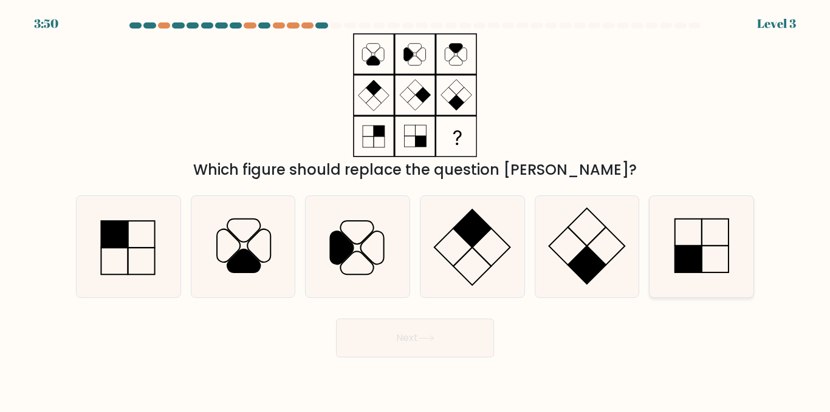
click at [415, 210] on input "f." at bounding box center [415, 207] width 1 height 3
radio input "true"
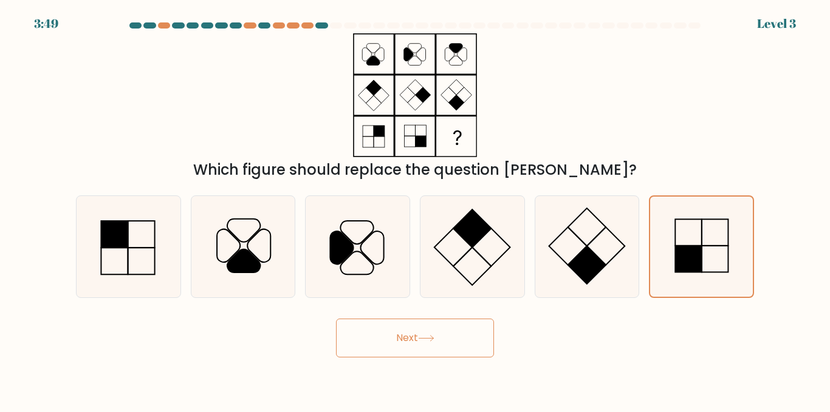
click at [374, 340] on button "Next" at bounding box center [415, 338] width 158 height 39
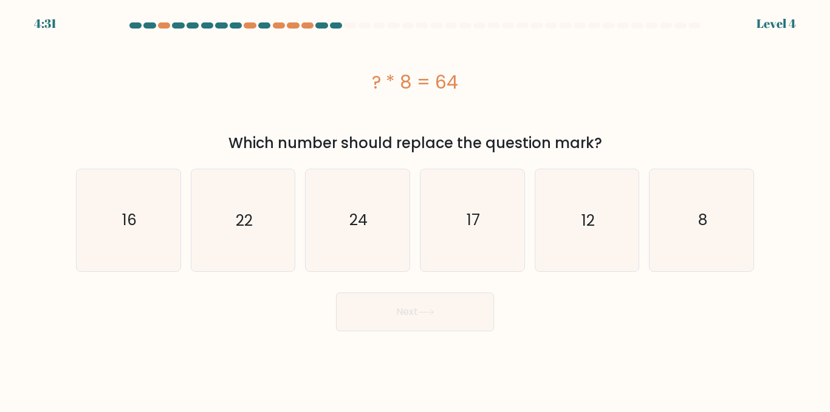
drag, startPoint x: 374, startPoint y: 85, endPoint x: 471, endPoint y: 89, distance: 97.2
click at [471, 89] on div "? * 8 = 64" at bounding box center [415, 82] width 678 height 27
click at [742, 224] on icon "8" at bounding box center [700, 219] width 101 height 101
click at [415, 210] on input "f. 8" at bounding box center [415, 207] width 1 height 3
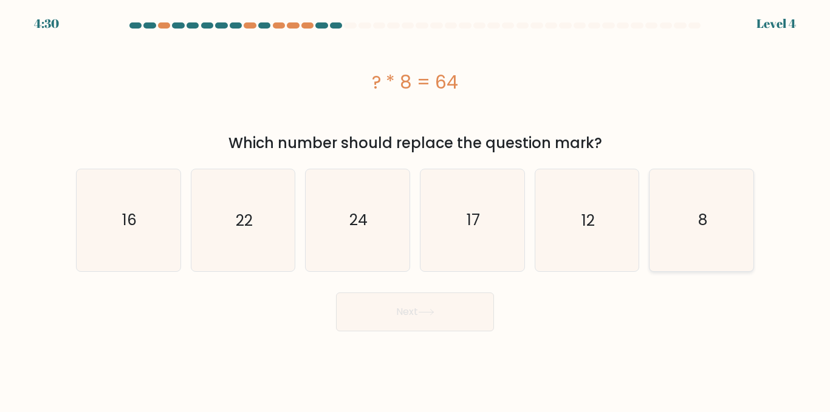
radio input "true"
click at [428, 315] on icon at bounding box center [426, 312] width 16 height 7
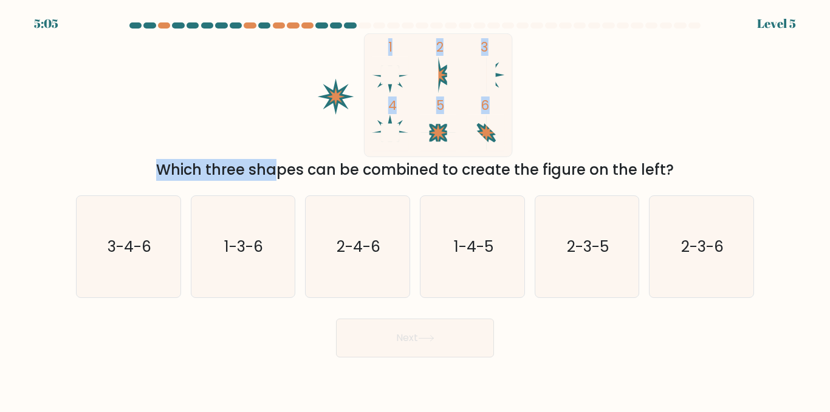
drag, startPoint x: 169, startPoint y: 170, endPoint x: 809, endPoint y: 150, distance: 639.8
click at [809, 151] on form at bounding box center [415, 189] width 830 height 335
click at [809, 150] on form at bounding box center [415, 189] width 830 height 335
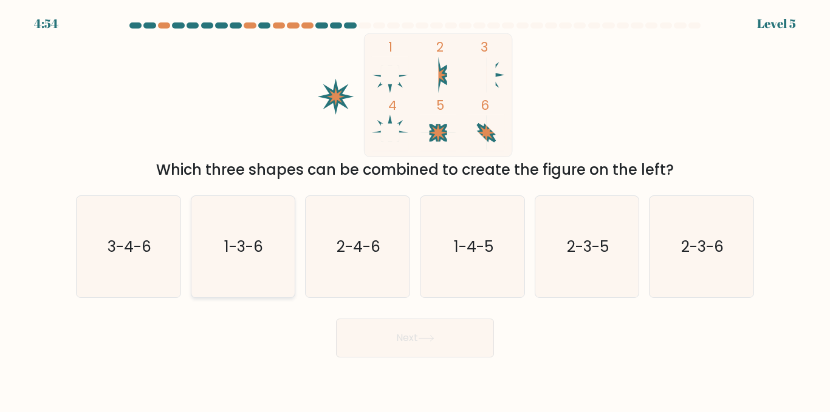
click at [226, 270] on icon "1-3-6" at bounding box center [242, 246] width 101 height 101
click at [415, 210] on input "b. 1-3-6" at bounding box center [415, 207] width 1 height 3
radio input "true"
click at [393, 245] on icon "2-4-6" at bounding box center [357, 246] width 101 height 101
click at [415, 210] on input "c. 2-4-6" at bounding box center [415, 207] width 1 height 3
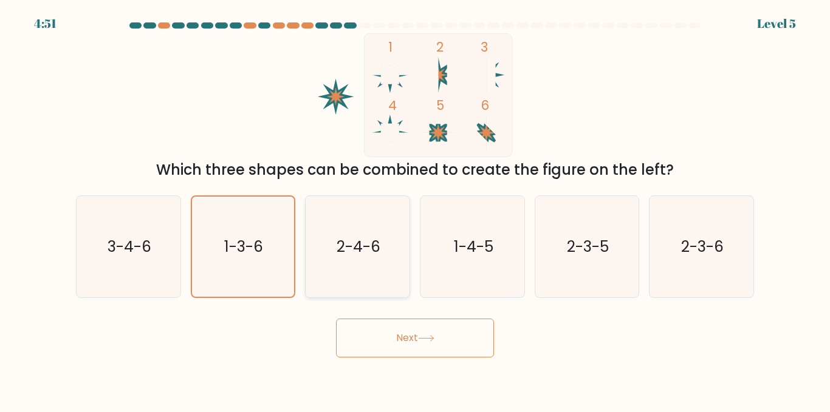
radio input "true"
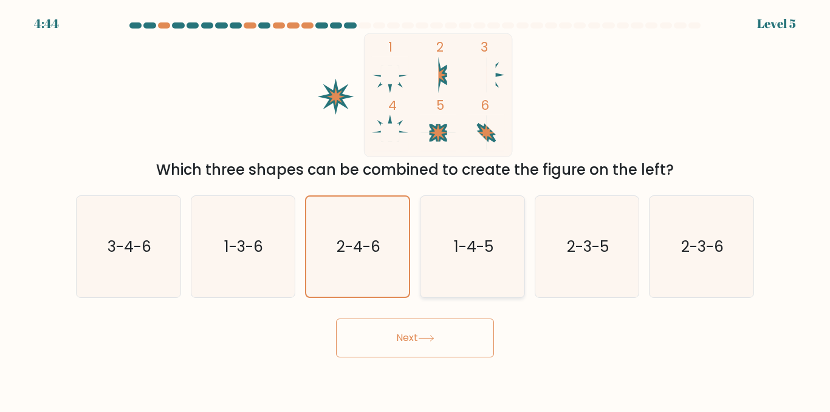
click at [488, 251] on text "1-4-5" at bounding box center [472, 246] width 39 height 21
click at [415, 210] on input "d. 1-4-5" at bounding box center [415, 207] width 1 height 3
radio input "true"
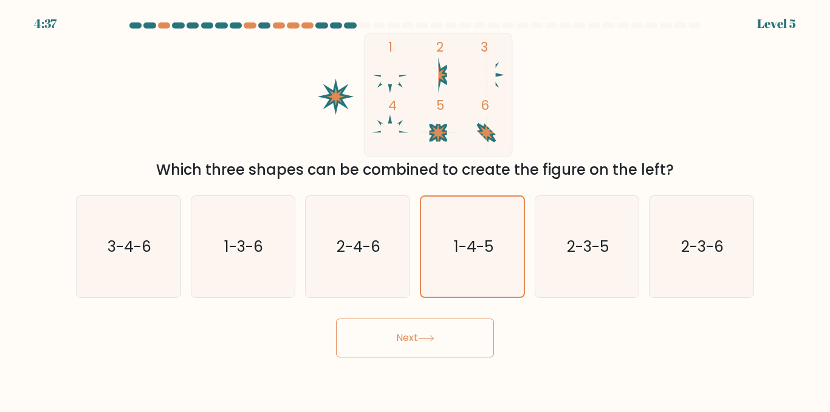
click at [416, 343] on button "Next" at bounding box center [415, 338] width 158 height 39
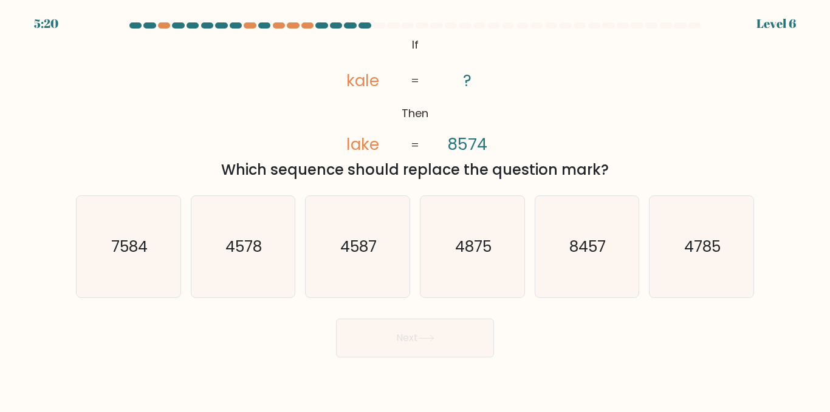
click at [356, 82] on tspan "kale" at bounding box center [362, 80] width 33 height 22
drag, startPoint x: 330, startPoint y: 72, endPoint x: 474, endPoint y: 92, distance: 145.3
click at [474, 92] on icon "@import url('https://fonts.googleapis.com/css?family=Abril+Fatface:400,100,100i…" at bounding box center [415, 95] width 201 height 124
click at [152, 256] on icon "7584" at bounding box center [128, 246] width 101 height 101
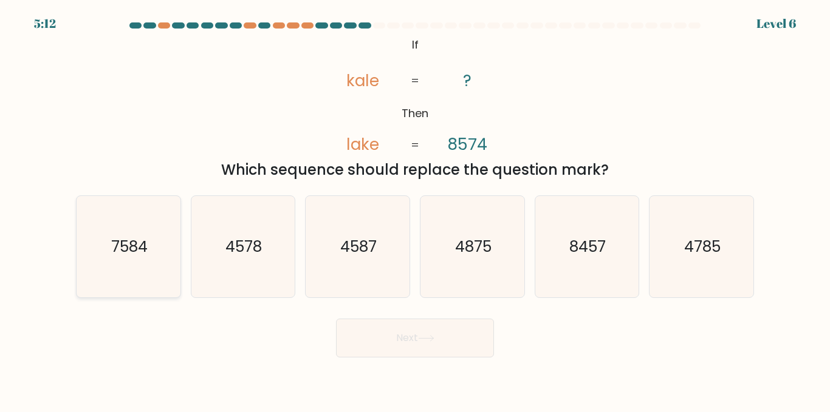
click at [415, 210] on input "a. 7584" at bounding box center [415, 207] width 1 height 3
radio input "true"
click at [310, 250] on icon "4587" at bounding box center [357, 246] width 101 height 101
click at [415, 210] on input "c. 4587" at bounding box center [415, 207] width 1 height 3
radio input "true"
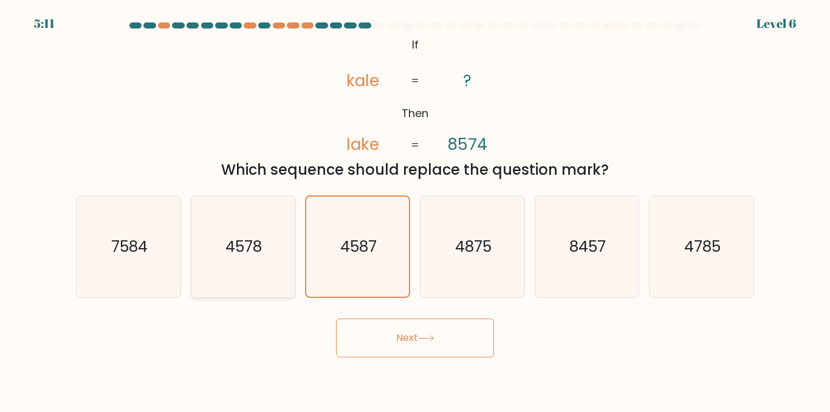
click at [272, 268] on icon "4578" at bounding box center [242, 246] width 101 height 101
click at [415, 210] on input "b. 4578" at bounding box center [415, 207] width 1 height 3
radio input "true"
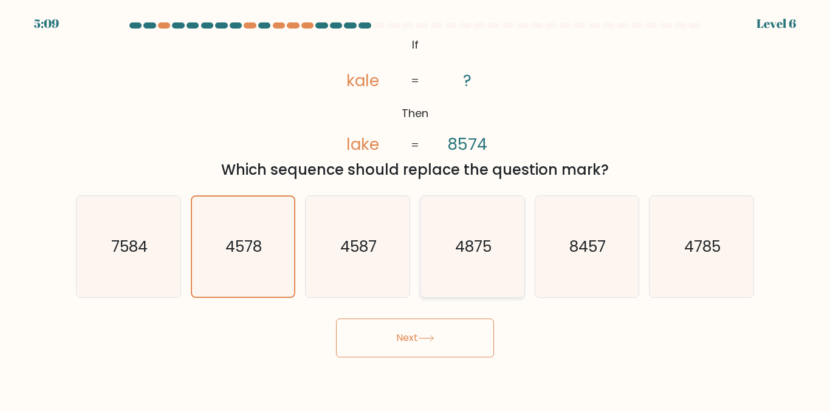
click at [499, 284] on icon "4875" at bounding box center [471, 246] width 101 height 101
click at [415, 210] on input "d. 4875" at bounding box center [415, 207] width 1 height 3
radio input "true"
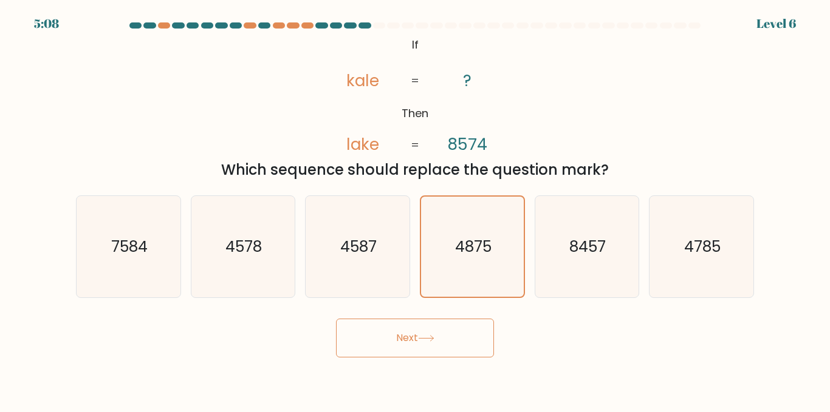
click at [459, 332] on button "Next" at bounding box center [415, 338] width 158 height 39
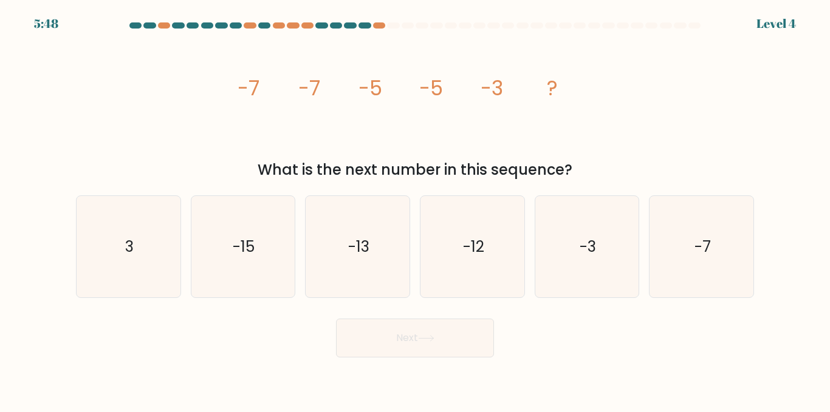
drag, startPoint x: 203, startPoint y: 92, endPoint x: 773, endPoint y: 118, distance: 570.3
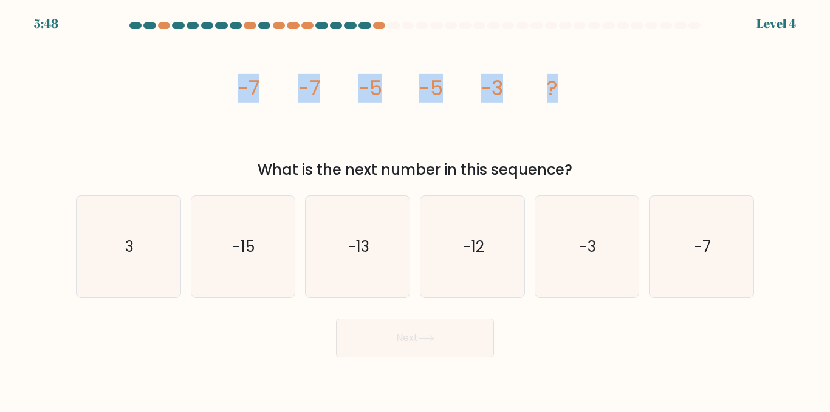
click at [773, 118] on form at bounding box center [415, 189] width 830 height 335
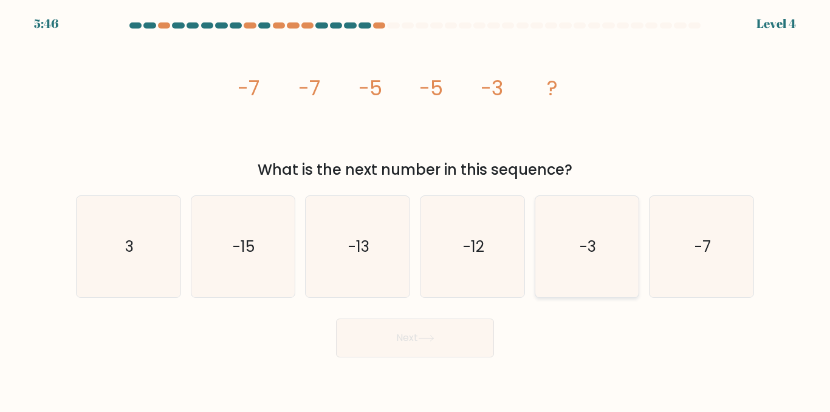
click at [627, 282] on icon "-3" at bounding box center [586, 246] width 101 height 101
click at [415, 210] on input "e. -3" at bounding box center [415, 207] width 1 height 3
radio input "true"
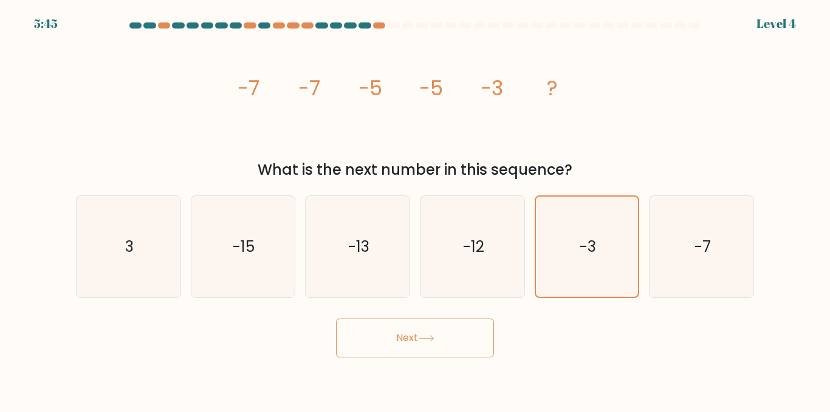
click at [433, 340] on icon at bounding box center [426, 338] width 16 height 7
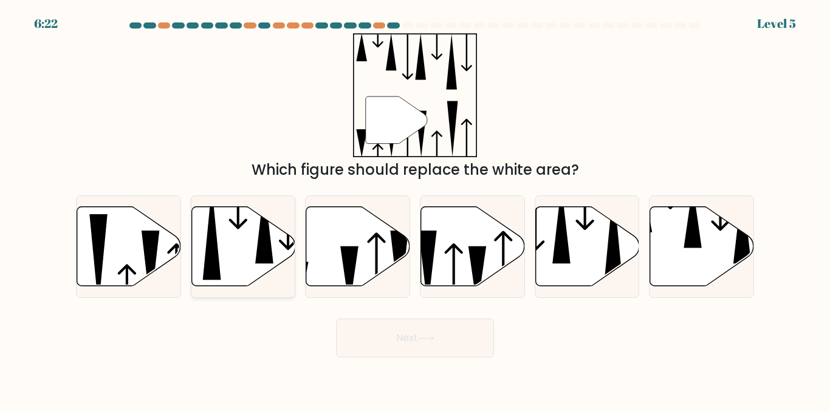
click at [246, 260] on icon at bounding box center [243, 247] width 104 height 80
click at [415, 210] on input "b." at bounding box center [415, 207] width 1 height 3
radio input "true"
click at [149, 271] on icon at bounding box center [151, 270] width 18 height 78
click at [415, 210] on input "a." at bounding box center [415, 207] width 1 height 3
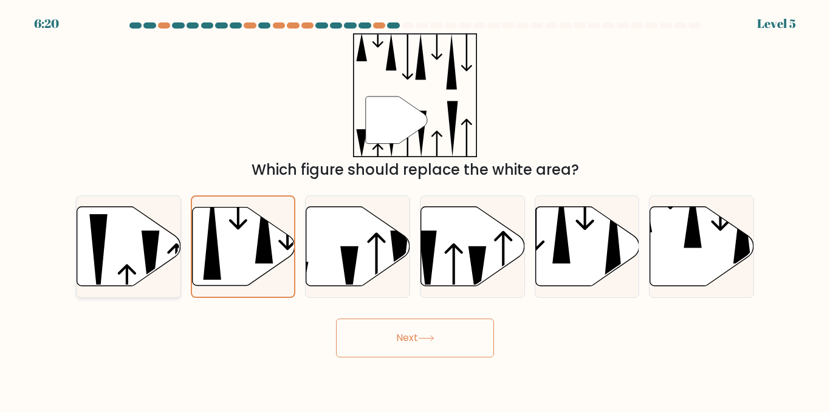
radio input "true"
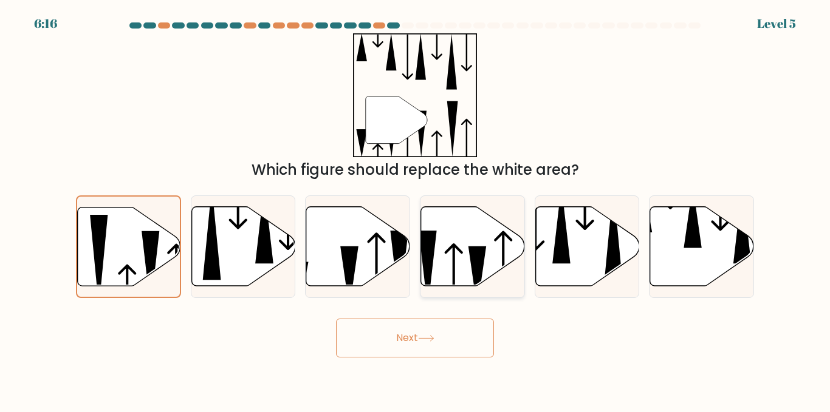
click at [454, 276] on icon at bounding box center [454, 276] width 18 height 64
click at [415, 210] on input "d." at bounding box center [415, 207] width 1 height 3
radio input "true"
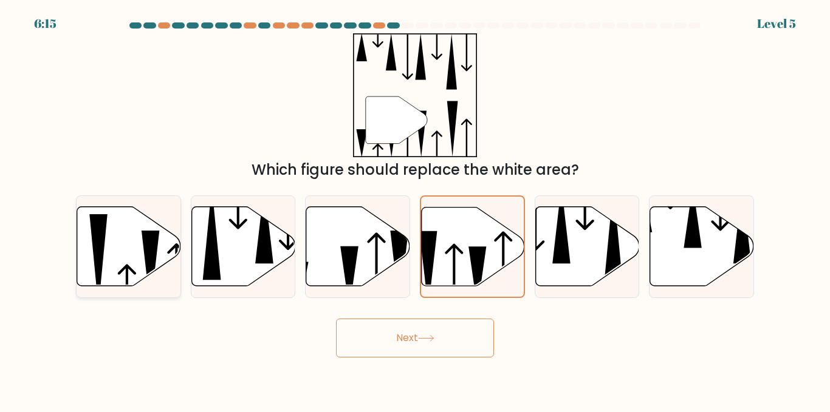
click at [92, 285] on icon at bounding box center [129, 247] width 104 height 80
click at [415, 210] on input "a." at bounding box center [415, 207] width 1 height 3
radio input "true"
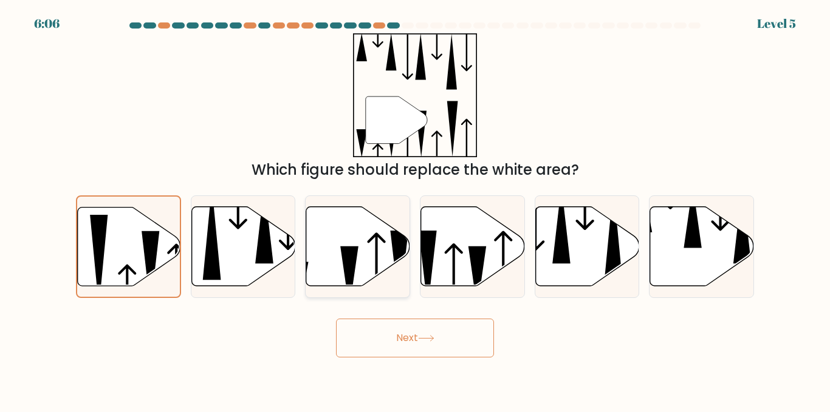
click at [362, 278] on icon at bounding box center [358, 247] width 104 height 80
click at [415, 210] on input "c." at bounding box center [415, 207] width 1 height 3
radio input "true"
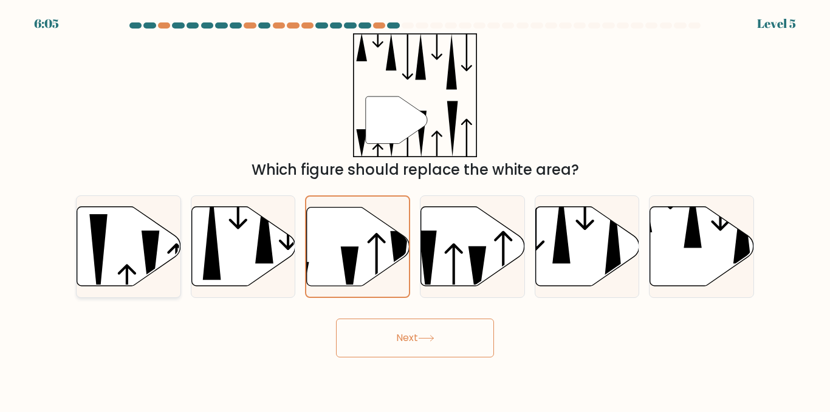
click at [160, 241] on icon at bounding box center [129, 247] width 104 height 80
click at [415, 210] on input "a." at bounding box center [415, 207] width 1 height 3
radio input "true"
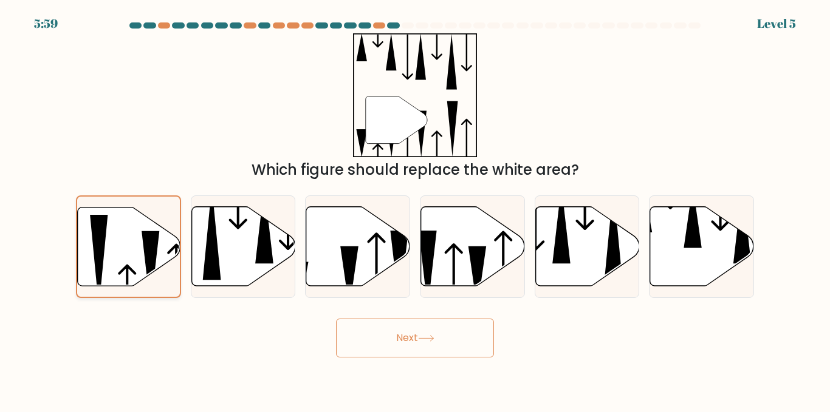
click at [145, 285] on icon at bounding box center [128, 247] width 103 height 80
click at [415, 210] on input "a." at bounding box center [415, 207] width 1 height 3
click at [392, 279] on icon at bounding box center [357, 246] width 104 height 81
click at [415, 210] on input "c." at bounding box center [415, 207] width 1 height 3
radio input "true"
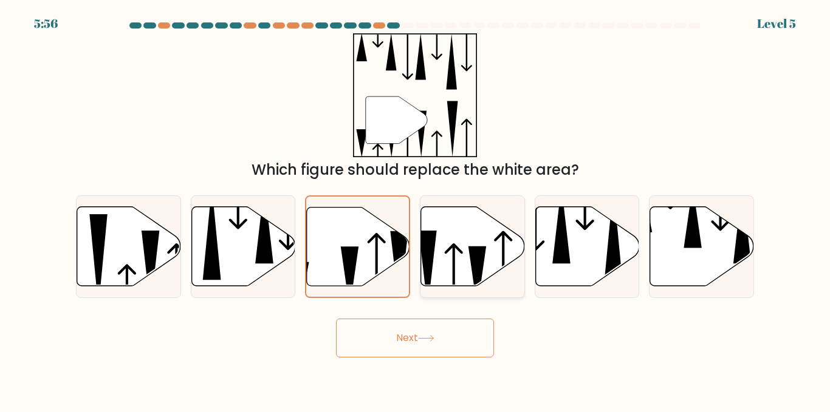
click at [485, 288] on div at bounding box center [472, 247] width 105 height 103
click at [415, 210] on input "d." at bounding box center [415, 207] width 1 height 3
radio input "true"
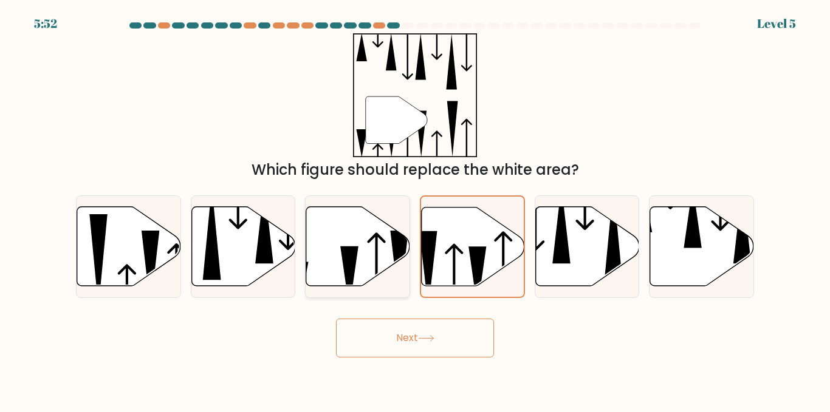
click at [340, 248] on icon at bounding box center [358, 247] width 104 height 80
click at [415, 210] on input "c." at bounding box center [415, 207] width 1 height 3
radio input "true"
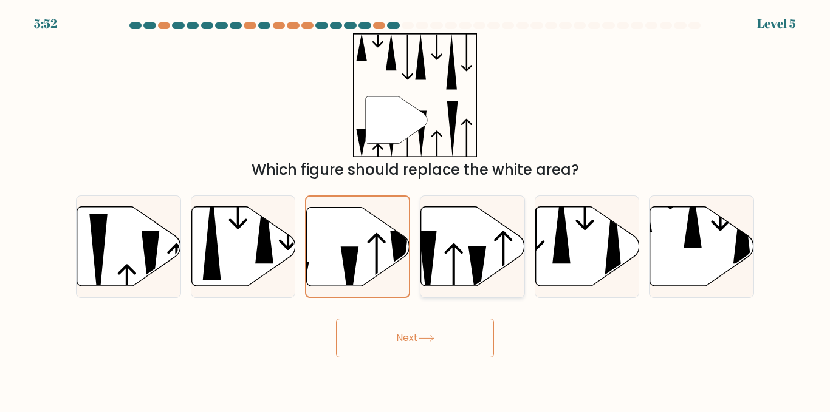
click at [443, 241] on icon at bounding box center [473, 247] width 104 height 80
click at [415, 210] on input "d." at bounding box center [415, 207] width 1 height 3
radio input "true"
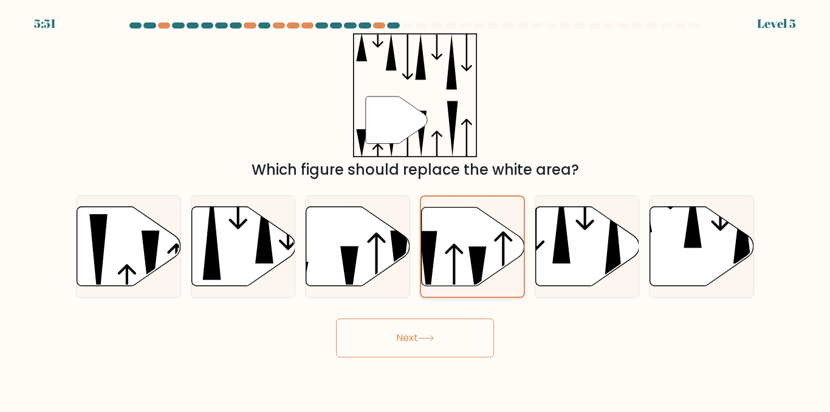
click at [462, 247] on icon at bounding box center [472, 246] width 103 height 78
click at [415, 210] on input "d." at bounding box center [415, 207] width 1 height 3
click at [360, 254] on icon at bounding box center [358, 247] width 104 height 80
click at [415, 210] on input "c." at bounding box center [415, 207] width 1 height 3
radio input "true"
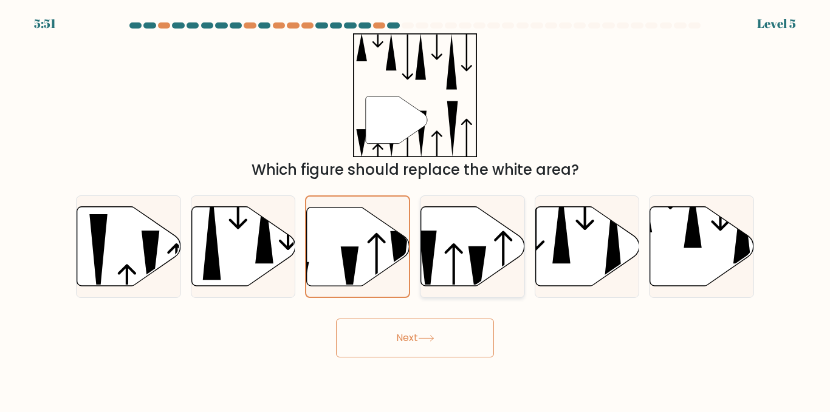
click at [504, 254] on icon at bounding box center [503, 269] width 18 height 77
click at [415, 210] on input "d." at bounding box center [415, 207] width 1 height 3
radio input "true"
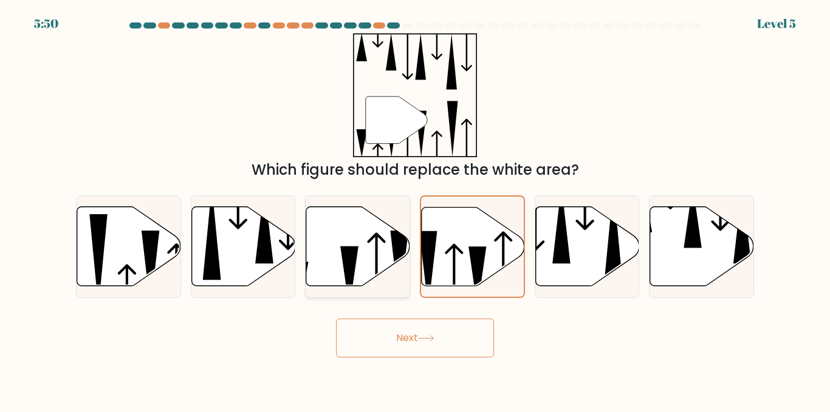
click at [334, 269] on icon at bounding box center [358, 247] width 104 height 80
click at [415, 210] on input "c." at bounding box center [415, 207] width 1 height 3
radio input "true"
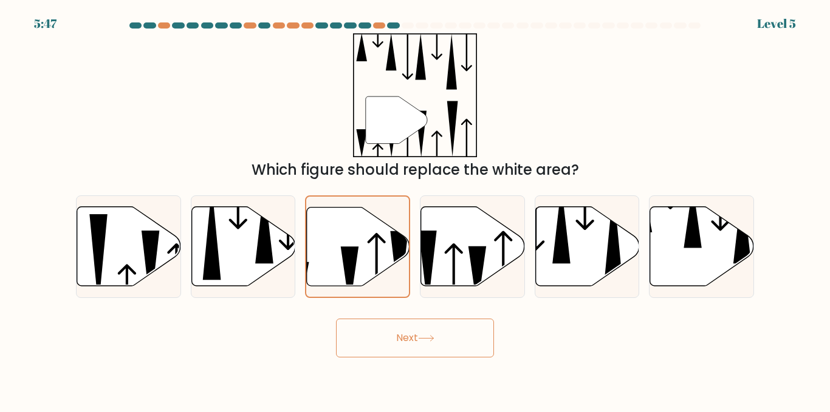
click at [372, 349] on button "Next" at bounding box center [415, 338] width 158 height 39
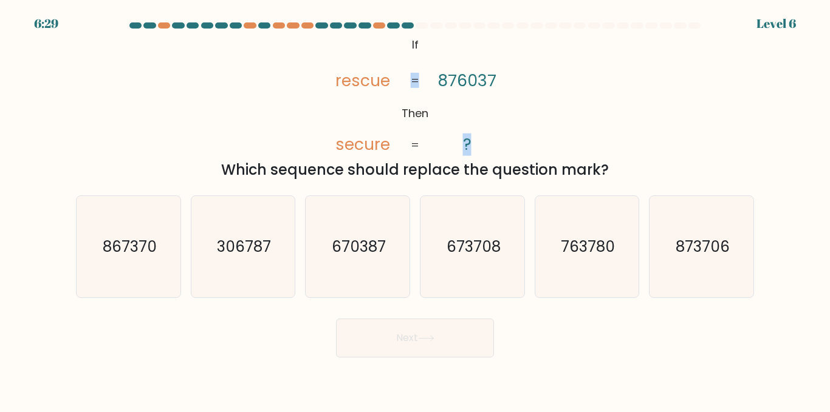
drag, startPoint x: 423, startPoint y: 84, endPoint x: 541, endPoint y: 84, distance: 118.4
click at [541, 84] on div "@import url('https://fonts.googleapis.com/css?family=Abril+Fatface:400,100,100i…" at bounding box center [415, 107] width 692 height 148
click at [163, 240] on icon "867370" at bounding box center [128, 246] width 101 height 101
click at [415, 210] on input "a. 867370" at bounding box center [415, 207] width 1 height 3
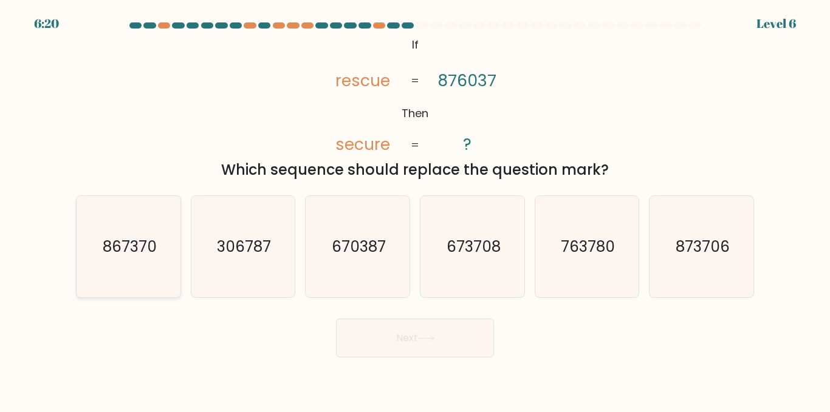
radio input "true"
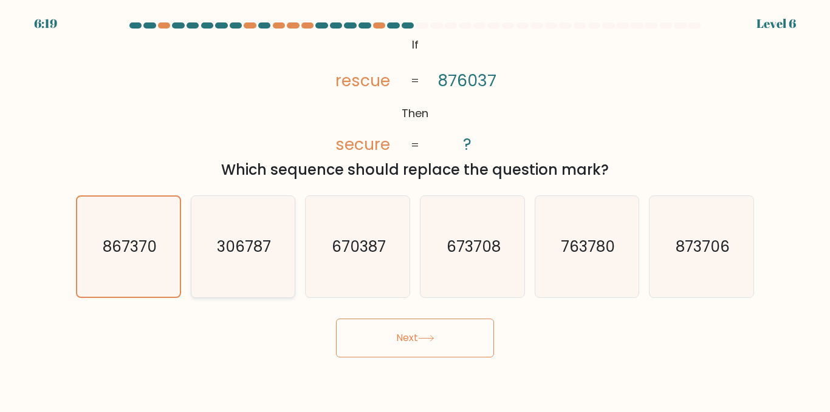
click at [251, 223] on icon "306787" at bounding box center [242, 246] width 101 height 101
click at [415, 210] on input "b. 306787" at bounding box center [415, 207] width 1 height 3
radio input "true"
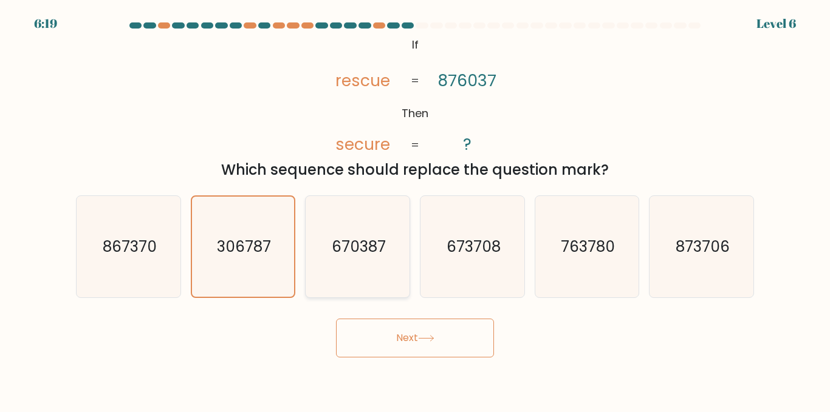
click at [349, 233] on icon "670387" at bounding box center [357, 246] width 101 height 101
click at [415, 210] on input "c. 670387" at bounding box center [415, 207] width 1 height 3
radio input "true"
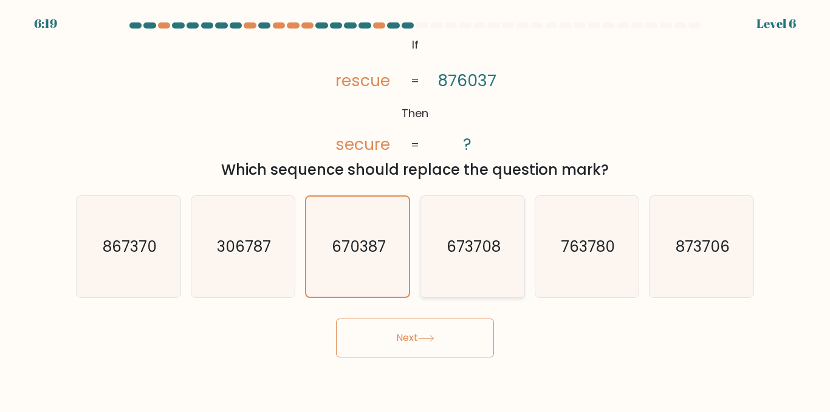
drag, startPoint x: 455, startPoint y: 232, endPoint x: 501, endPoint y: 220, distance: 47.6
click at [455, 233] on icon "673708" at bounding box center [471, 246] width 101 height 101
click at [415, 210] on input "d. 673708" at bounding box center [415, 207] width 1 height 3
radio input "true"
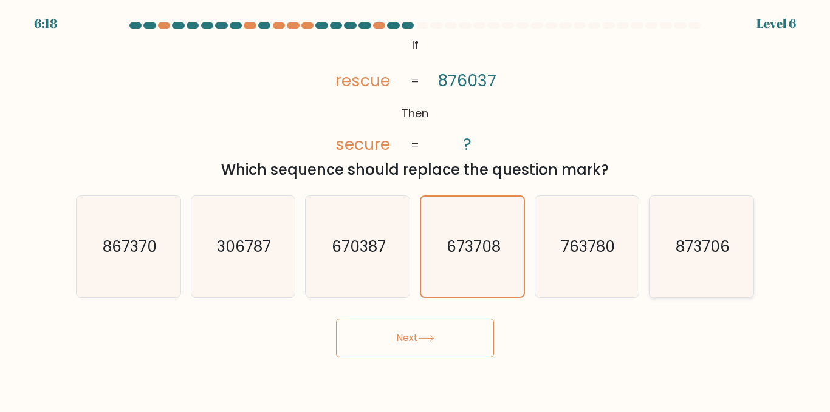
click at [649, 228] on div "873706" at bounding box center [701, 247] width 105 height 103
click at [415, 210] on input "f. 873706" at bounding box center [415, 207] width 1 height 3
radio input "true"
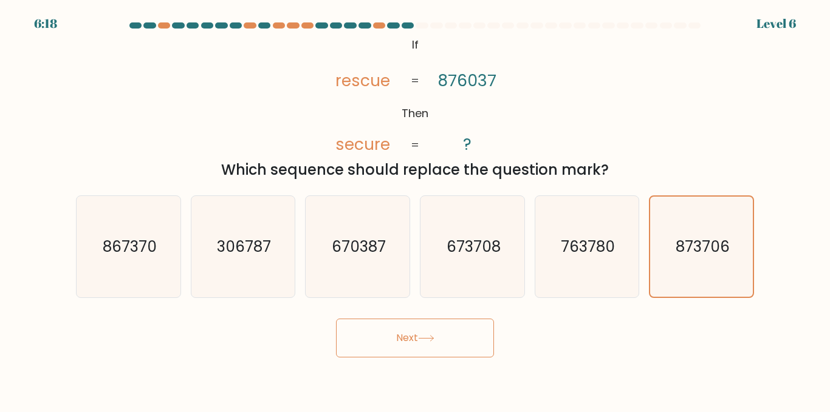
click at [777, 220] on form "If ?" at bounding box center [415, 189] width 830 height 335
click at [572, 236] on icon "763780" at bounding box center [586, 246] width 101 height 101
click at [415, 210] on input "e. 763780" at bounding box center [415, 207] width 1 height 3
radio input "true"
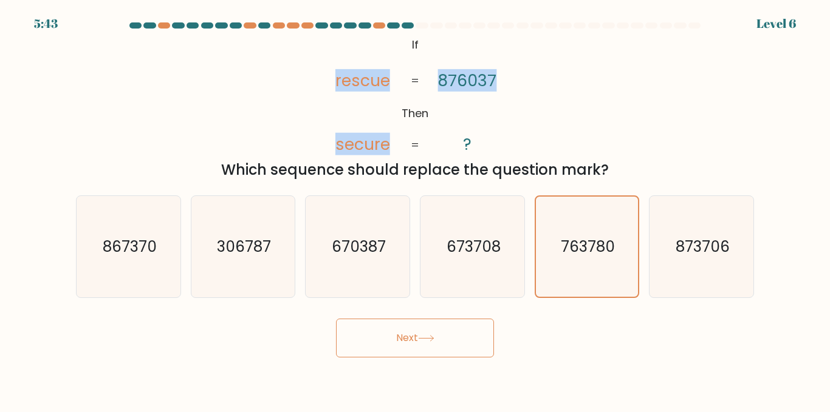
drag, startPoint x: 343, startPoint y: 78, endPoint x: 649, endPoint y: 80, distance: 306.7
click at [649, 80] on div "@import url('https://fonts.googleapis.com/css?family=Abril+Fatface:400,100,100i…" at bounding box center [415, 107] width 692 height 148
click at [219, 81] on div "@import url('https://fonts.googleapis.com/css?family=Abril+Fatface:400,100,100i…" at bounding box center [415, 107] width 692 height 148
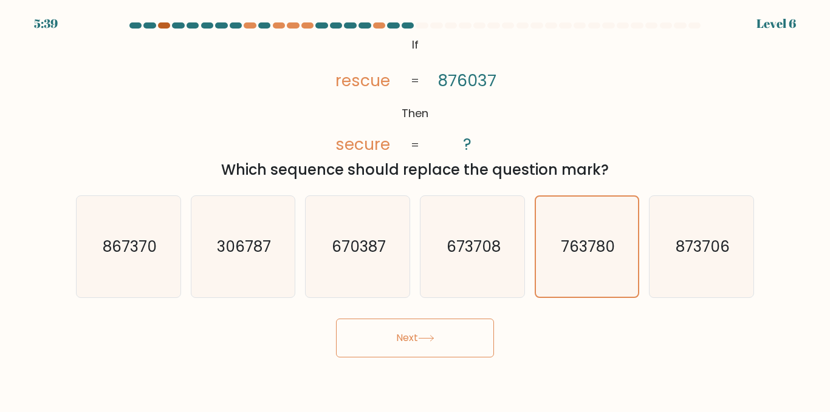
click at [162, 27] on div at bounding box center [164, 25] width 12 height 6
click at [171, 265] on icon "867370" at bounding box center [128, 246] width 101 height 101
click at [415, 210] on input "a. 867370" at bounding box center [415, 207] width 1 height 3
radio input "true"
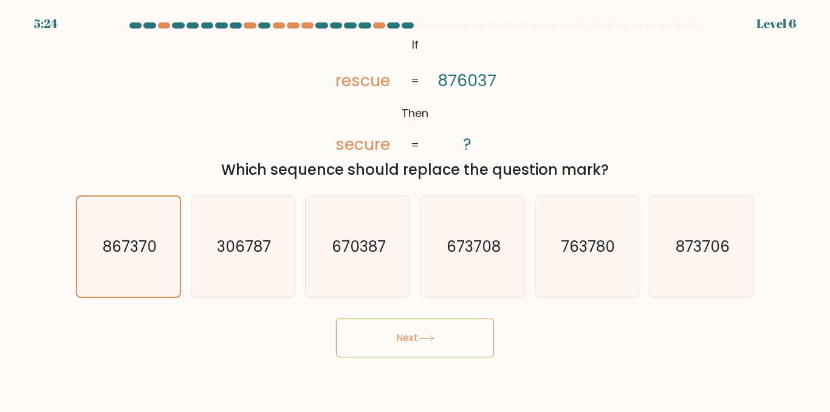
click at [423, 355] on button "Next" at bounding box center [415, 338] width 158 height 39
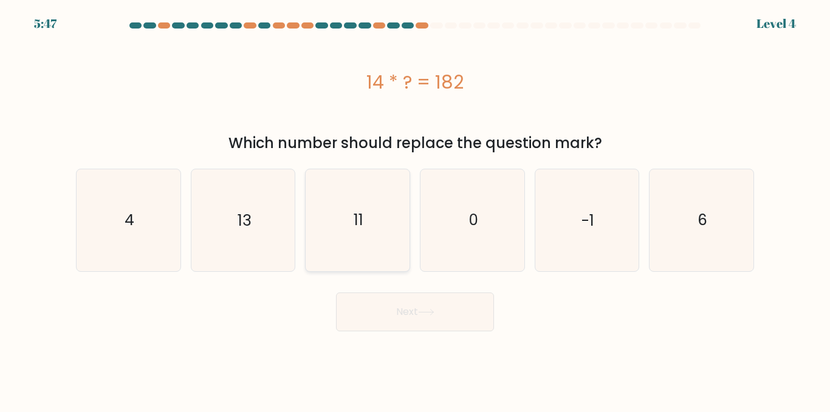
click at [367, 206] on icon "11" at bounding box center [357, 219] width 101 height 101
click at [415, 206] on input "c. 11" at bounding box center [415, 207] width 1 height 3
radio input "true"
click at [225, 232] on icon "13" at bounding box center [242, 219] width 101 height 101
click at [415, 210] on input "b. 13" at bounding box center [415, 207] width 1 height 3
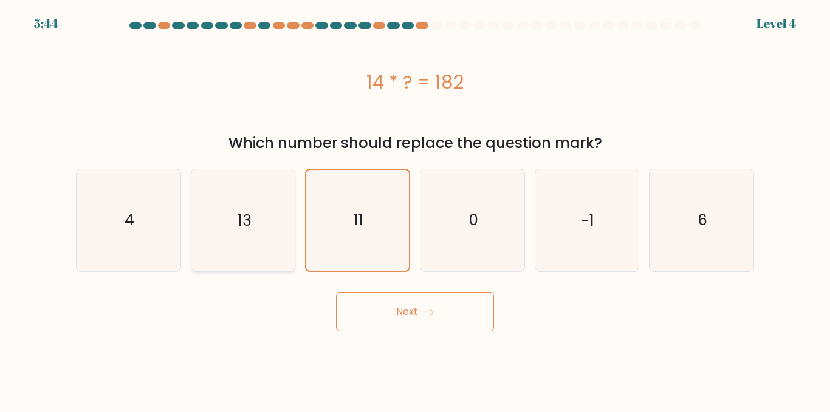
radio input "true"
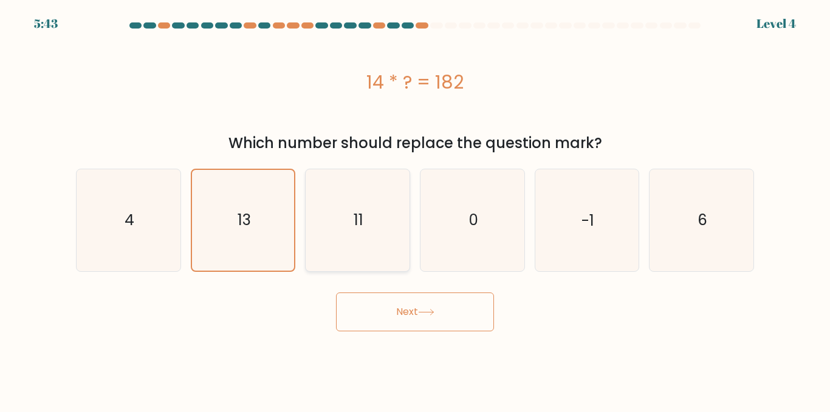
drag, startPoint x: 364, startPoint y: 206, endPoint x: 332, endPoint y: 215, distance: 32.7
click at [362, 211] on icon "11" at bounding box center [357, 219] width 101 height 101
click at [415, 210] on input "c. 11" at bounding box center [415, 207] width 1 height 3
radio input "true"
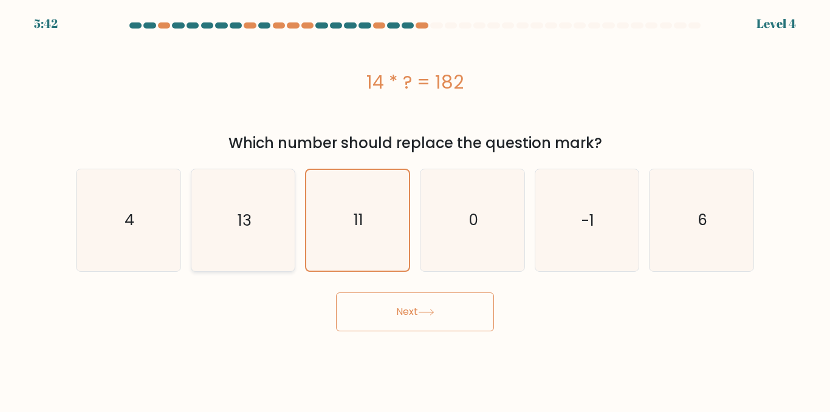
click at [271, 247] on icon "13" at bounding box center [242, 219] width 101 height 101
click at [415, 210] on input "b. 13" at bounding box center [415, 207] width 1 height 3
radio input "true"
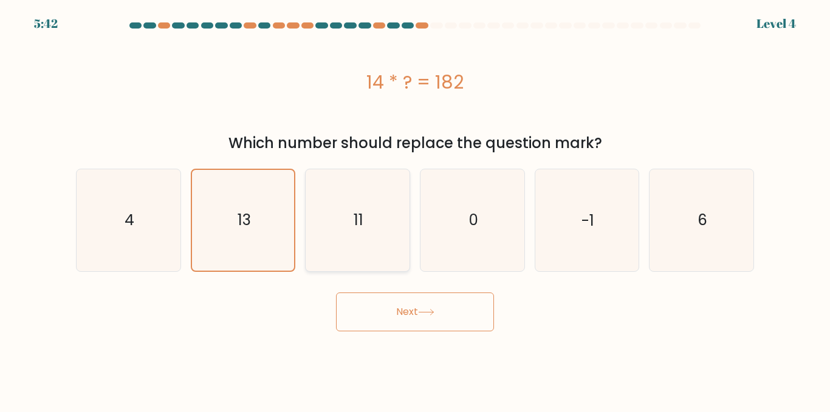
click at [328, 241] on icon "11" at bounding box center [357, 219] width 101 height 101
click at [415, 210] on input "c. 11" at bounding box center [415, 207] width 1 height 3
radio input "true"
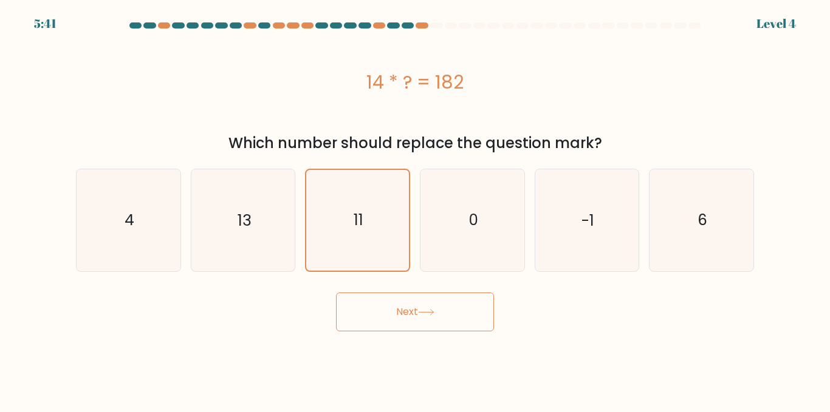
click at [383, 315] on button "Next" at bounding box center [415, 312] width 158 height 39
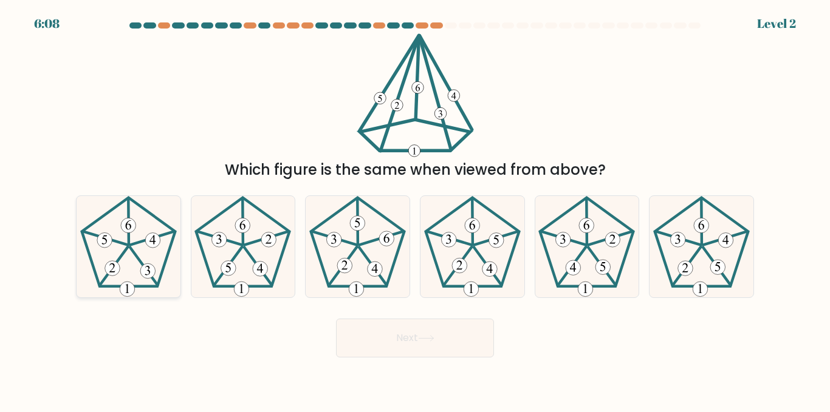
click at [138, 282] on icon at bounding box center [128, 246] width 101 height 101
click at [415, 210] on input "a." at bounding box center [415, 207] width 1 height 3
radio input "true"
click at [468, 347] on button "Next" at bounding box center [415, 338] width 158 height 39
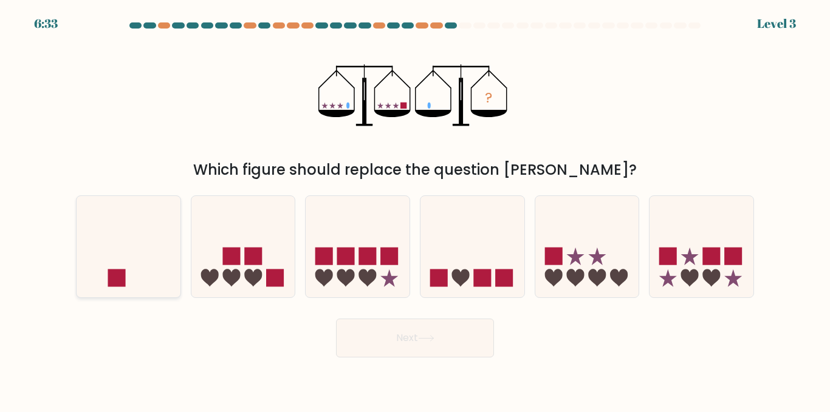
click at [130, 274] on icon at bounding box center [129, 247] width 104 height 86
click at [415, 210] on input "a." at bounding box center [415, 207] width 1 height 3
radio input "true"
click at [354, 347] on button "Next" at bounding box center [415, 338] width 158 height 39
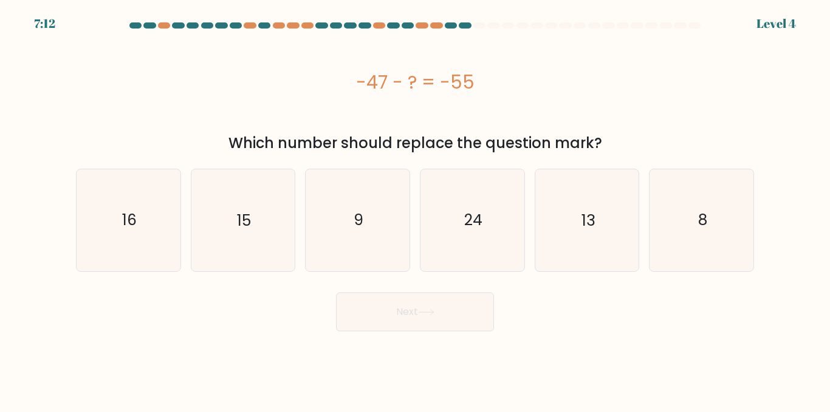
drag, startPoint x: 237, startPoint y: 145, endPoint x: 646, endPoint y: 133, distance: 409.5
click at [627, 147] on div "Which number should replace the question mark?" at bounding box center [414, 143] width 663 height 22
click at [646, 133] on div "Which number should replace the question mark?" at bounding box center [414, 143] width 663 height 22
drag, startPoint x: 362, startPoint y: 86, endPoint x: 602, endPoint y: 102, distance: 241.0
click at [602, 102] on div "-47 - ? = -55" at bounding box center [415, 81] width 678 height 97
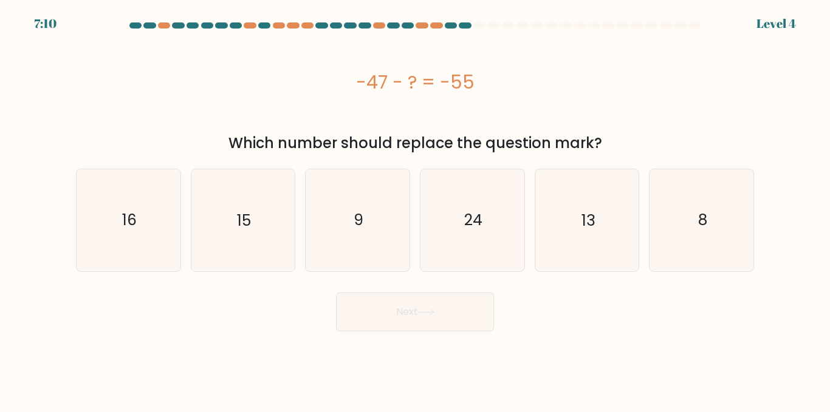
click at [602, 102] on div "-47 - ? = -55" at bounding box center [415, 81] width 678 height 97
drag, startPoint x: 415, startPoint y: 89, endPoint x: 521, endPoint y: 89, distance: 105.7
click at [521, 89] on div "-47 - ? = -55" at bounding box center [415, 82] width 678 height 27
click at [732, 208] on icon "8" at bounding box center [700, 219] width 101 height 101
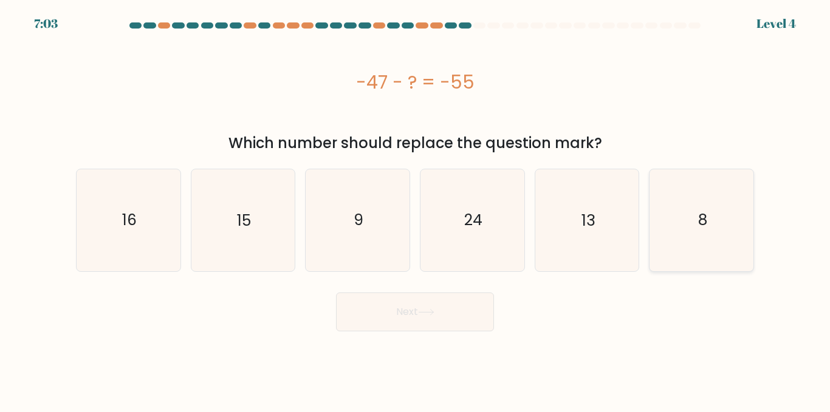
click at [415, 208] on input "f. 8" at bounding box center [415, 207] width 1 height 3
radio input "true"
click at [446, 321] on button "Next" at bounding box center [415, 312] width 158 height 39
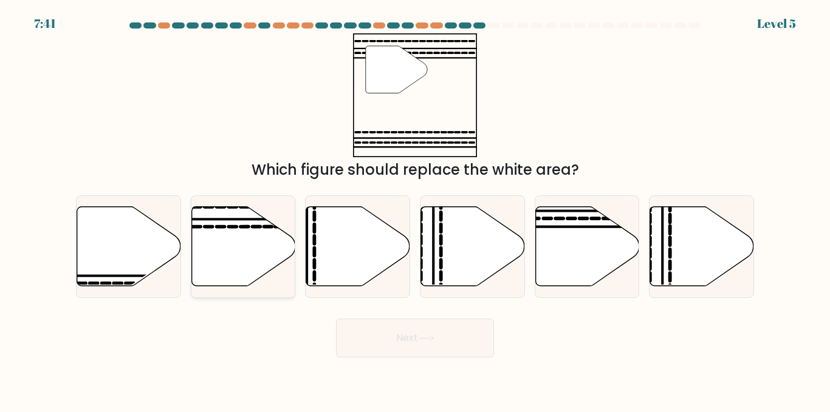
click at [241, 242] on icon at bounding box center [243, 247] width 104 height 80
click at [415, 210] on input "b." at bounding box center [415, 207] width 1 height 3
radio input "true"
click at [584, 208] on icon at bounding box center [587, 247] width 104 height 80
click at [415, 208] on input "e." at bounding box center [415, 207] width 1 height 3
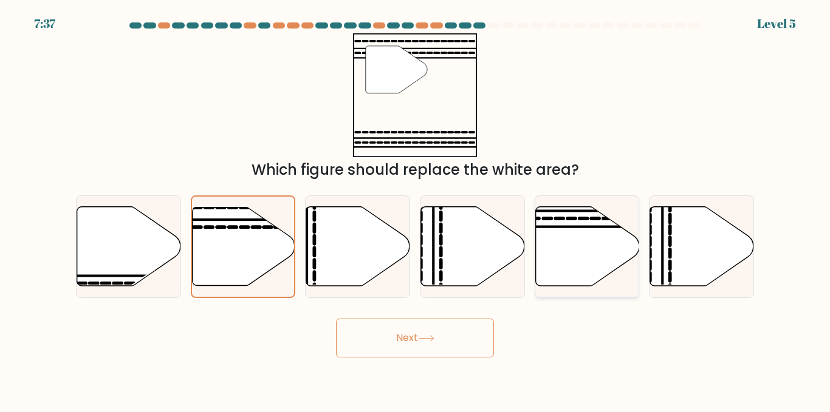
radio input "true"
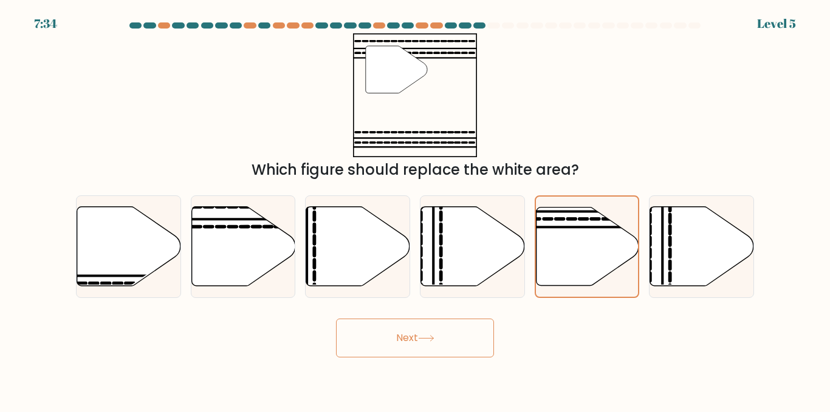
click at [425, 330] on button "Next" at bounding box center [415, 338] width 158 height 39
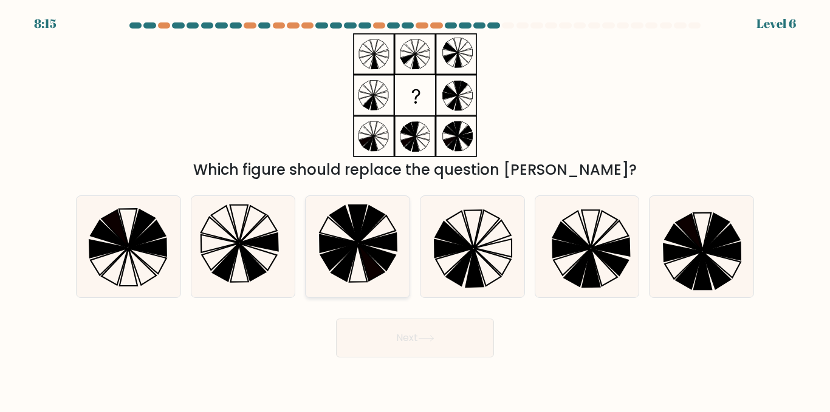
click at [318, 246] on icon at bounding box center [357, 246] width 101 height 101
click at [415, 210] on input "c." at bounding box center [415, 207] width 1 height 3
radio input "true"
click at [470, 259] on icon at bounding box center [471, 246] width 101 height 101
click at [415, 210] on input "d." at bounding box center [415, 207] width 1 height 3
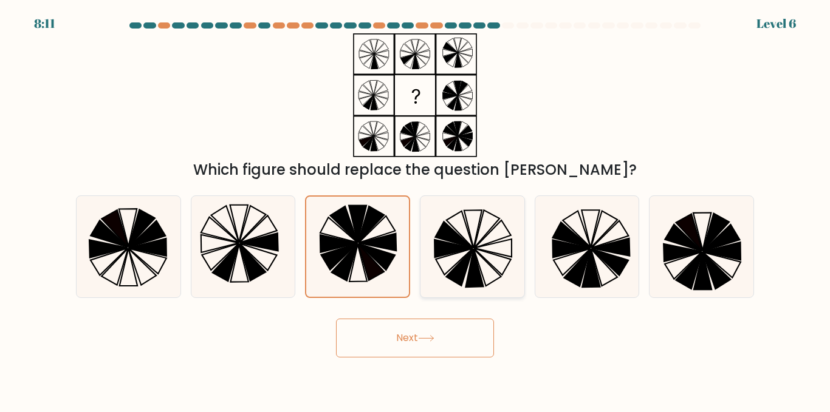
radio input "true"
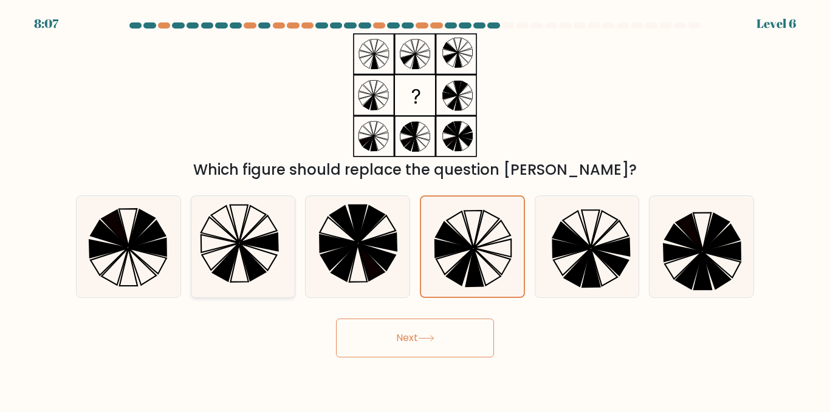
click at [234, 246] on icon at bounding box center [242, 246] width 101 height 101
click at [415, 210] on input "b." at bounding box center [415, 207] width 1 height 3
radio input "true"
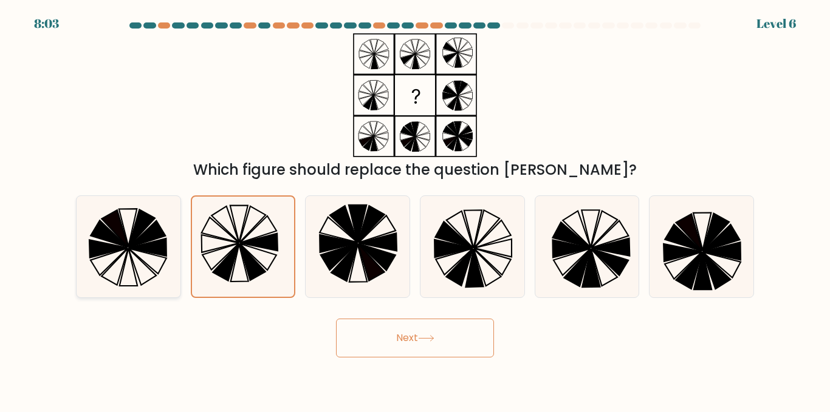
click at [123, 265] on icon at bounding box center [114, 266] width 27 height 37
click at [415, 210] on input "a." at bounding box center [415, 207] width 1 height 3
radio input "true"
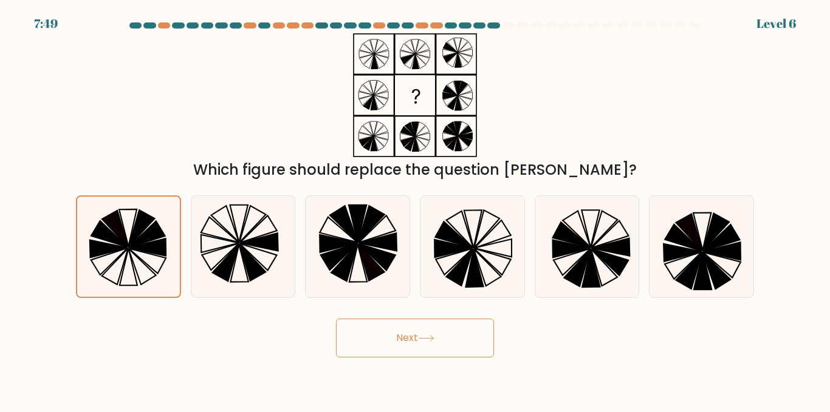
click at [457, 334] on button "Next" at bounding box center [415, 338] width 158 height 39
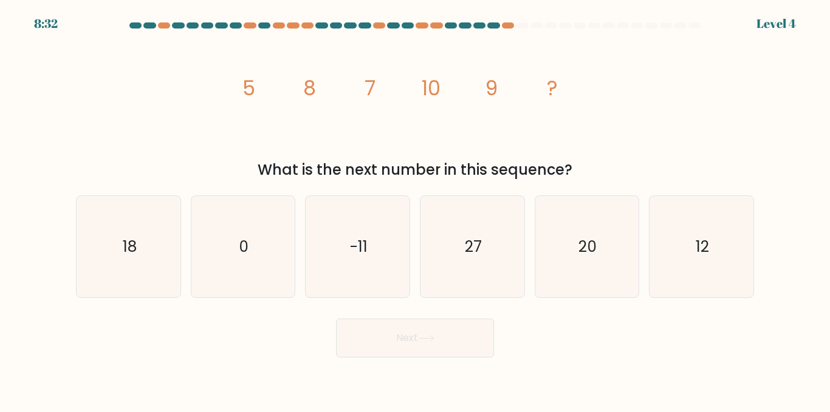
drag, startPoint x: 217, startPoint y: 89, endPoint x: 611, endPoint y: 78, distance: 393.7
click at [611, 78] on div "image/svg+xml 5 8 7 10 9 ? What is the next number in this sequence?" at bounding box center [415, 107] width 692 height 148
click at [182, 273] on div "a. 18" at bounding box center [128, 247] width 115 height 103
click at [129, 242] on text "18" at bounding box center [129, 246] width 14 height 21
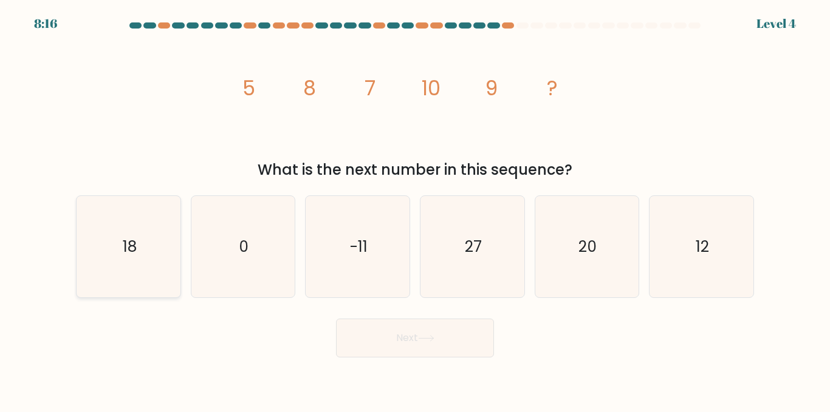
click at [415, 210] on input "a. 18" at bounding box center [415, 207] width 1 height 3
radio input "true"
click at [429, 333] on button "Next" at bounding box center [415, 338] width 158 height 39
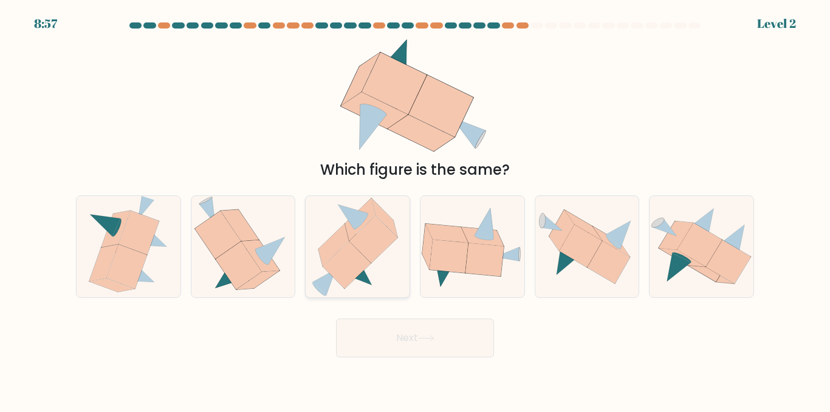
click at [356, 268] on icon at bounding box center [346, 265] width 48 height 47
click at [415, 210] on input "c." at bounding box center [415, 207] width 1 height 3
radio input "true"
click at [442, 260] on icon at bounding box center [448, 256] width 38 height 33
click at [415, 210] on input "d." at bounding box center [415, 207] width 1 height 3
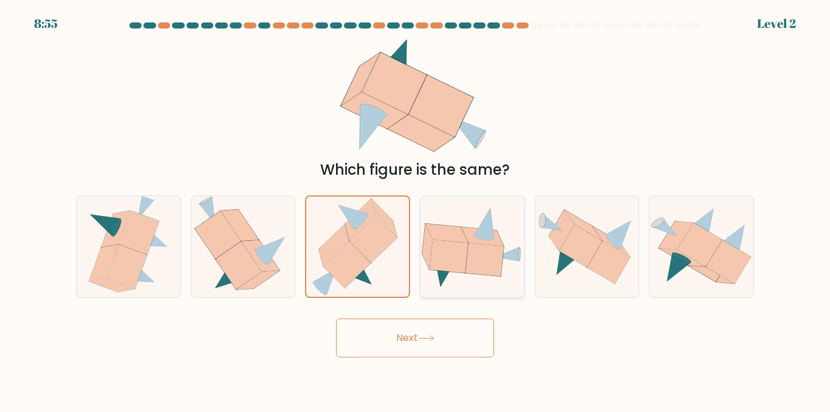
radio input "true"
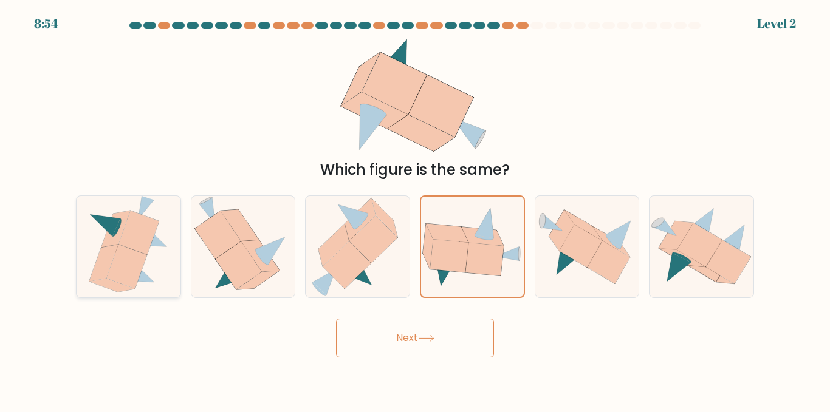
click at [103, 264] on icon at bounding box center [103, 263] width 29 height 37
click at [415, 210] on input "a." at bounding box center [415, 207] width 1 height 3
radio input "true"
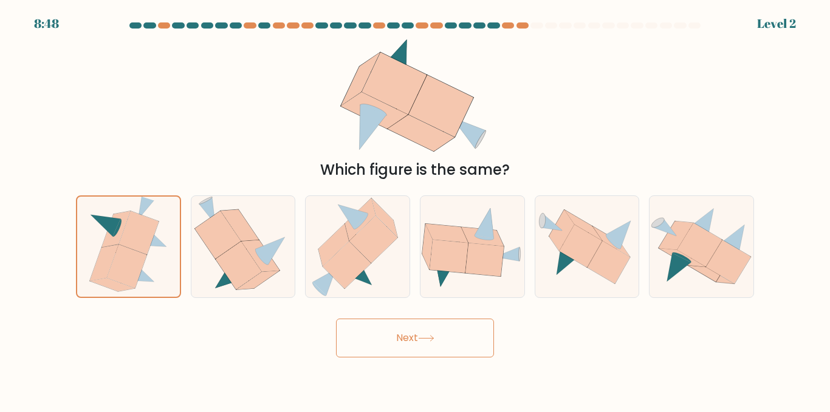
click at [578, 186] on div "a. b. c." at bounding box center [415, 242] width 688 height 112
click at [580, 244] on icon at bounding box center [580, 246] width 43 height 43
click at [415, 210] on input "e." at bounding box center [415, 207] width 1 height 3
radio input "true"
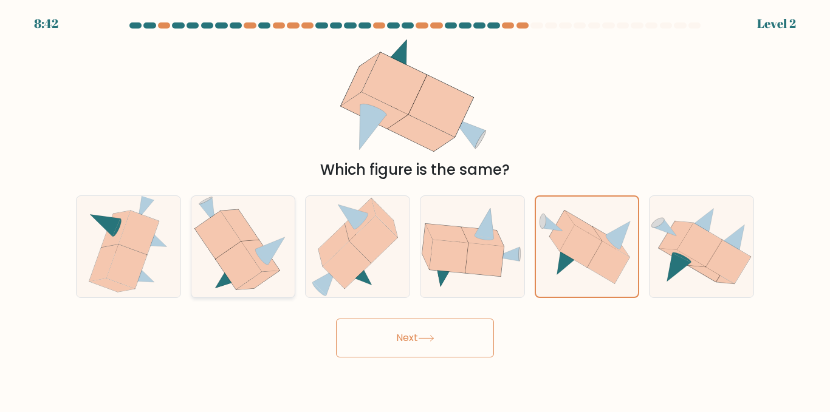
click at [289, 254] on icon at bounding box center [242, 246] width 97 height 101
click at [415, 210] on input "b." at bounding box center [415, 207] width 1 height 3
radio input "true"
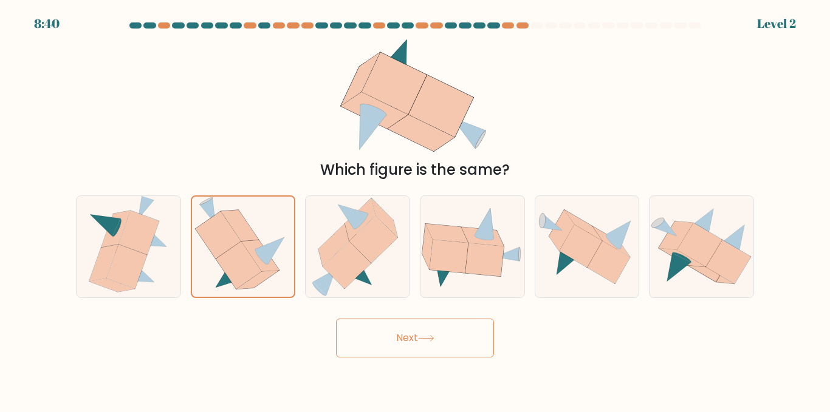
click at [406, 344] on button "Next" at bounding box center [415, 338] width 158 height 39
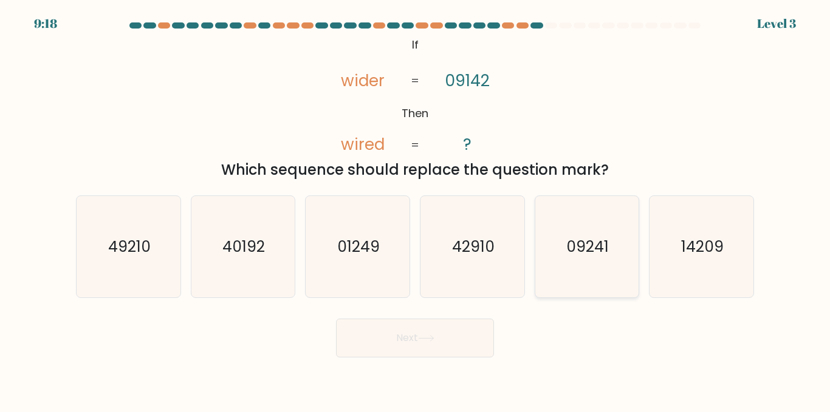
click at [578, 271] on icon "09241" at bounding box center [586, 246] width 101 height 101
click at [415, 210] on input "e. 09241" at bounding box center [415, 207] width 1 height 3
radio input "true"
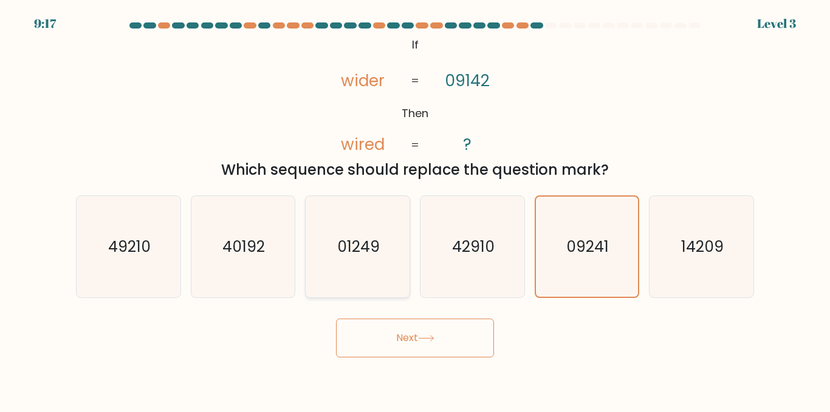
click at [375, 294] on icon "01249" at bounding box center [357, 246] width 101 height 101
click at [415, 210] on input "c. 01249" at bounding box center [415, 207] width 1 height 3
radio input "true"
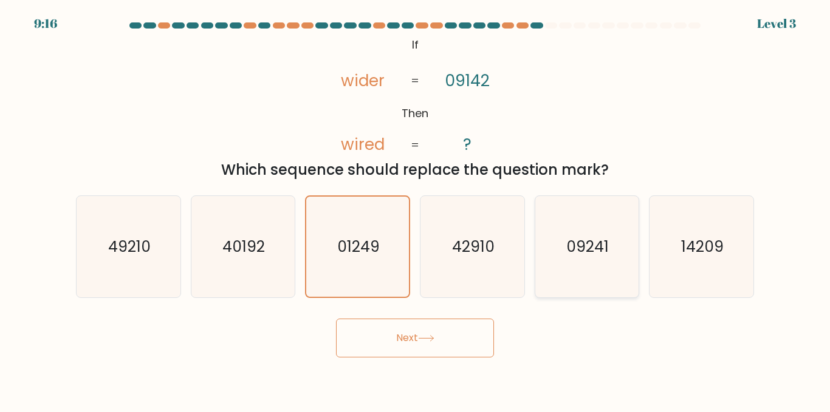
click at [564, 268] on icon "09241" at bounding box center [586, 246] width 101 height 101
click at [415, 210] on input "e. 09241" at bounding box center [415, 207] width 1 height 3
radio input "true"
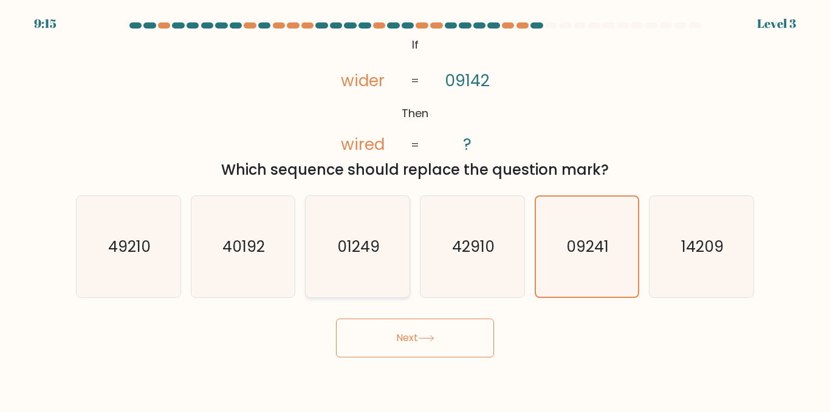
click at [373, 259] on icon "01249" at bounding box center [357, 246] width 101 height 101
click at [415, 210] on input "c. 01249" at bounding box center [415, 207] width 1 height 3
radio input "true"
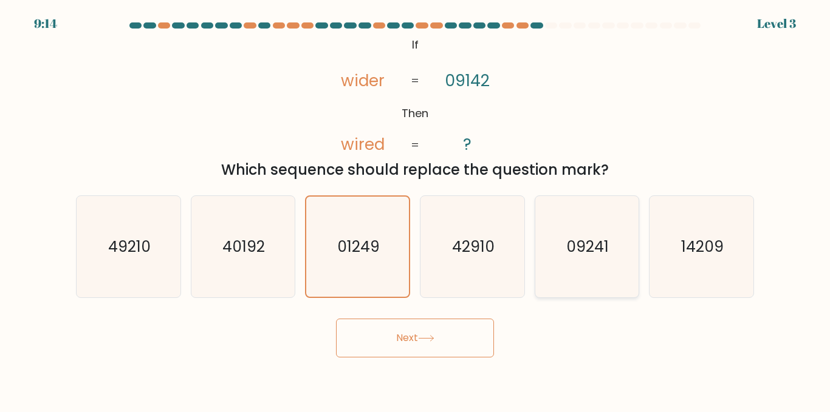
click at [615, 264] on icon "09241" at bounding box center [586, 246] width 101 height 101
click at [415, 210] on input "e. 09241" at bounding box center [415, 207] width 1 height 3
radio input "true"
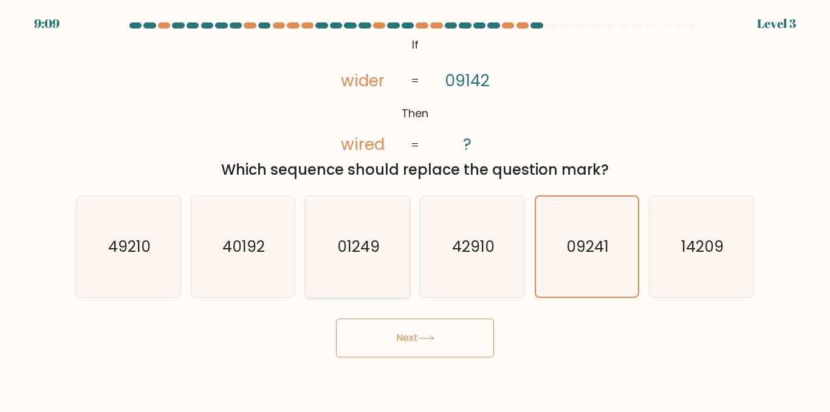
click at [340, 264] on icon "01249" at bounding box center [357, 246] width 101 height 101
click at [415, 210] on input "c. 01249" at bounding box center [415, 207] width 1 height 3
radio input "true"
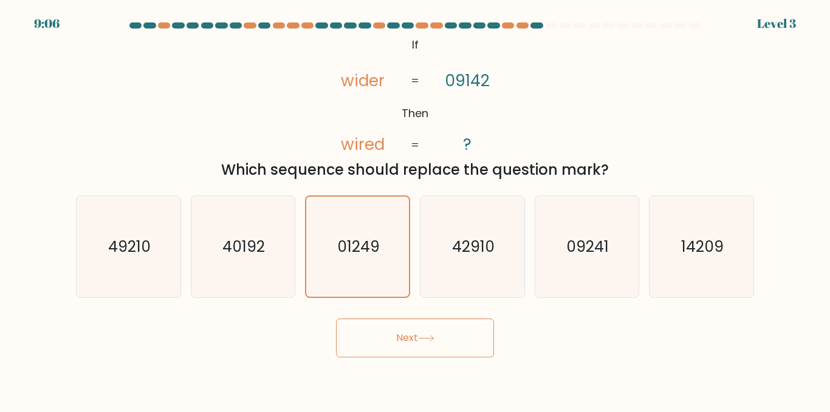
click at [415, 351] on button "Next" at bounding box center [415, 338] width 158 height 39
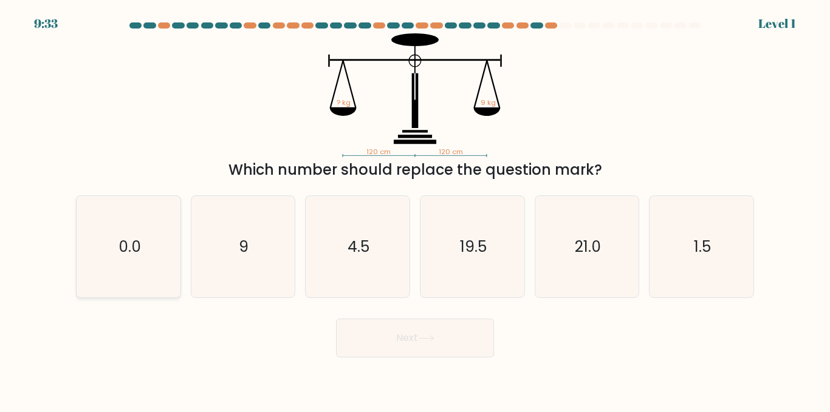
click at [139, 259] on icon "0.0" at bounding box center [128, 246] width 101 height 101
click at [415, 210] on input "a. 0.0" at bounding box center [415, 207] width 1 height 3
radio input "true"
click at [413, 343] on button "Next" at bounding box center [415, 338] width 158 height 39
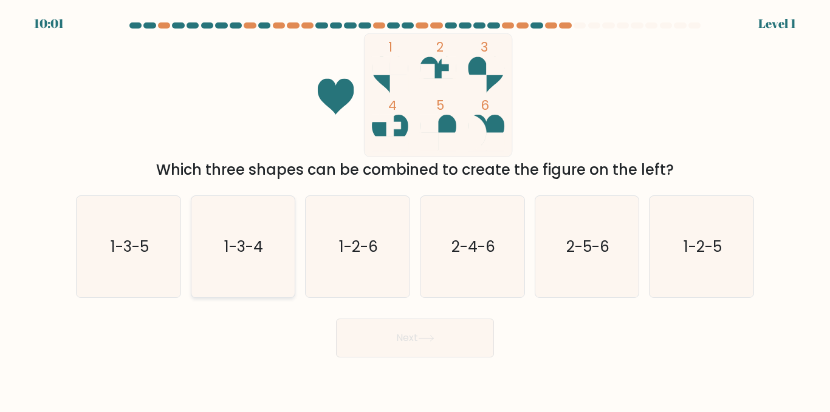
click at [228, 281] on icon "1-3-4" at bounding box center [242, 246] width 101 height 101
click at [415, 210] on input "b. 1-3-4" at bounding box center [415, 207] width 1 height 3
radio input "true"
click at [361, 252] on text "1-2-6" at bounding box center [358, 246] width 39 height 21
click at [415, 210] on input "c. 1-2-6" at bounding box center [415, 207] width 1 height 3
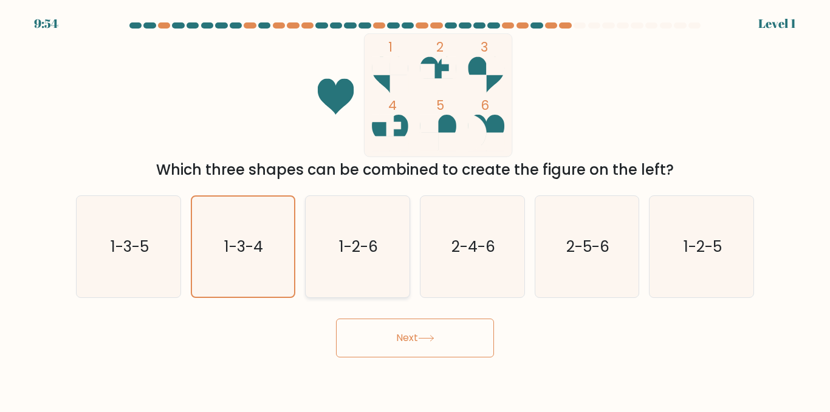
radio input "true"
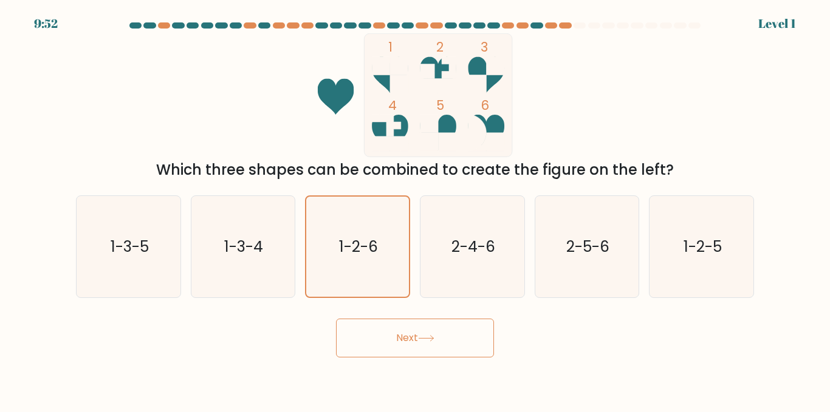
drag, startPoint x: 751, startPoint y: 27, endPoint x: 823, endPoint y: 29, distance: 71.7
click at [823, 29] on form at bounding box center [415, 189] width 830 height 335
click at [517, 233] on icon "2-4-6" at bounding box center [471, 246] width 101 height 101
click at [415, 210] on input "d. 2-4-6" at bounding box center [415, 207] width 1 height 3
radio input "true"
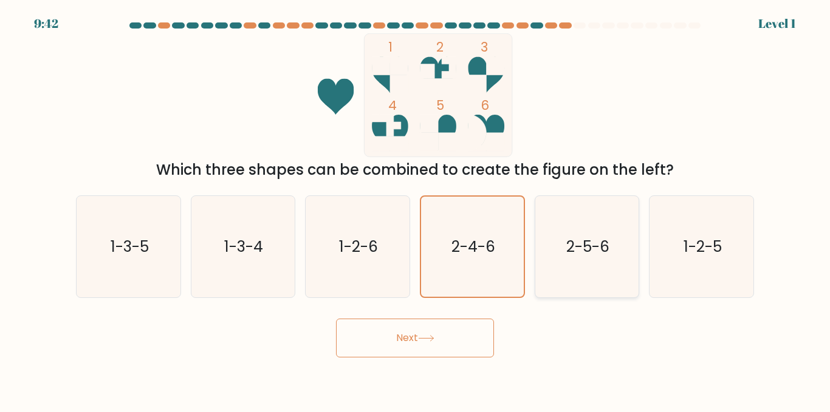
click at [583, 238] on text "2-5-6" at bounding box center [587, 246] width 43 height 21
click at [415, 210] on input "e. 2-5-6" at bounding box center [415, 207] width 1 height 3
radio input "true"
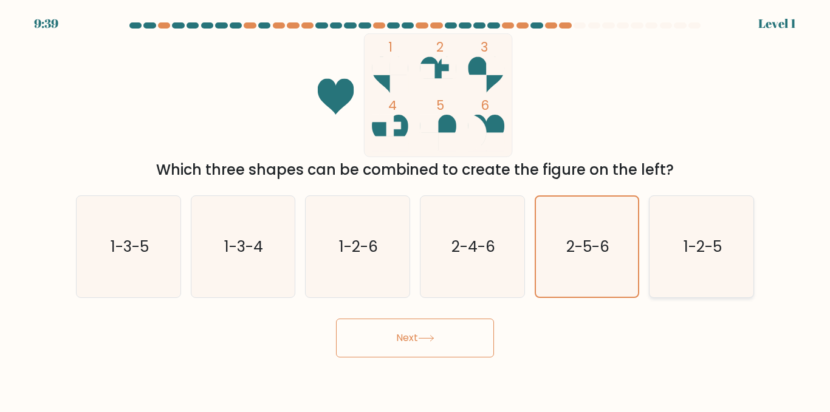
click at [695, 239] on text "1-2-5" at bounding box center [702, 246] width 38 height 21
click at [415, 210] on input "f. 1-2-5" at bounding box center [415, 207] width 1 height 3
radio input "true"
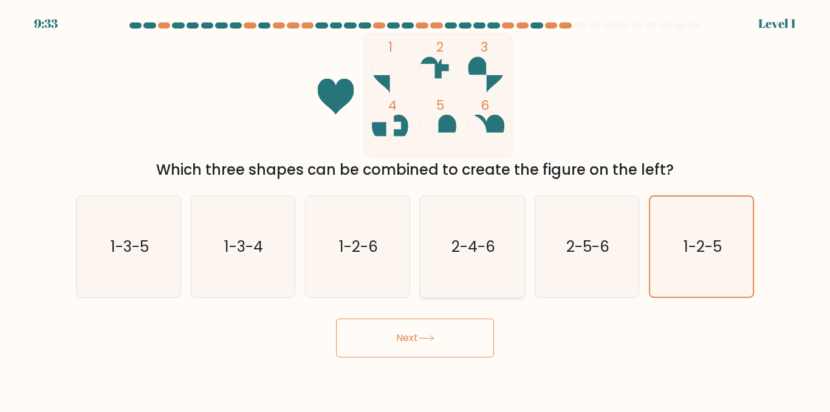
click at [504, 239] on icon "2-4-6" at bounding box center [471, 246] width 101 height 101
click at [415, 210] on input "d. 2-4-6" at bounding box center [415, 207] width 1 height 3
radio input "true"
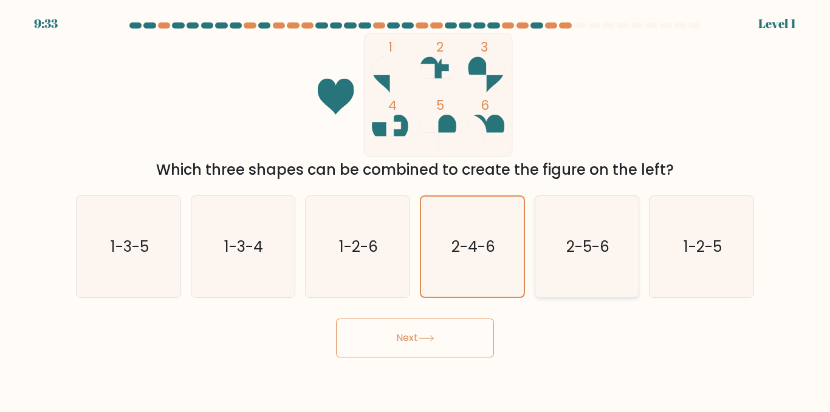
click at [556, 237] on icon "2-5-6" at bounding box center [586, 246] width 101 height 101
click at [415, 210] on input "e. 2-5-6" at bounding box center [415, 207] width 1 height 3
radio input "true"
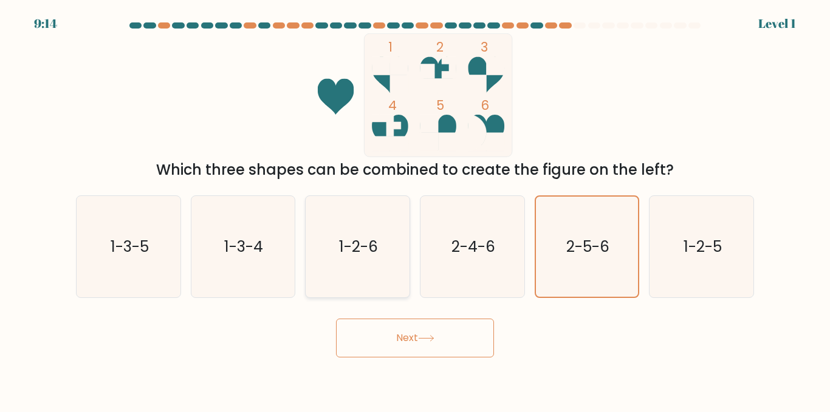
click at [360, 241] on text "1-2-6" at bounding box center [358, 246] width 39 height 21
click at [415, 210] on input "c. 1-2-6" at bounding box center [415, 207] width 1 height 3
radio input "true"
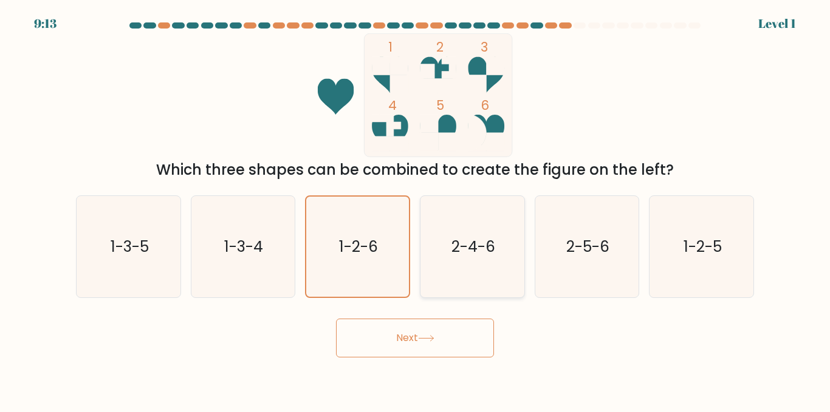
click at [451, 231] on icon "2-4-6" at bounding box center [471, 246] width 101 height 101
click at [415, 210] on input "d. 2-4-6" at bounding box center [415, 207] width 1 height 3
radio input "true"
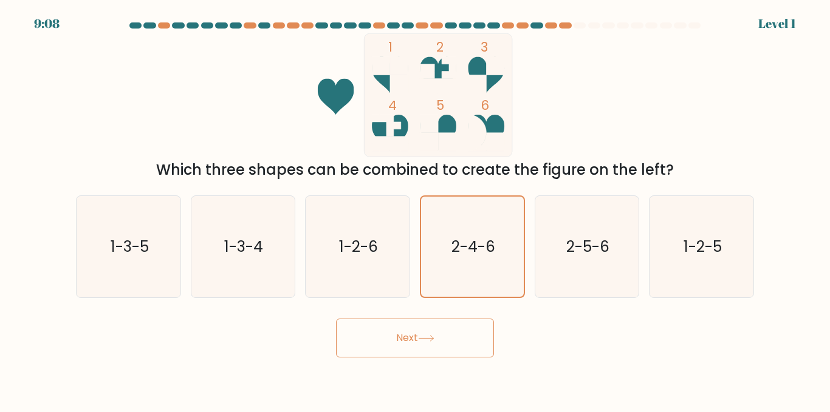
click at [411, 340] on button "Next" at bounding box center [415, 338] width 158 height 39
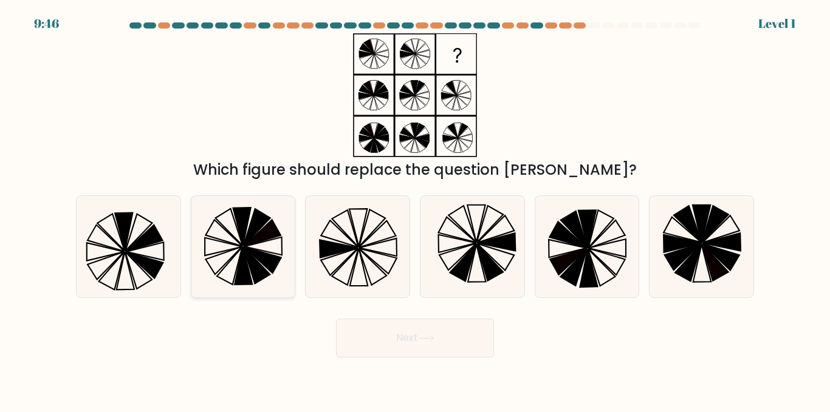
drag, startPoint x: 128, startPoint y: 253, endPoint x: 248, endPoint y: 227, distance: 123.1
click at [138, 253] on icon at bounding box center [128, 246] width 101 height 101
click at [415, 210] on input "a." at bounding box center [415, 207] width 1 height 3
radio input "true"
drag, startPoint x: 317, startPoint y: 222, endPoint x: 305, endPoint y: 234, distance: 16.8
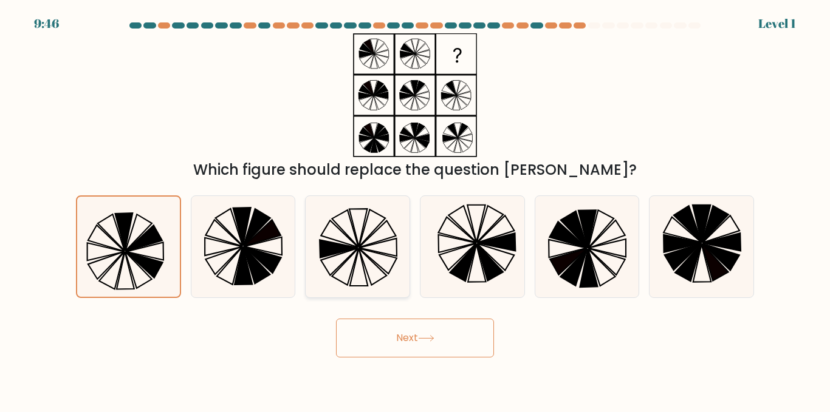
click at [310, 229] on icon at bounding box center [357, 246] width 101 height 101
click at [415, 210] on input "c." at bounding box center [415, 207] width 1 height 3
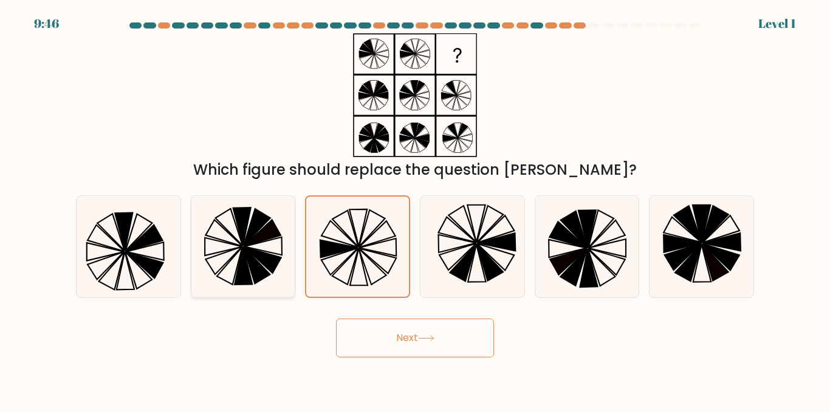
click at [261, 265] on icon at bounding box center [257, 265] width 27 height 37
click at [415, 210] on input "b." at bounding box center [415, 207] width 1 height 3
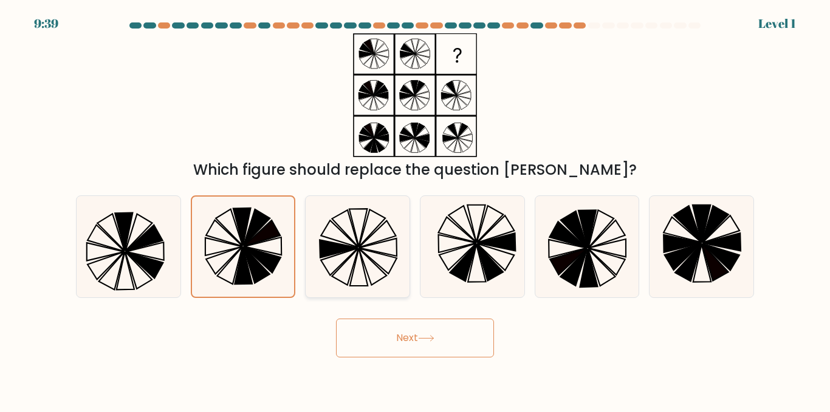
click at [371, 255] on icon at bounding box center [357, 246] width 101 height 101
click at [415, 210] on input "c." at bounding box center [415, 207] width 1 height 3
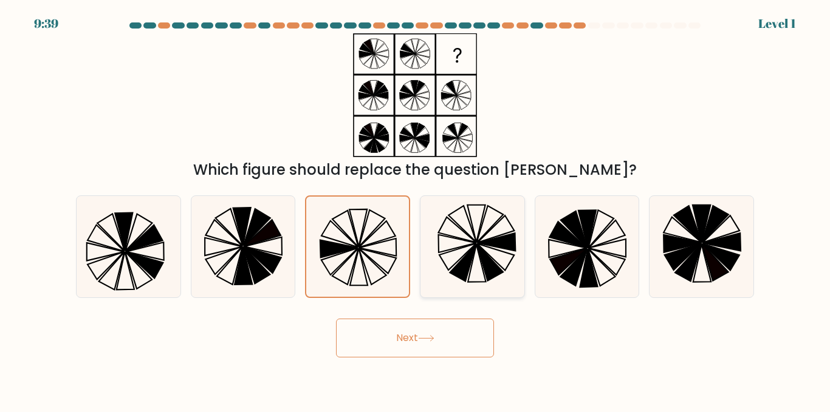
click at [459, 245] on icon at bounding box center [471, 246] width 101 height 101
click at [415, 210] on input "d." at bounding box center [415, 207] width 1 height 3
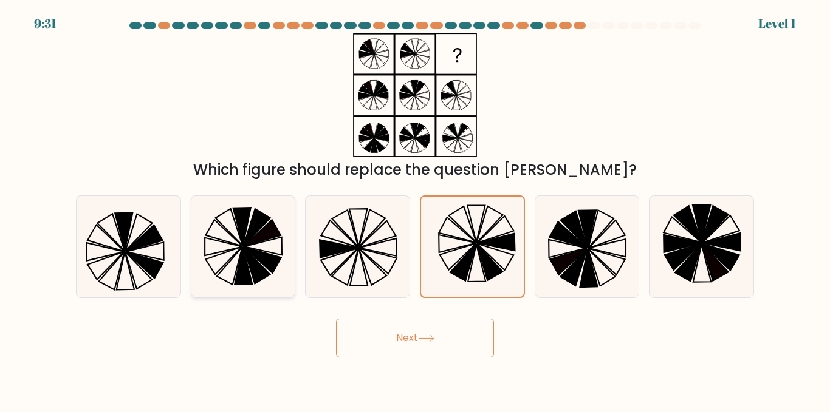
click at [237, 281] on icon at bounding box center [244, 266] width 18 height 38
click at [415, 210] on input "b." at bounding box center [415, 207] width 1 height 3
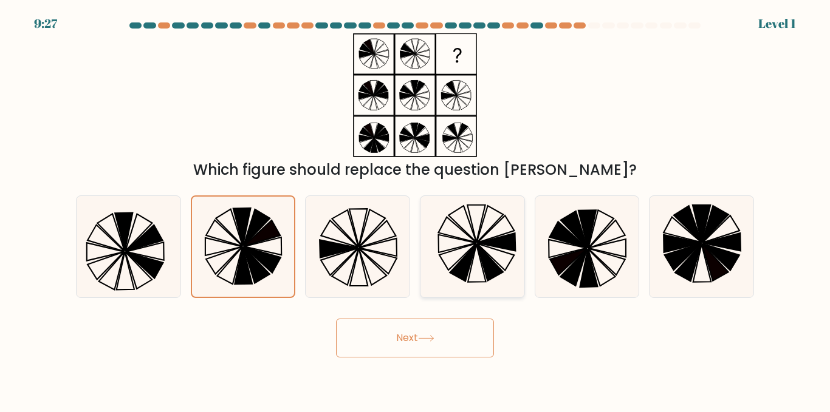
click at [468, 247] on icon at bounding box center [471, 246] width 101 height 101
click at [415, 210] on input "d." at bounding box center [415, 207] width 1 height 3
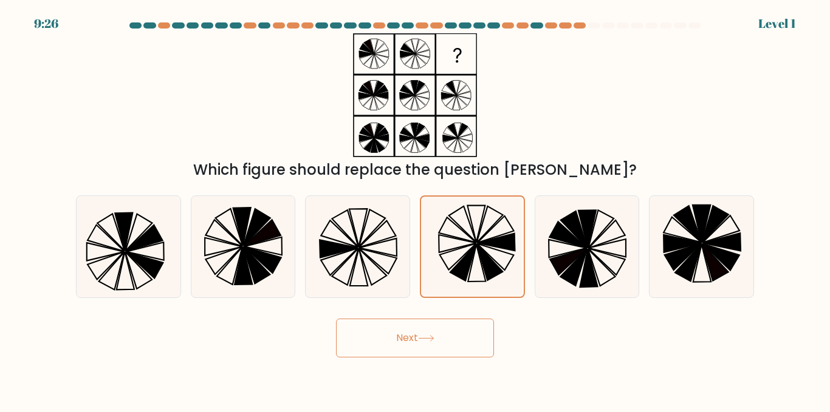
click at [405, 332] on button "Next" at bounding box center [415, 338] width 158 height 39
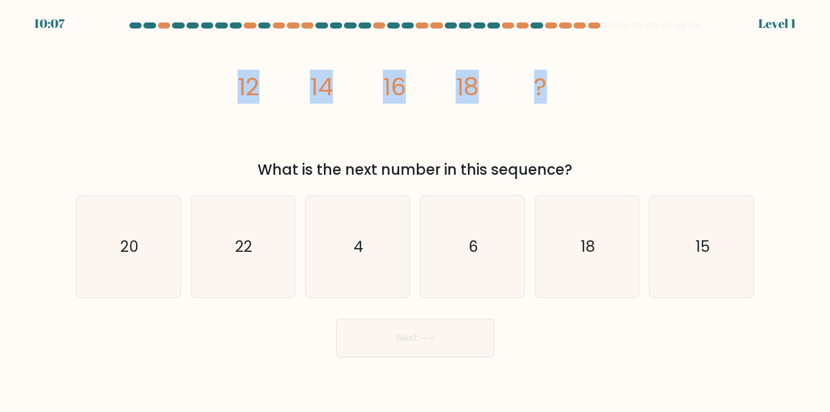
drag, startPoint x: 239, startPoint y: 92, endPoint x: 541, endPoint y: 85, distance: 301.9
click at [541, 85] on g "12 14 16 18 ?" at bounding box center [391, 87] width 309 height 34
click at [541, 86] on tspan "?" at bounding box center [540, 87] width 13 height 34
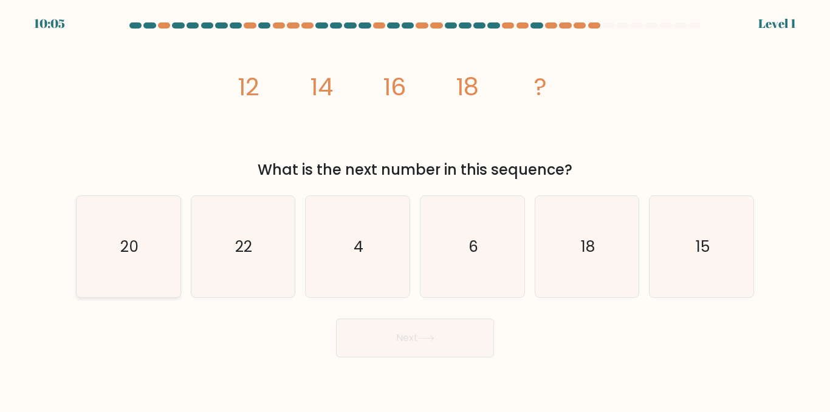
click at [145, 278] on icon "20" at bounding box center [128, 246] width 101 height 101
click at [415, 210] on input "a. 20" at bounding box center [415, 207] width 1 height 3
click at [357, 330] on button "Next" at bounding box center [415, 338] width 158 height 39
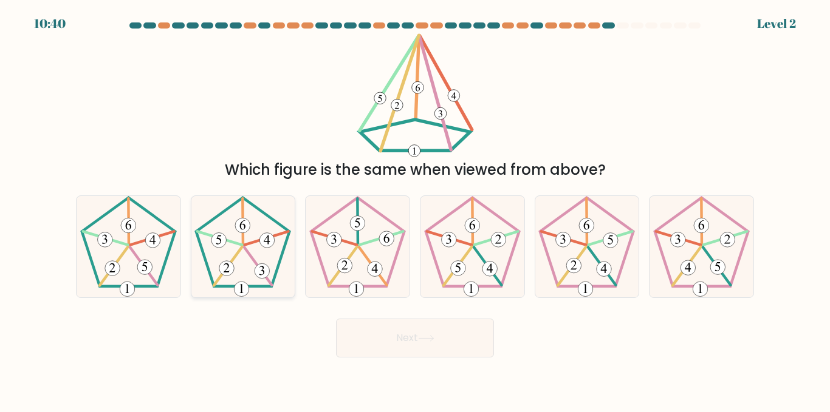
click at [251, 290] on icon at bounding box center [242, 246] width 101 height 101
click at [415, 210] on input "b." at bounding box center [415, 207] width 1 height 3
click at [378, 349] on button "Next" at bounding box center [415, 338] width 158 height 39
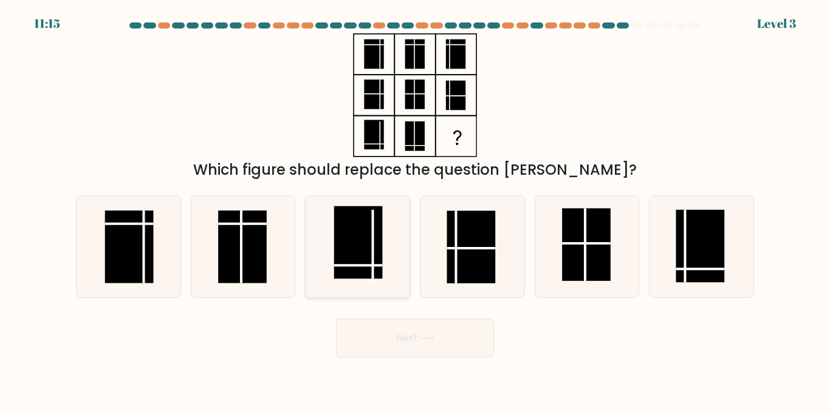
click at [353, 270] on rect at bounding box center [358, 242] width 49 height 73
click at [415, 210] on input "c." at bounding box center [415, 207] width 1 height 3
click at [729, 241] on icon at bounding box center [700, 246] width 101 height 101
click at [415, 210] on input "f." at bounding box center [415, 207] width 1 height 3
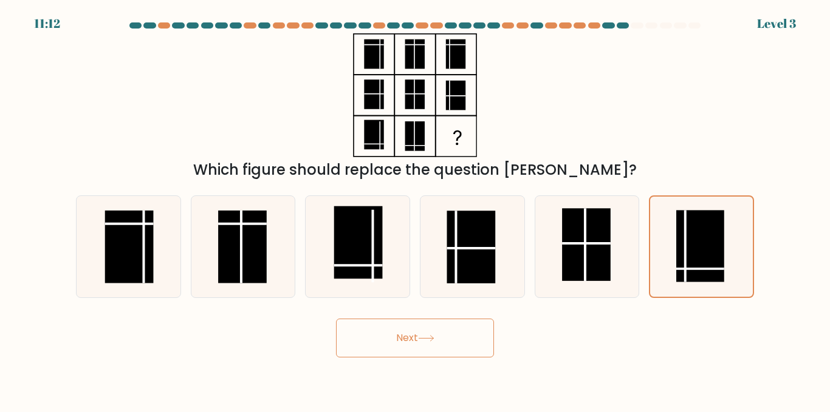
click at [412, 329] on button "Next" at bounding box center [415, 338] width 158 height 39
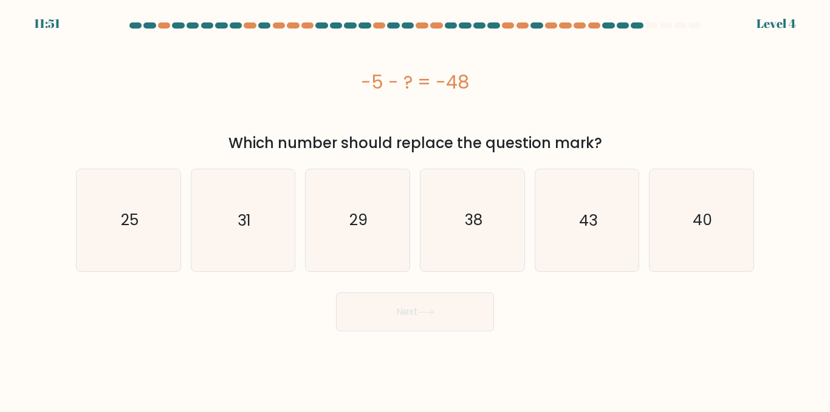
drag, startPoint x: 233, startPoint y: 145, endPoint x: 708, endPoint y: 134, distance: 475.7
click at [728, 151] on div "Which number should replace the question mark?" at bounding box center [414, 143] width 663 height 22
click at [708, 134] on div "Which number should replace the question mark?" at bounding box center [414, 143] width 663 height 22
drag, startPoint x: 753, startPoint y: 22, endPoint x: 757, endPoint y: 97, distance: 74.8
click at [828, 28] on form "a." at bounding box center [415, 176] width 830 height 309
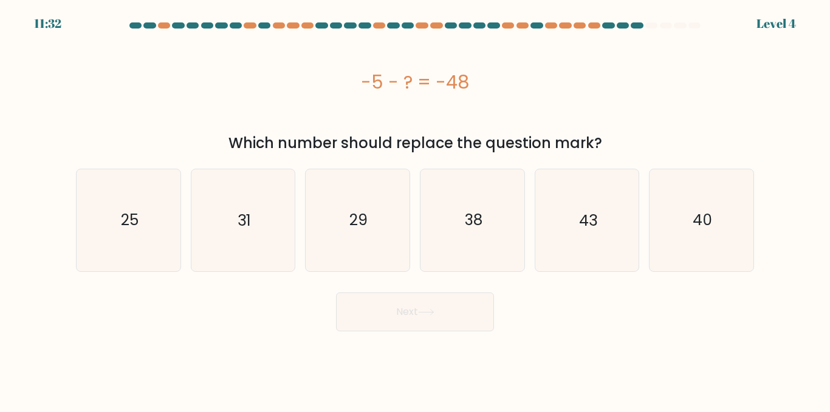
drag, startPoint x: 274, startPoint y: 148, endPoint x: 686, endPoint y: 144, distance: 411.8
click at [686, 144] on div "Which number should replace the question mark?" at bounding box center [414, 143] width 663 height 22
click at [573, 228] on icon "43" at bounding box center [586, 219] width 101 height 101
click at [415, 210] on input "e. 43" at bounding box center [415, 207] width 1 height 3
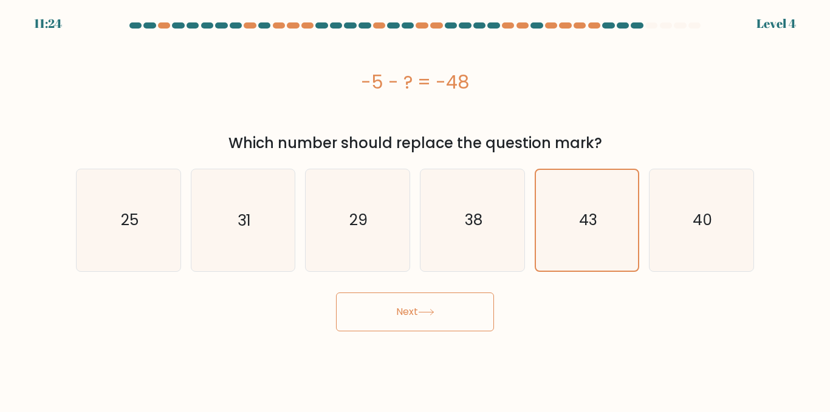
click at [449, 316] on button "Next" at bounding box center [415, 312] width 158 height 39
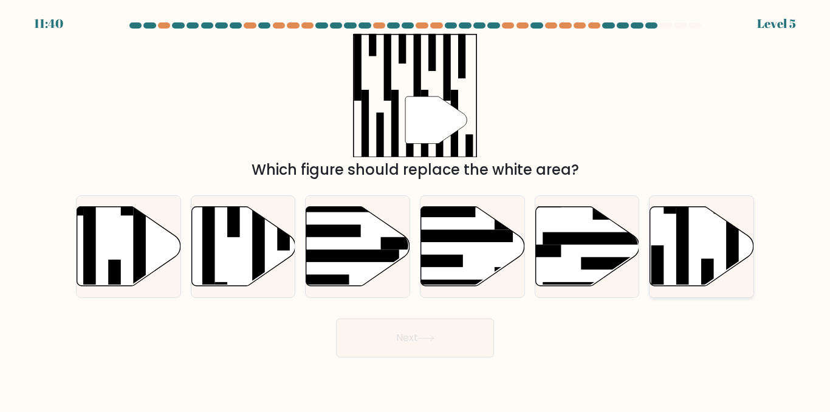
click at [671, 225] on icon at bounding box center [702, 247] width 104 height 80
click at [415, 210] on input "f." at bounding box center [415, 207] width 1 height 3
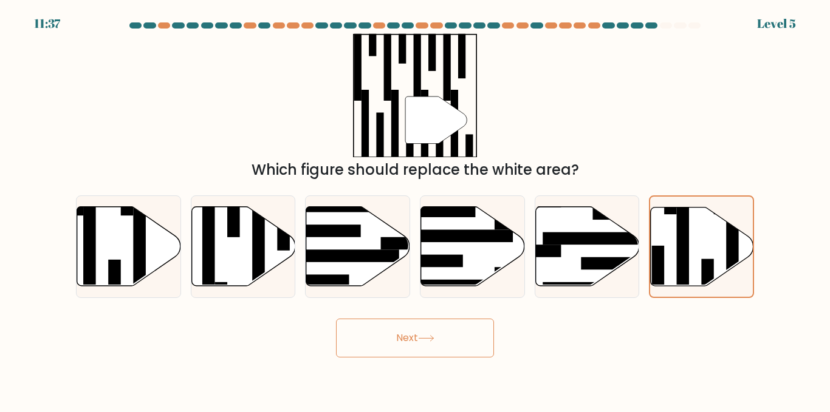
click at [434, 341] on icon at bounding box center [426, 338] width 16 height 7
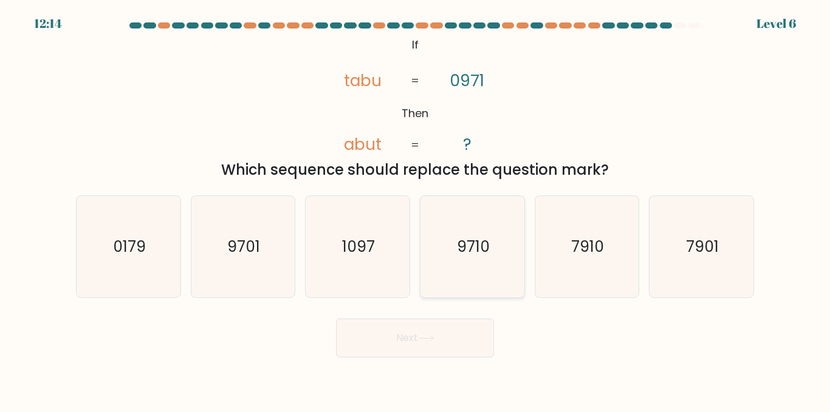
click at [451, 240] on icon "9710" at bounding box center [471, 246] width 101 height 101
click at [415, 210] on input "d. 9710" at bounding box center [415, 207] width 1 height 3
click at [414, 367] on body "12:13 Level 6 ?" at bounding box center [415, 206] width 830 height 412
click at [419, 357] on button "Next" at bounding box center [415, 338] width 158 height 39
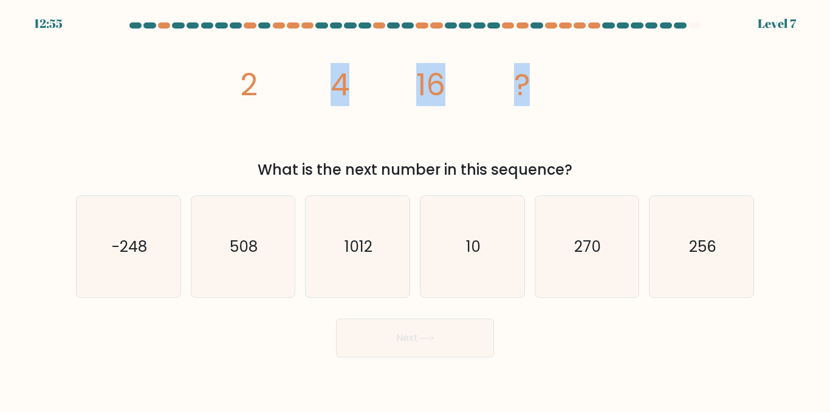
drag, startPoint x: 199, startPoint y: 70, endPoint x: 607, endPoint y: 85, distance: 408.4
click at [606, 85] on div "image/svg+xml 2 4 16 ? What is the next number in this sequence?" at bounding box center [415, 107] width 692 height 148
click at [607, 85] on div "image/svg+xml 2 4 16 ? What is the next number in this sequence?" at bounding box center [415, 107] width 692 height 148
drag, startPoint x: 248, startPoint y: 102, endPoint x: 581, endPoint y: 93, distance: 332.3
click at [581, 93] on icon "image/svg+xml 2 4 16 ?" at bounding box center [415, 95] width 364 height 124
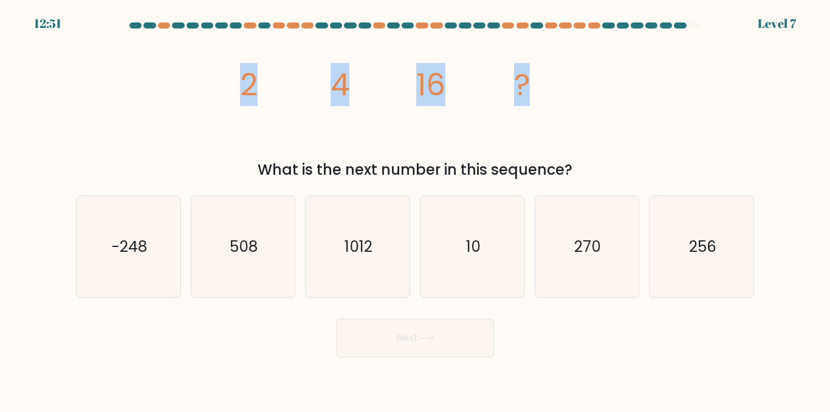
click at [581, 93] on icon "image/svg+xml 2 4 16 ?" at bounding box center [415, 95] width 364 height 124
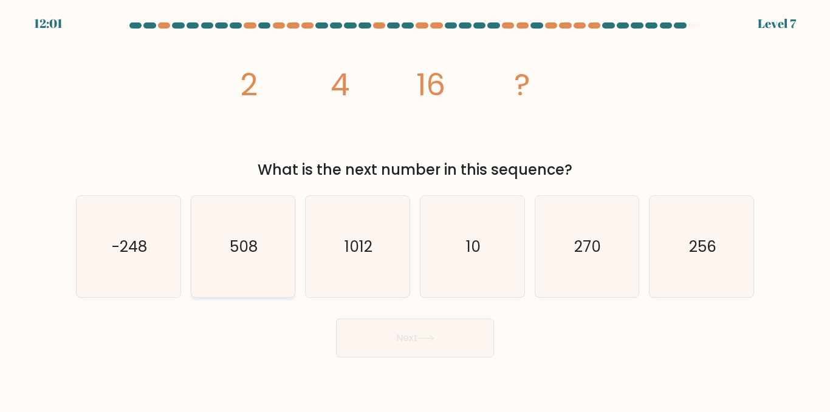
click at [264, 260] on icon "508" at bounding box center [242, 246] width 101 height 101
click at [415, 210] on input "b. 508" at bounding box center [415, 207] width 1 height 3
click at [395, 257] on icon "1012" at bounding box center [357, 246] width 101 height 101
click at [415, 210] on input "c. 1012" at bounding box center [415, 207] width 1 height 3
click at [428, 245] on icon "10" at bounding box center [471, 246] width 101 height 101
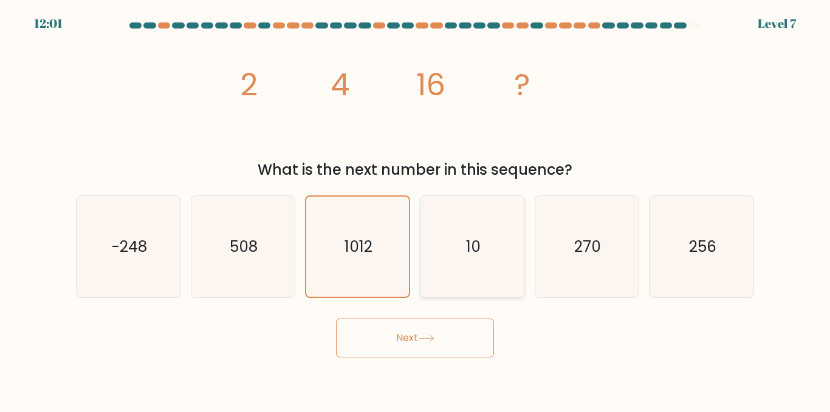
click at [415, 210] on input "d. 10" at bounding box center [415, 207] width 1 height 3
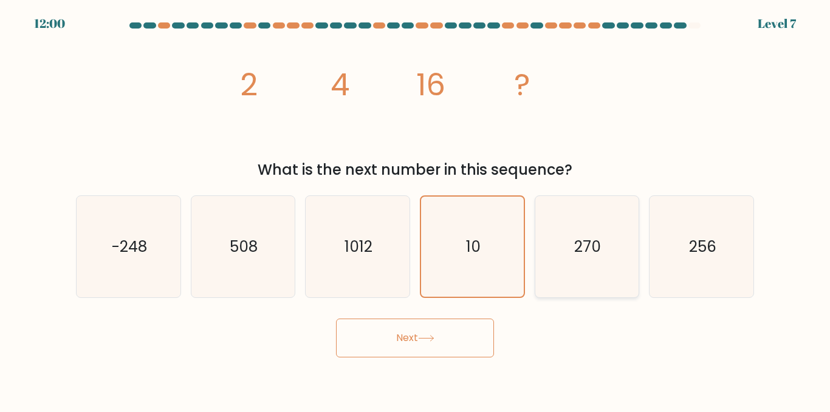
click at [542, 247] on icon "270" at bounding box center [586, 246] width 101 height 101
click at [415, 210] on input "e. 270" at bounding box center [415, 207] width 1 height 3
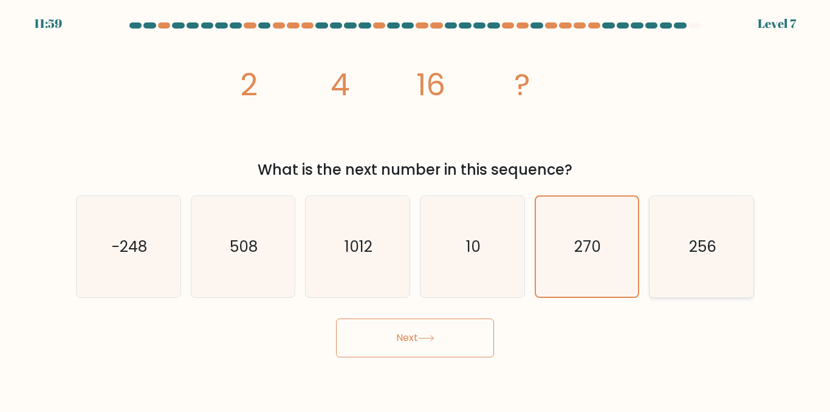
click at [714, 236] on text "256" at bounding box center [702, 246] width 27 height 21
click at [415, 210] on input "f. 256" at bounding box center [415, 207] width 1 height 3
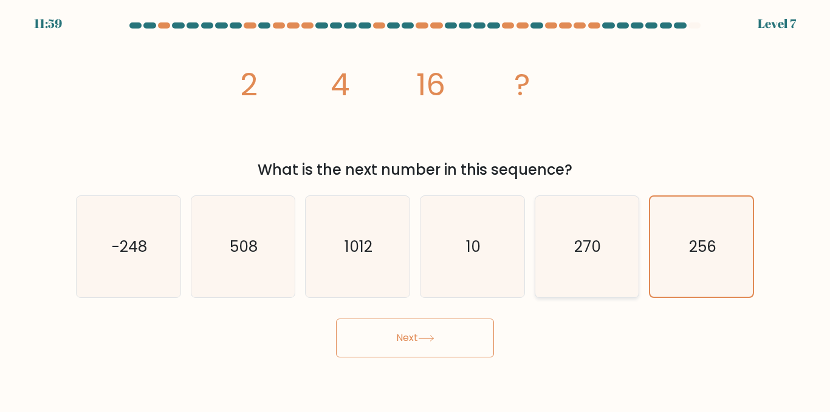
click at [617, 242] on icon "270" at bounding box center [586, 246] width 101 height 101
click at [415, 210] on input "e. 270" at bounding box center [415, 207] width 1 height 3
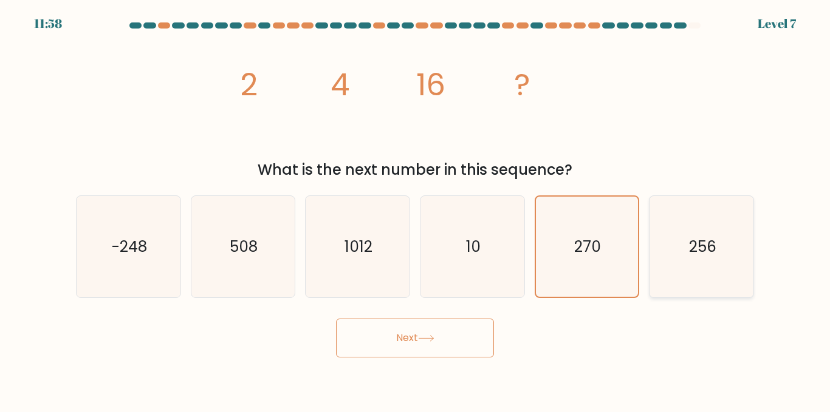
click at [707, 256] on text "256" at bounding box center [702, 246] width 27 height 21
click at [415, 210] on input "f. 256" at bounding box center [415, 207] width 1 height 3
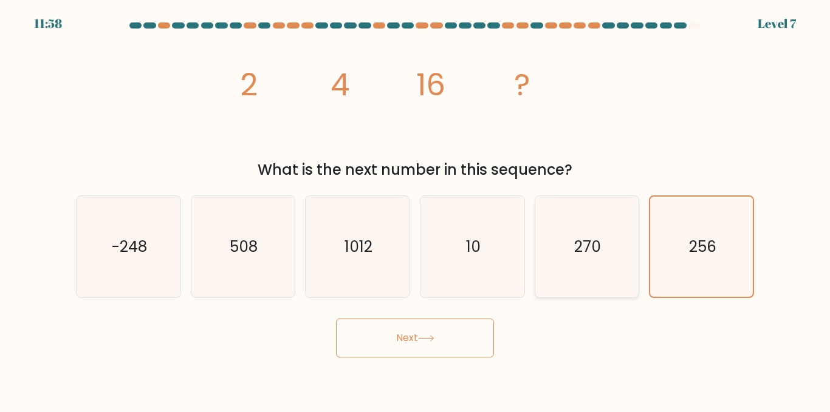
drag, startPoint x: 610, startPoint y: 264, endPoint x: 627, endPoint y: 264, distance: 17.0
click at [610, 264] on icon "270" at bounding box center [586, 246] width 101 height 101
click at [415, 210] on input "e. 270" at bounding box center [415, 207] width 1 height 3
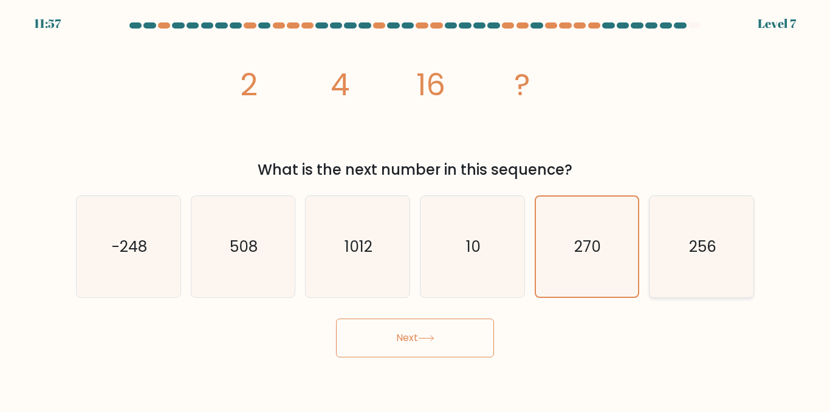
click at [672, 266] on icon "256" at bounding box center [700, 246] width 101 height 101
click at [415, 210] on input "f. 256" at bounding box center [415, 207] width 1 height 3
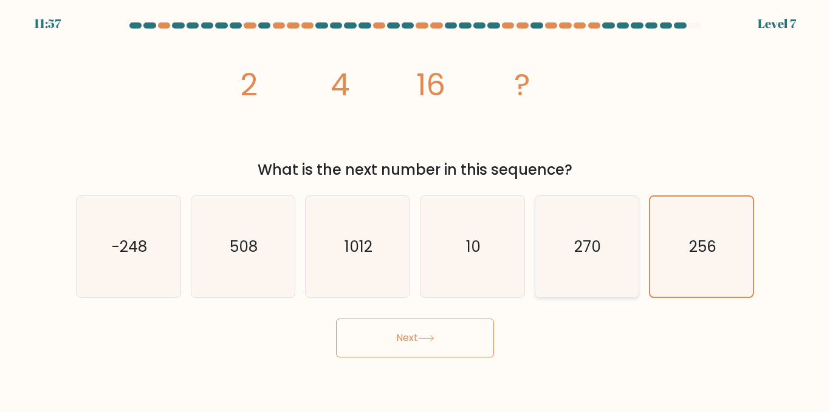
drag, startPoint x: 598, startPoint y: 256, endPoint x: 606, endPoint y: 256, distance: 8.5
click at [596, 256] on text "270" at bounding box center [588, 246] width 27 height 21
click at [584, 151] on icon "image/svg+xml 2 4 16 ?" at bounding box center [415, 95] width 364 height 124
click at [570, 276] on icon "270" at bounding box center [586, 246] width 101 height 101
click at [415, 210] on input "e. 270" at bounding box center [415, 207] width 1 height 3
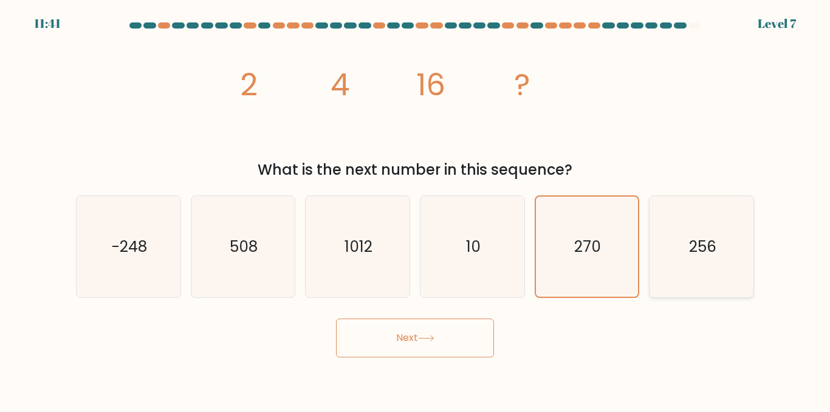
click at [732, 281] on icon "256" at bounding box center [700, 246] width 101 height 101
click at [415, 210] on input "f. 256" at bounding box center [415, 207] width 1 height 3
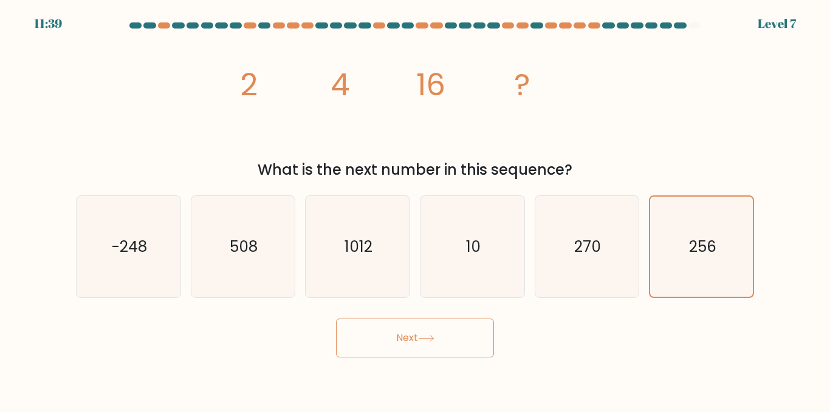
click at [388, 341] on button "Next" at bounding box center [415, 338] width 158 height 39
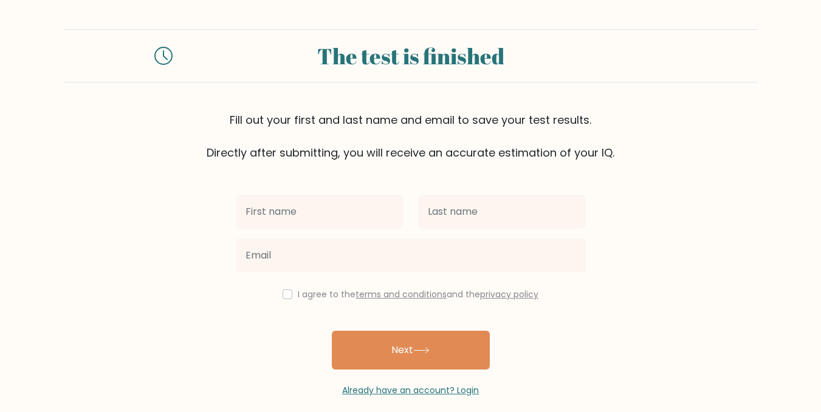
click at [361, 214] on input "text" at bounding box center [320, 212] width 168 height 34
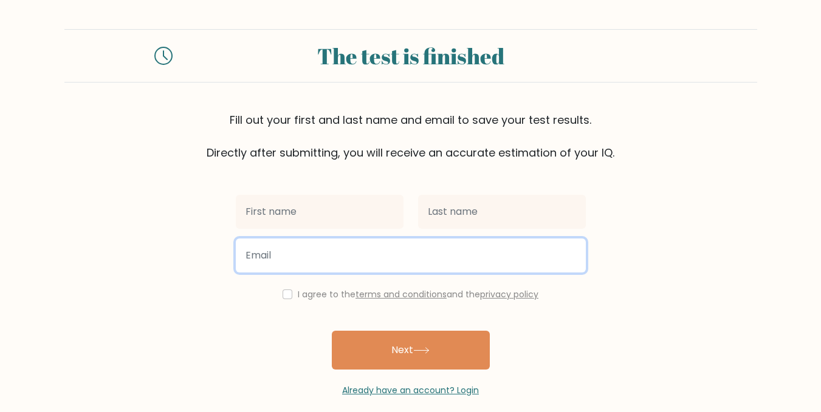
click at [367, 255] on input "email" at bounding box center [411, 256] width 350 height 34
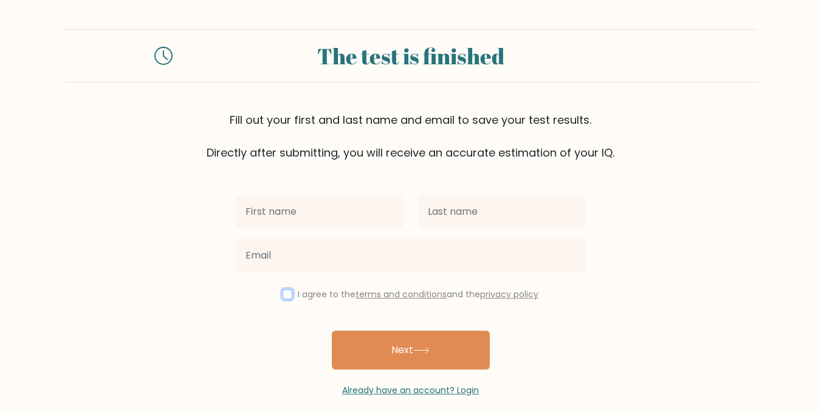
click at [284, 297] on input "checkbox" at bounding box center [287, 295] width 10 height 10
checkbox input "true"
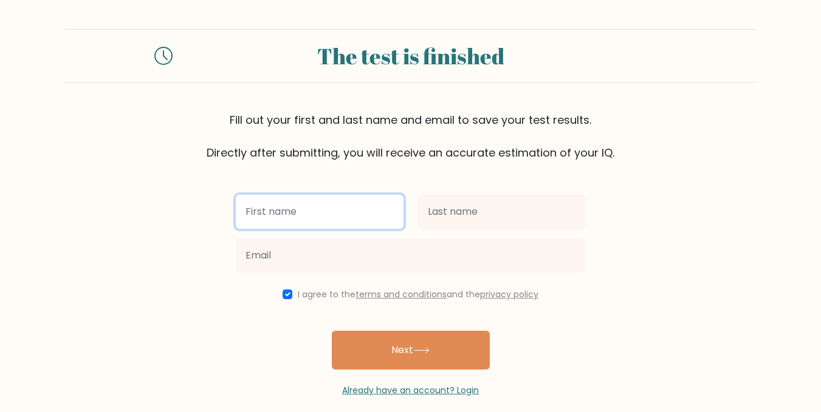
click at [315, 222] on input "text" at bounding box center [320, 212] width 168 height 34
type input "[PERSON_NAME]"
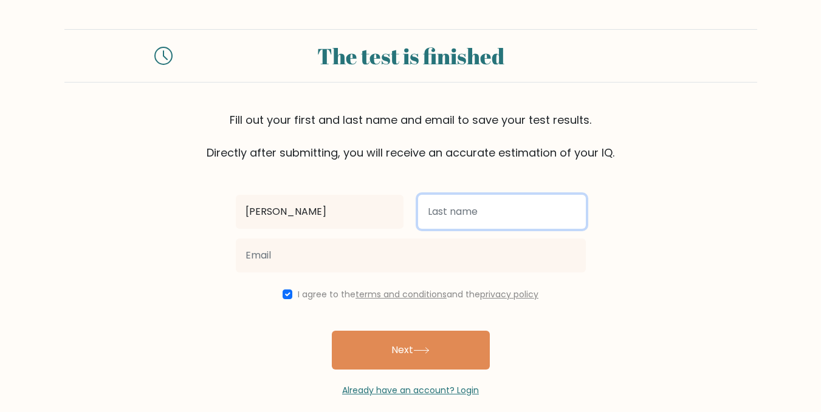
click at [448, 220] on input "text" at bounding box center [502, 212] width 168 height 34
type input "Nadeem"
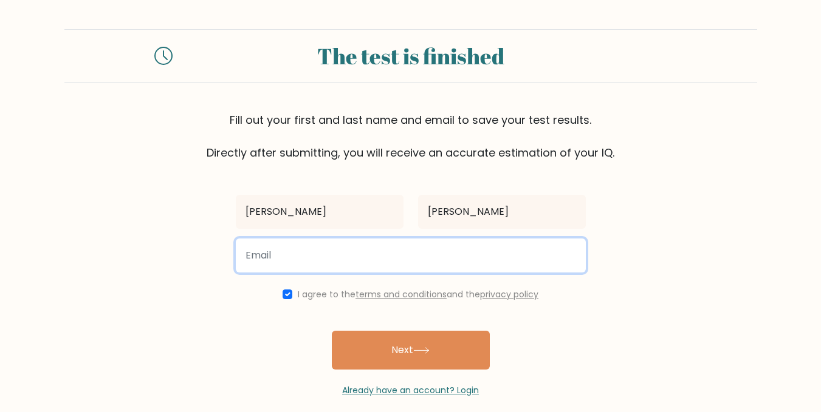
click at [430, 256] on input "email" at bounding box center [411, 256] width 350 height 34
type input "GamerBoss47Abdullah123457@gmail.com"
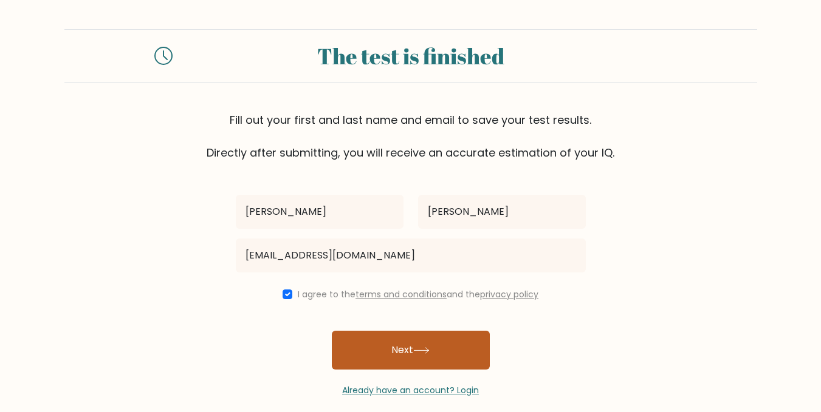
click at [395, 364] on button "Next" at bounding box center [411, 350] width 158 height 39
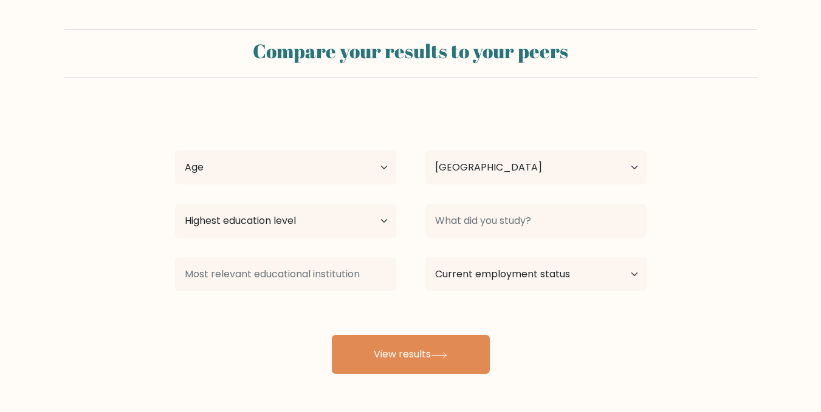
select select "AE"
click at [337, 174] on select "Age Under 18 years old 18-24 years old 25-34 years old 35-44 years old 45-54 ye…" at bounding box center [285, 168] width 221 height 34
select select "min_18"
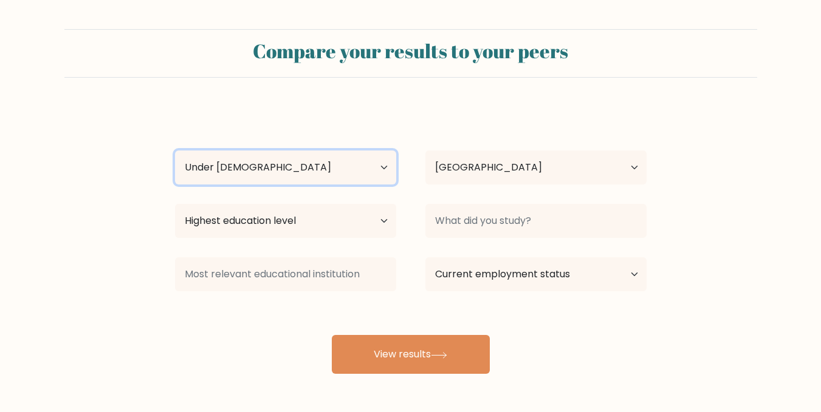
click at [175, 151] on select "Age Under 18 years old 18-24 years old 25-34 years old 35-44 years old 45-54 ye…" at bounding box center [285, 168] width 221 height 34
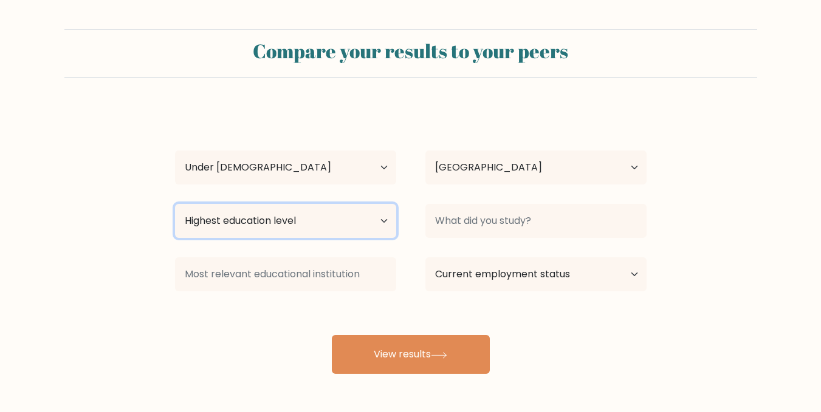
click at [329, 217] on select "Highest education level No schooling Primary Lower Secondary Upper Secondary Oc…" at bounding box center [285, 221] width 221 height 34
select select "upper_secondary"
click at [175, 204] on select "Highest education level No schooling Primary Lower Secondary Upper Secondary Oc…" at bounding box center [285, 221] width 221 height 34
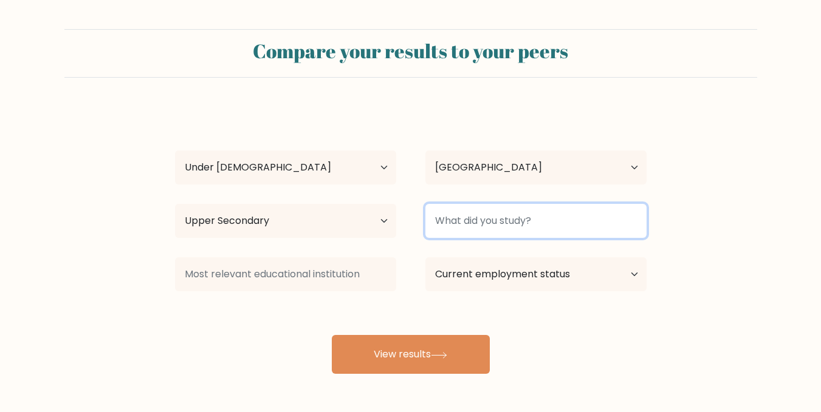
click at [486, 205] on input at bounding box center [535, 221] width 221 height 34
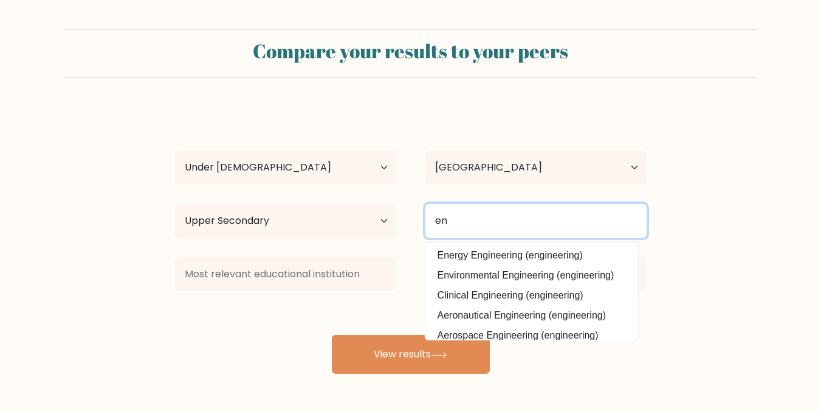
type input "e"
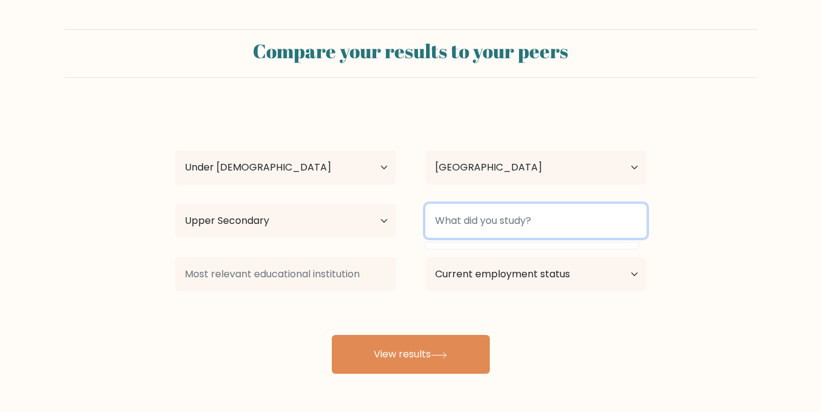
type input "a"
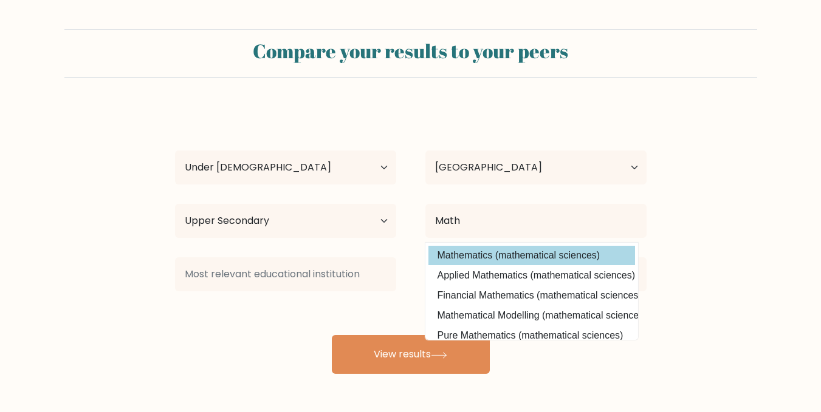
click at [507, 259] on option "Mathematics (mathematical sciences)" at bounding box center [531, 255] width 206 height 19
type input "Mathematics"
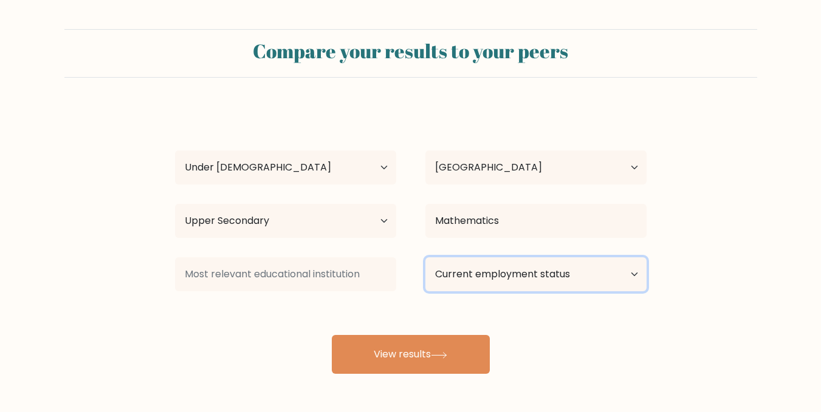
drag, startPoint x: 538, startPoint y: 282, endPoint x: 549, endPoint y: 279, distance: 11.3
click at [538, 282] on select "Current employment status Employed Student Retired Other / prefer not to answer" at bounding box center [535, 275] width 221 height 34
select select "student"
click at [425, 258] on select "Current employment status Employed Student Retired Other / prefer not to answer" at bounding box center [535, 275] width 221 height 34
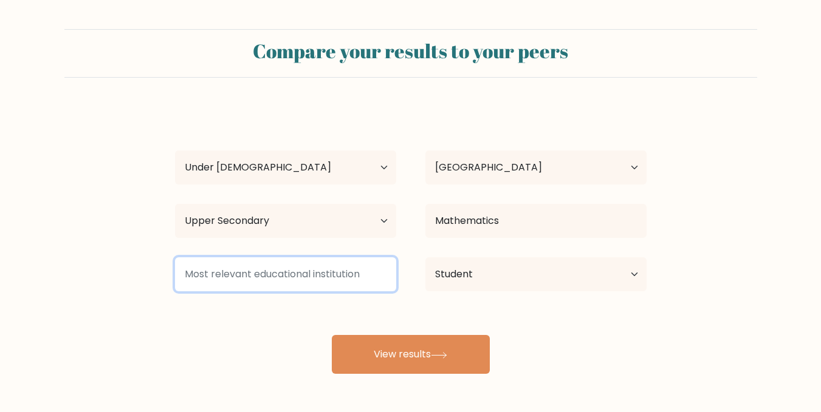
click at [340, 266] on input at bounding box center [285, 275] width 221 height 34
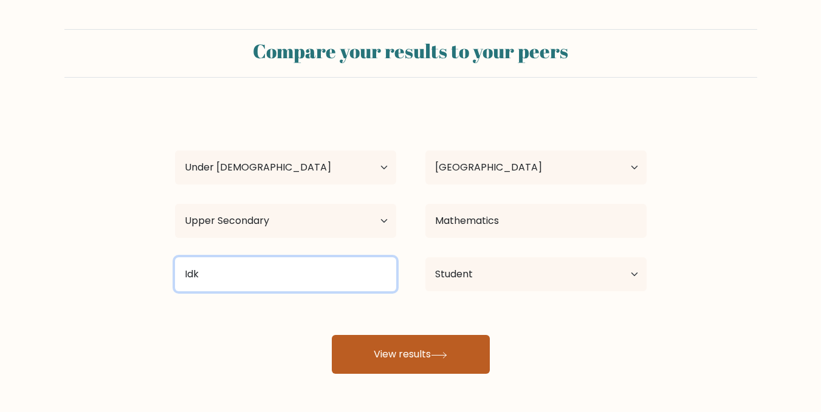
type input "Idk"
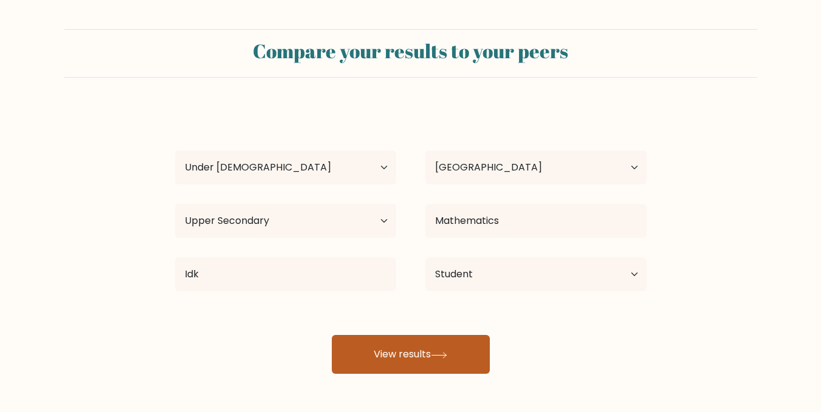
click at [384, 362] on button "View results" at bounding box center [411, 354] width 158 height 39
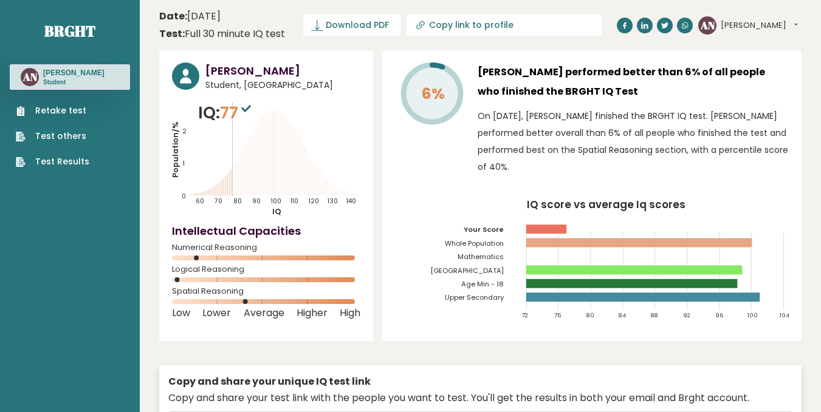
drag, startPoint x: 223, startPoint y: 136, endPoint x: 249, endPoint y: 134, distance: 26.2
click at [249, 134] on icon "Population/% IQ 0 1 2 60 70 80 90 100 110 120 130 140" at bounding box center [266, 159] width 188 height 116
drag, startPoint x: 240, startPoint y: 106, endPoint x: 356, endPoint y: 159, distance: 127.7
click at [251, 105] on span "77" at bounding box center [237, 112] width 34 height 22
click at [350, 160] on icon "Population/% IQ 0 1 2 60 70 80 90 100 110 120 130 140" at bounding box center [266, 159] width 188 height 116
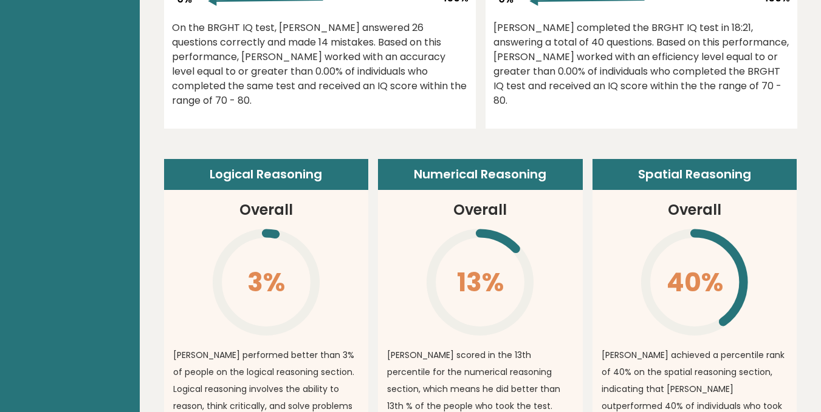
scroll to position [729, 0]
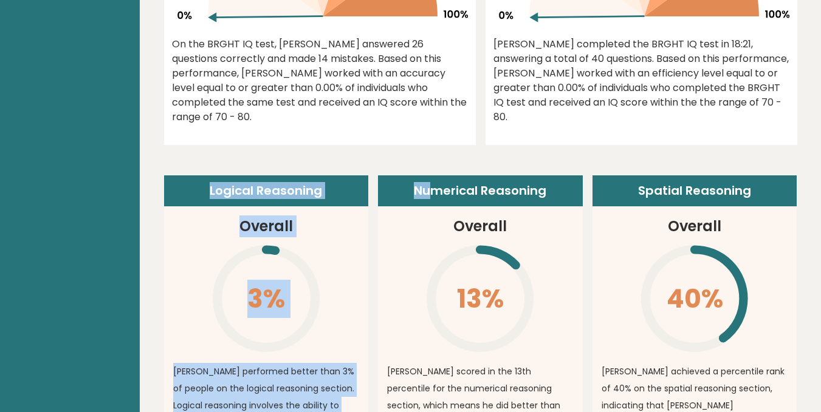
drag, startPoint x: 177, startPoint y: 182, endPoint x: 429, endPoint y: 194, distance: 251.7
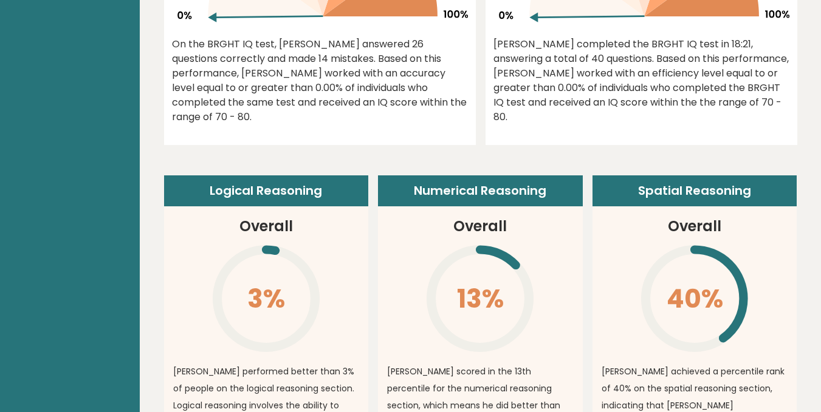
click at [483, 215] on article "Numerical Reasoning Overall 13% \ [PERSON_NAME] scored in the 13th percentile f…" at bounding box center [480, 390] width 205 height 429
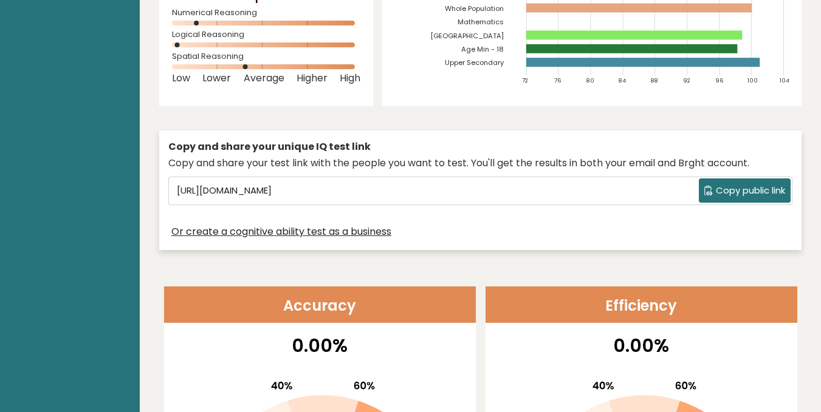
scroll to position [0, 0]
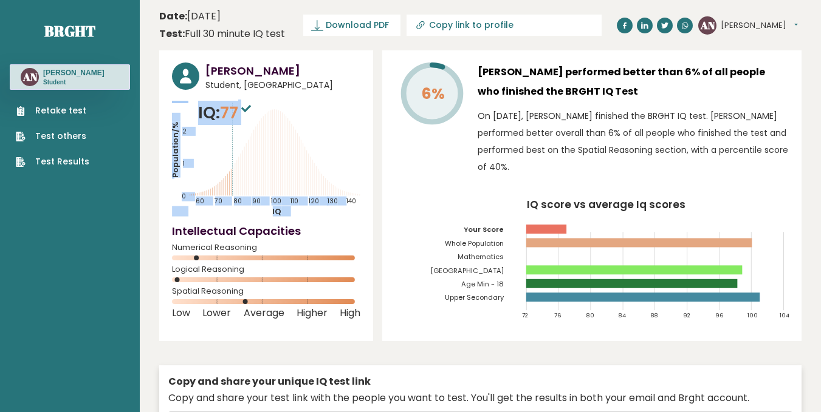
drag, startPoint x: 200, startPoint y: 112, endPoint x: 285, endPoint y: 115, distance: 85.1
click at [285, 115] on div "IQ: 77 Population/% IQ 0 1 2 60 70 80 90 100 110 120 130 140" at bounding box center [266, 159] width 188 height 116
click at [285, 115] on icon "Population/% IQ 0 1 2 60 70 80 90 100 110 120 130 140" at bounding box center [266, 159] width 188 height 116
drag, startPoint x: 232, startPoint y: 114, endPoint x: 307, endPoint y: 115, distance: 74.7
click at [307, 115] on div "IQ: 77 Population/% IQ 0 1 2 60 70 80 90 100 110 120 130 140" at bounding box center [266, 159] width 188 height 116
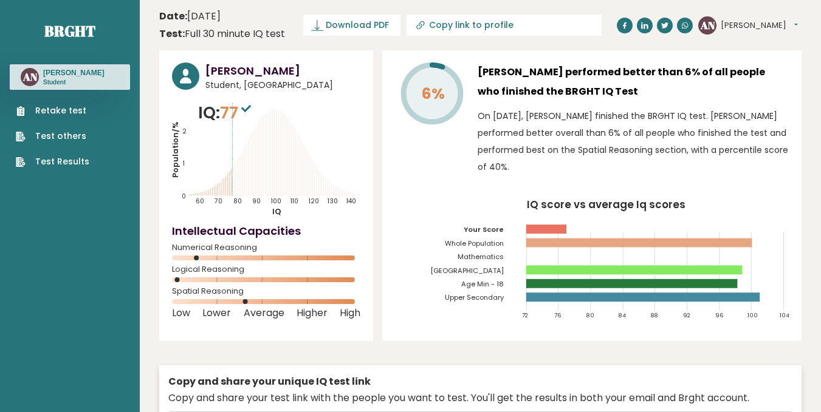
click at [307, 115] on icon "Population/% IQ 0 1 2 60 70 80 90 100 110 120 130 140" at bounding box center [266, 159] width 188 height 116
